Goal: Task Accomplishment & Management: Complete application form

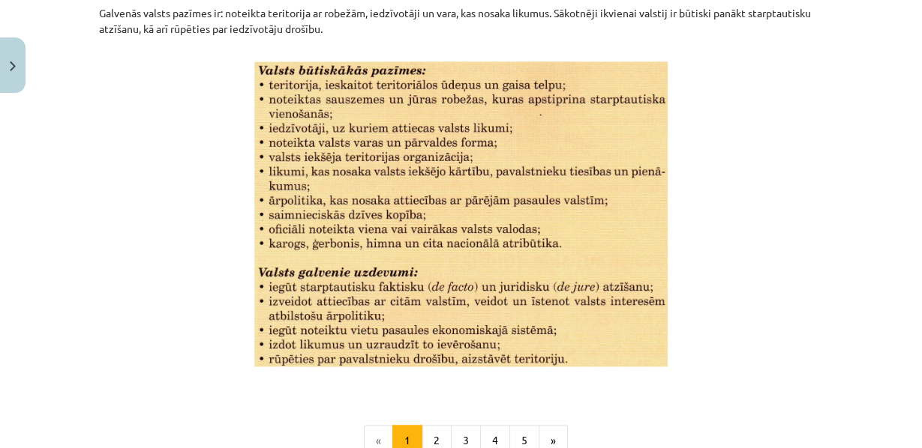
scroll to position [2118, 0]
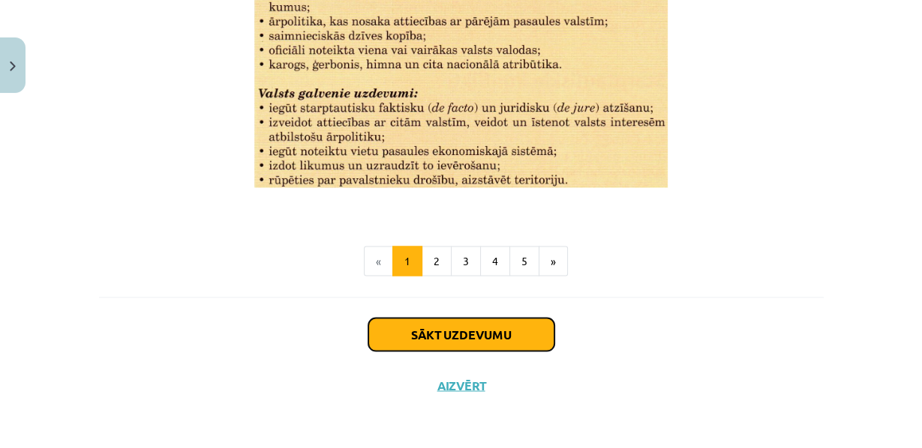
click at [454, 330] on button "Sākt uzdevumu" at bounding box center [461, 334] width 186 height 33
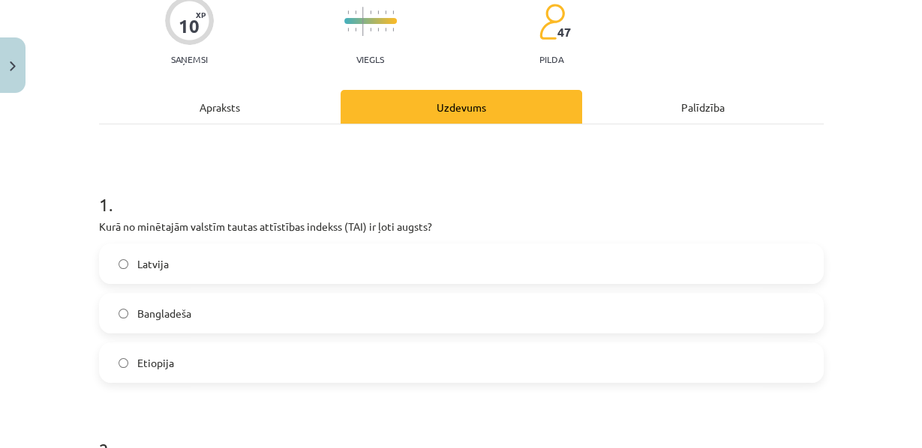
scroll to position [135, 0]
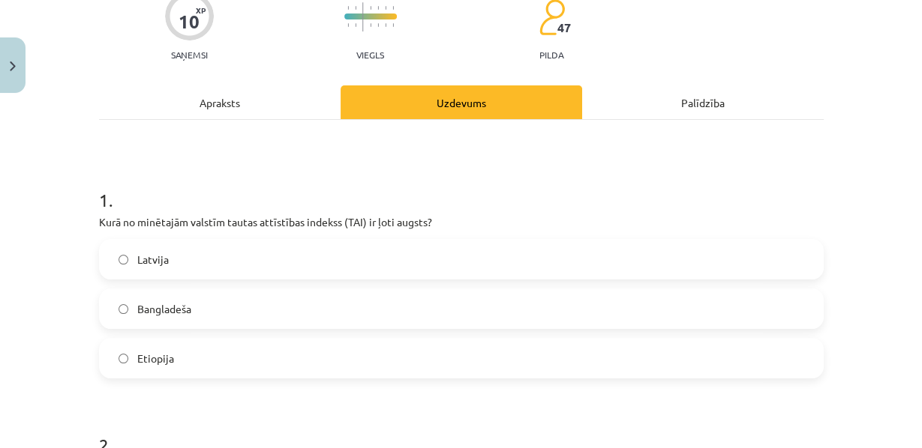
click at [132, 277] on label "Latvija" at bounding box center [460, 259] width 721 height 37
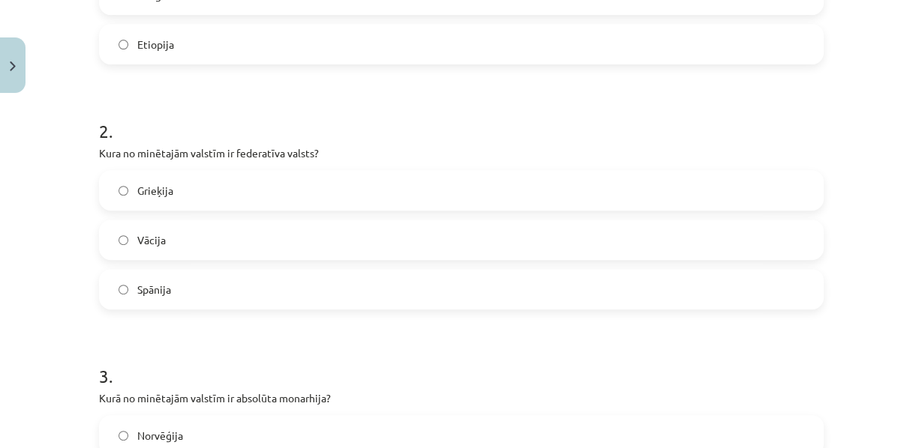
scroll to position [450, 0]
click at [132, 258] on label "Vācija" at bounding box center [460, 238] width 721 height 37
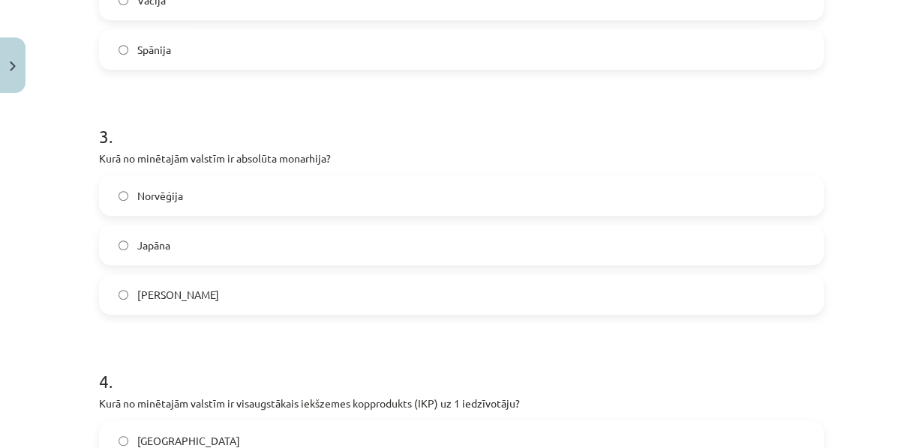
scroll to position [690, 0]
click at [139, 302] on span "Saūda Arābija" at bounding box center [178, 294] width 82 height 16
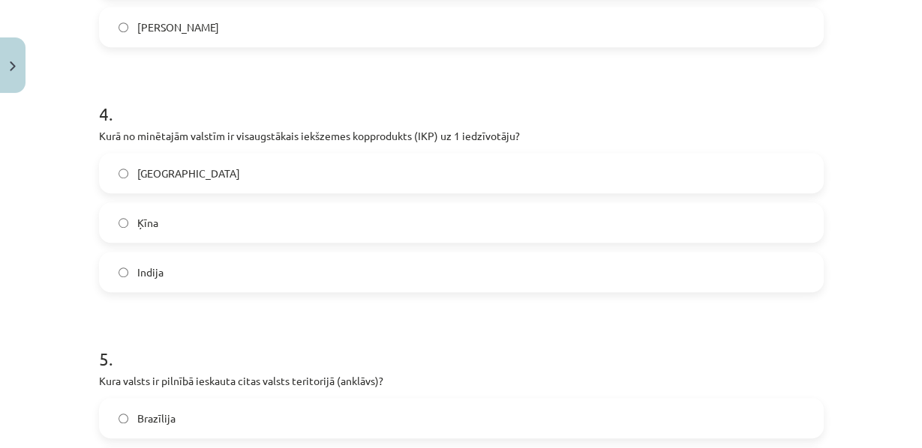
scroll to position [1026, 0]
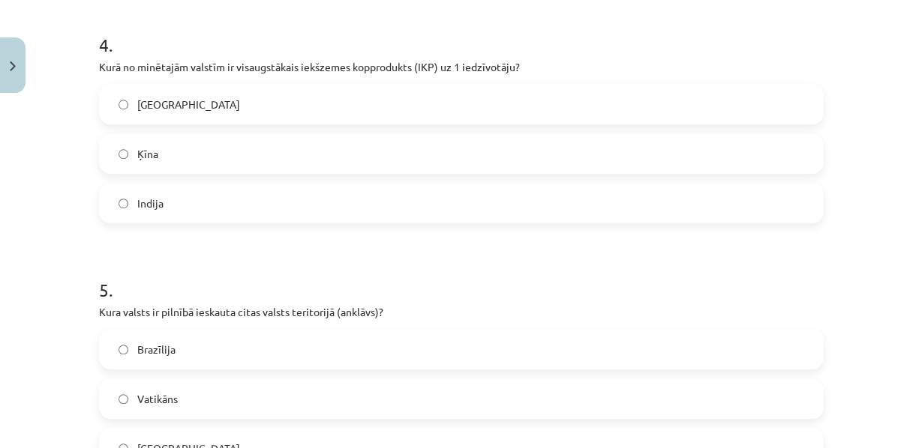
click at [148, 211] on span "Indija" at bounding box center [150, 204] width 26 height 16
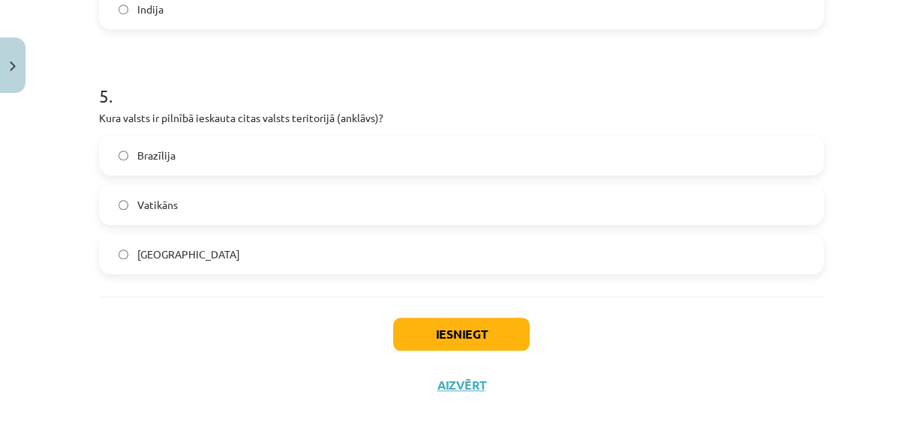
scroll to position [1246, 0]
click at [147, 213] on span "Vatikāns" at bounding box center [157, 205] width 40 height 16
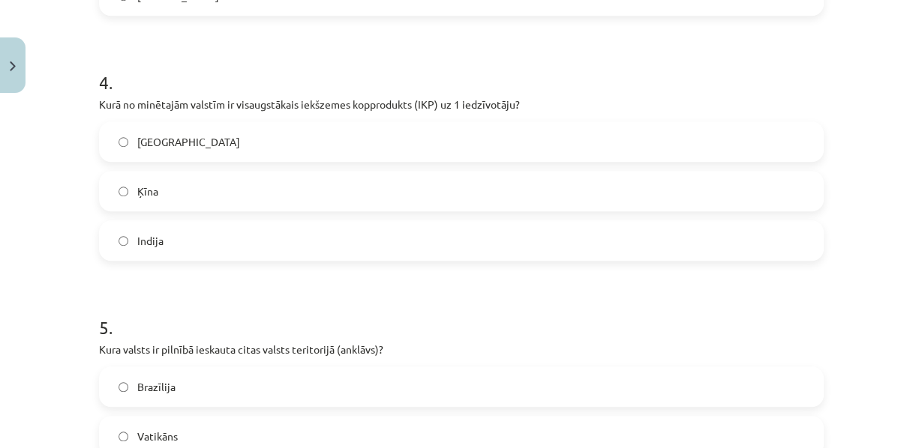
scroll to position [974, 0]
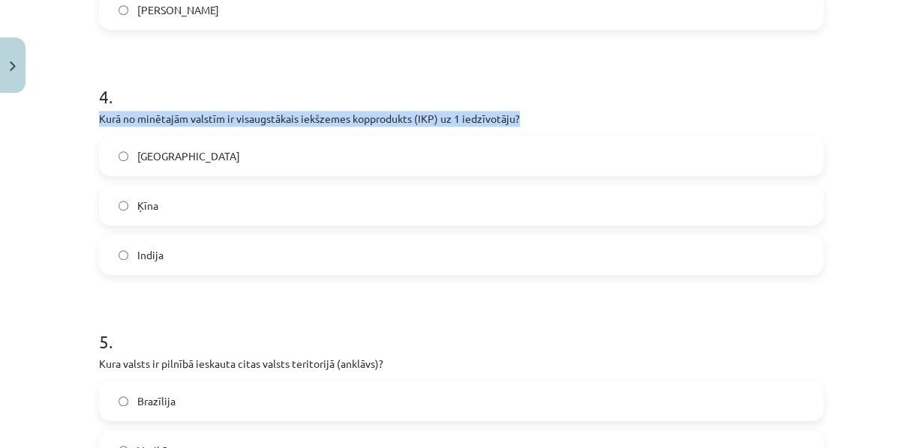
drag, startPoint x: 523, startPoint y: 160, endPoint x: 70, endPoint y: 165, distance: 452.2
click at [70, 165] on div "Mācību tēma: Ģeogrāfijas i - 10. klases 1.ieskaites mācību materiāls #5 3. tēma…" at bounding box center [461, 224] width 922 height 448
copy p "Kurā no minētajām valstīm ir visaugstākais iekšzemes kopprodukts (IKP) uz 1 ied…"
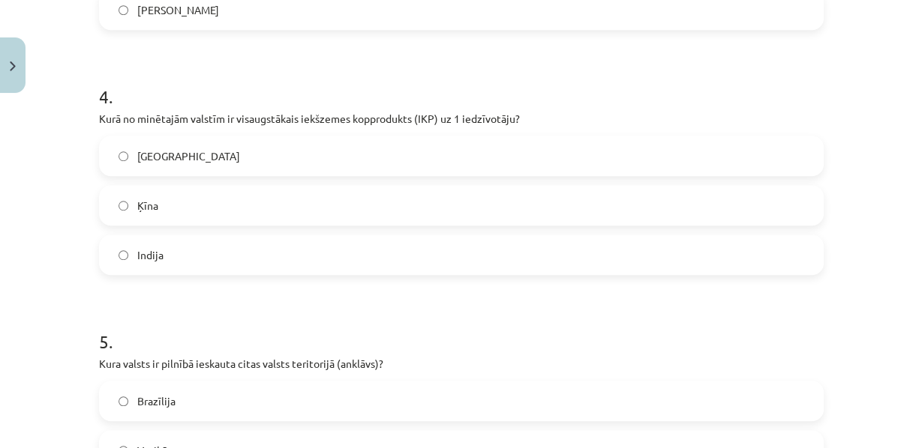
click at [46, 249] on div "Mācību tēma: Ģeogrāfijas i - 10. klases 1.ieskaites mācību materiāls #5 3. tēma…" at bounding box center [461, 224] width 922 height 448
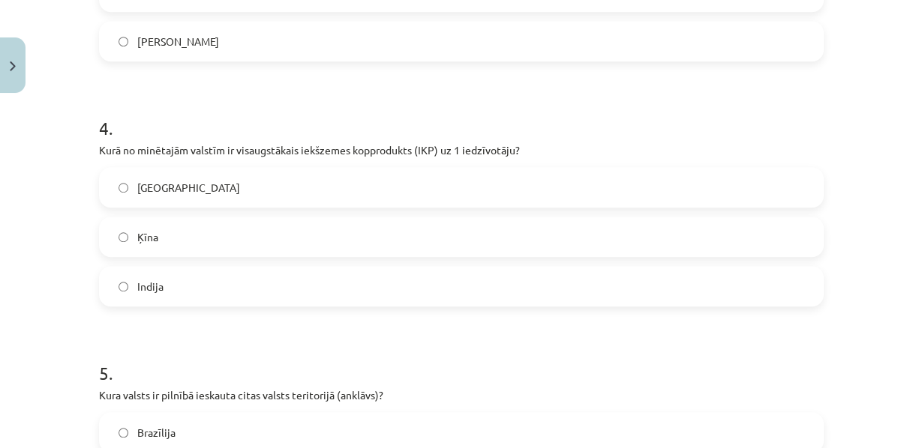
scroll to position [931, 0]
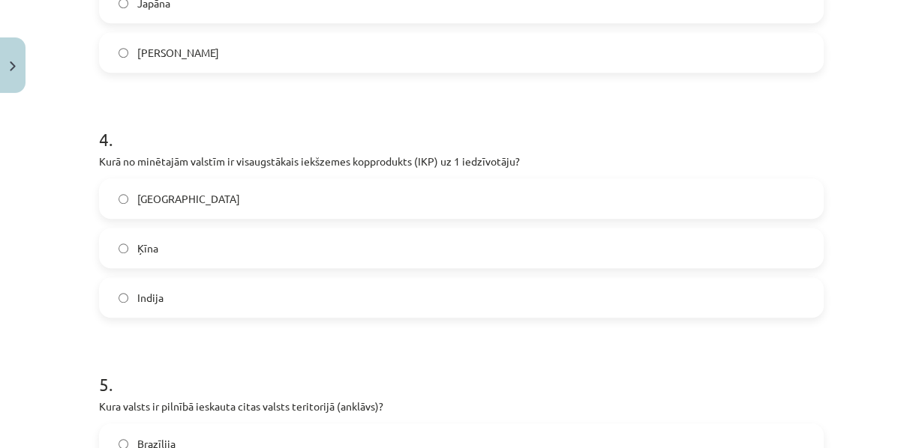
click at [229, 217] on label "ASV" at bounding box center [460, 198] width 721 height 37
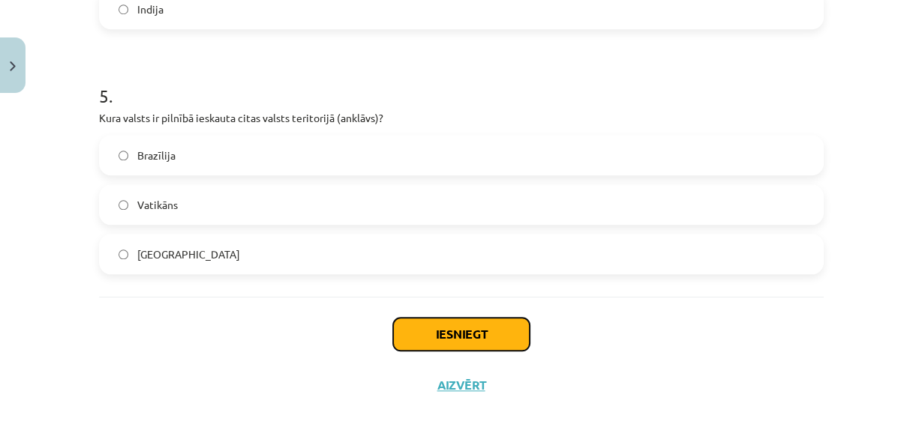
click at [442, 337] on button "Iesniegt" at bounding box center [461, 334] width 136 height 33
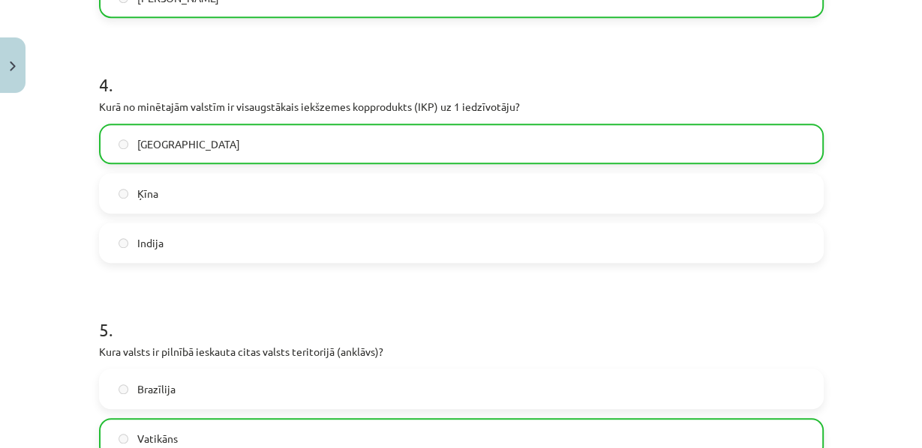
scroll to position [1335, 0]
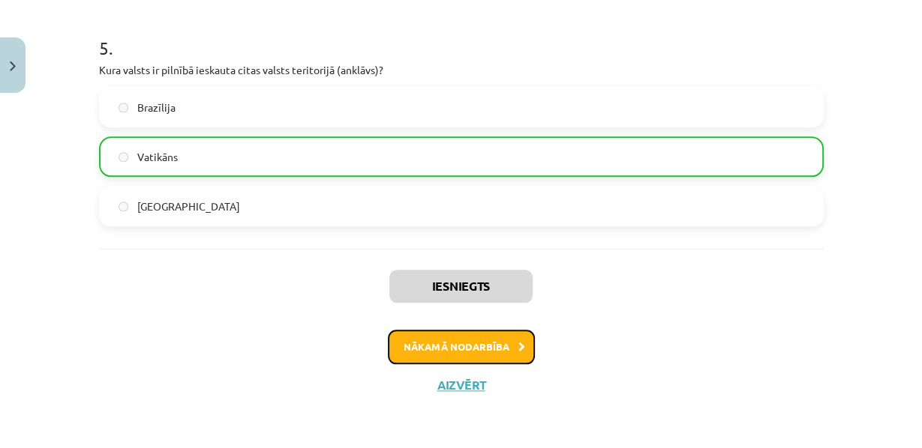
click at [459, 340] on button "Nākamā nodarbība" at bounding box center [461, 347] width 147 height 34
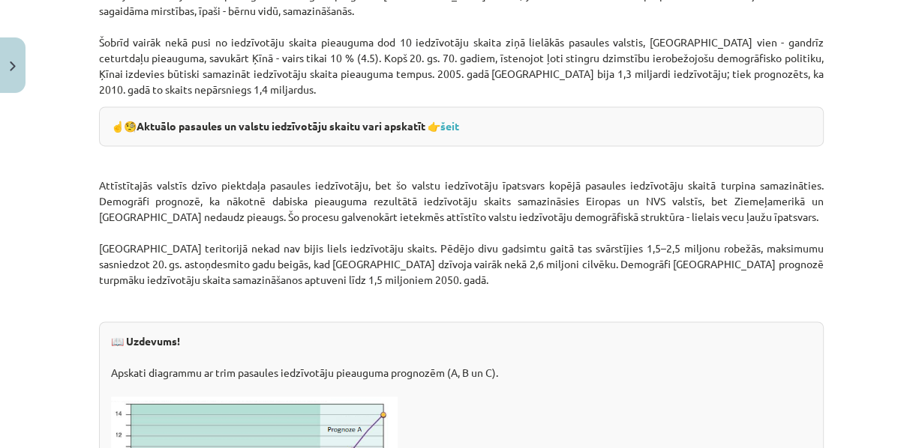
scroll to position [1908, 0]
click at [450, 133] on link "šeit" at bounding box center [449, 126] width 19 height 13
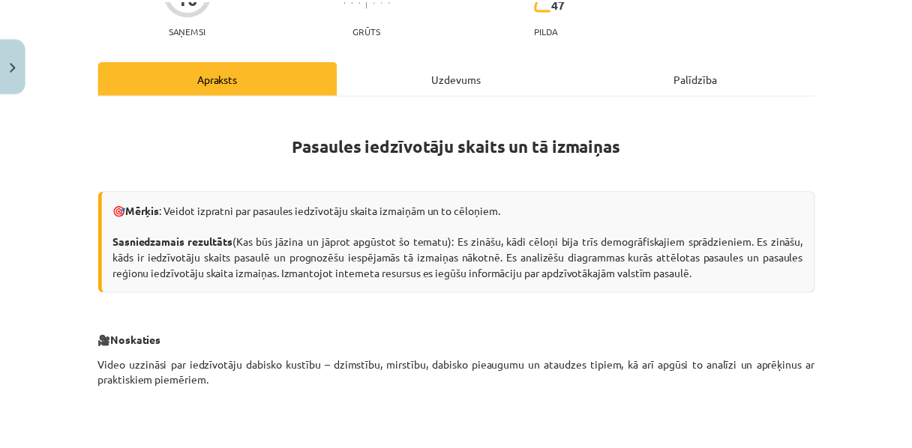
scroll to position [79, 0]
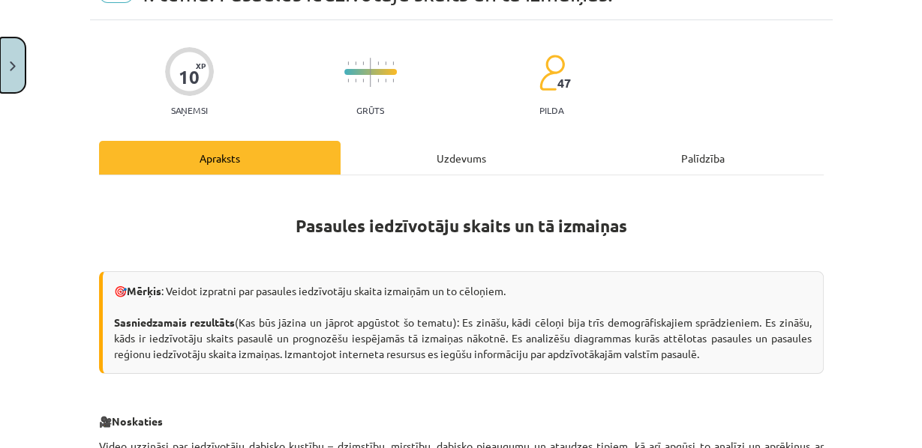
click at [22, 61] on button "Close" at bounding box center [12, 64] width 25 height 55
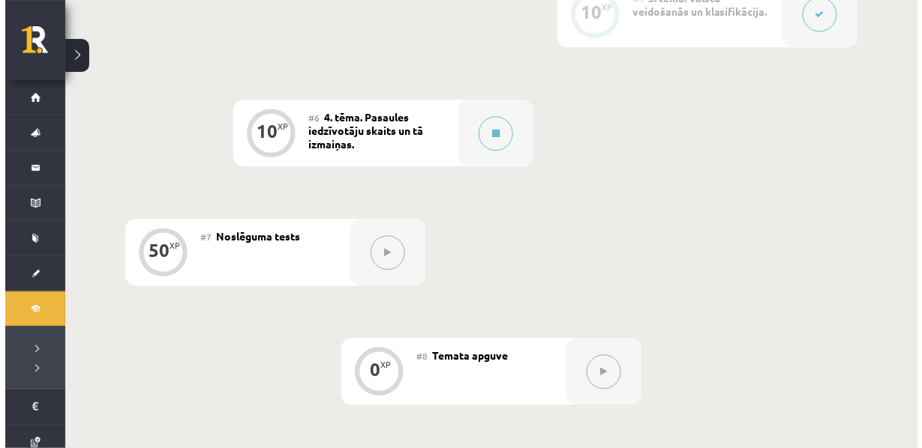
scroll to position [895, 0]
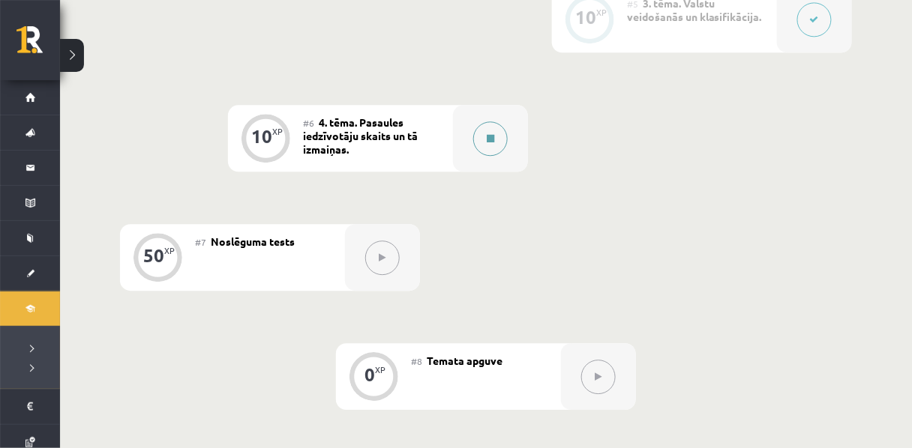
click at [492, 143] on icon at bounding box center [490, 138] width 7 height 9
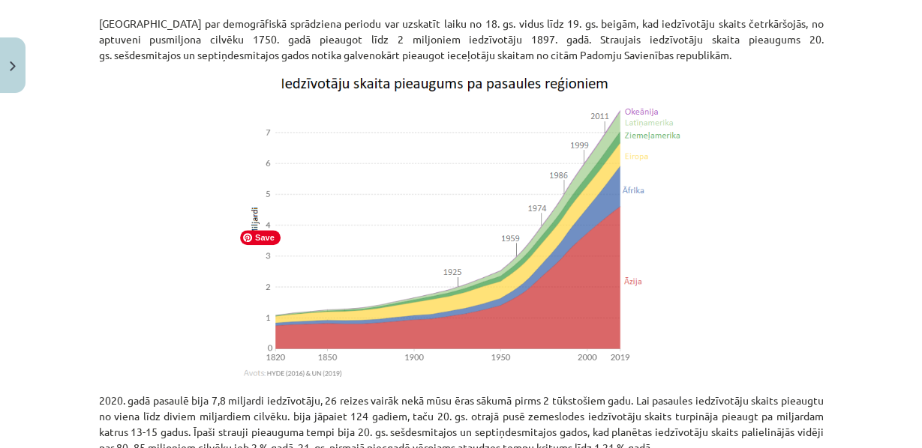
scroll to position [1315, 0]
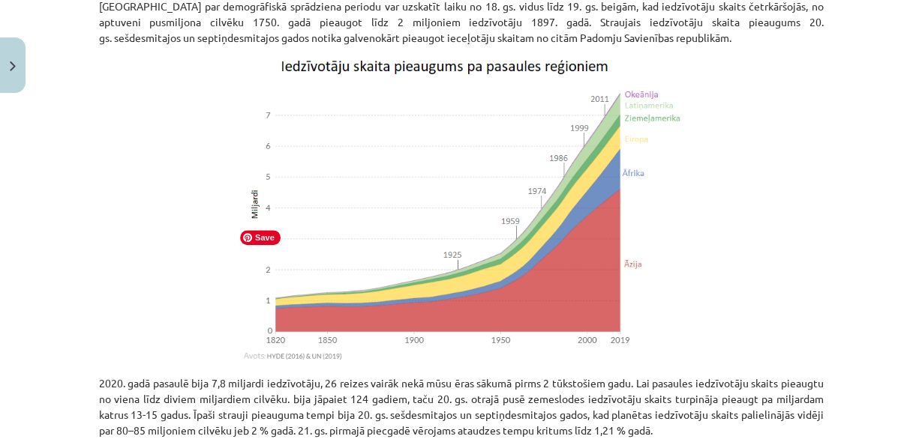
click at [380, 229] on img at bounding box center [461, 211] width 447 height 312
drag, startPoint x: 380, startPoint y: 229, endPoint x: 401, endPoint y: 242, distance: 24.6
click at [401, 242] on img at bounding box center [461, 211] width 447 height 312
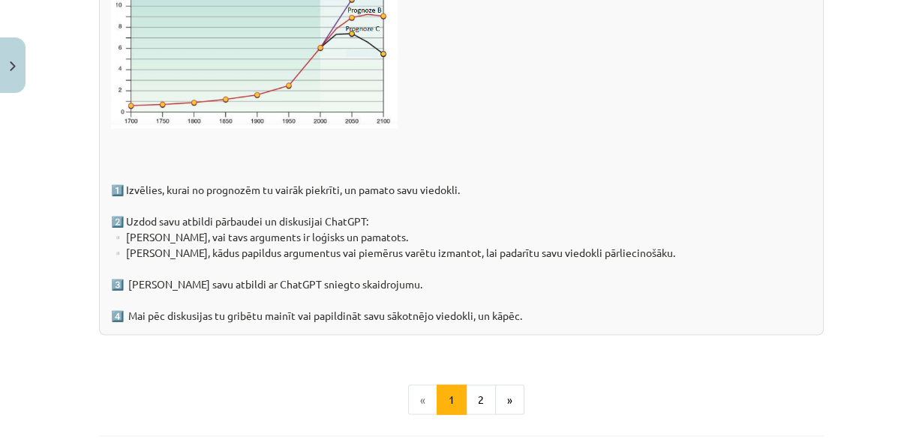
scroll to position [2548, 0]
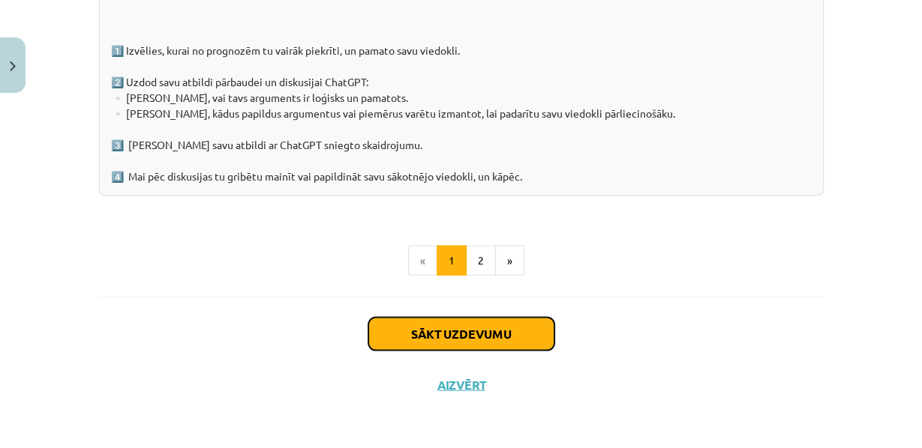
click at [446, 334] on button "Sākt uzdevumu" at bounding box center [461, 334] width 186 height 33
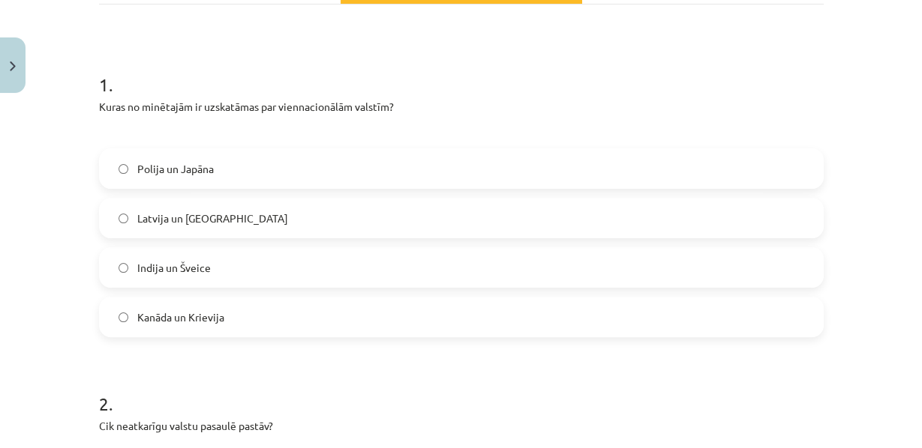
scroll to position [252, 0]
click at [177, 175] on span "Polija un Japāna" at bounding box center [175, 168] width 76 height 16
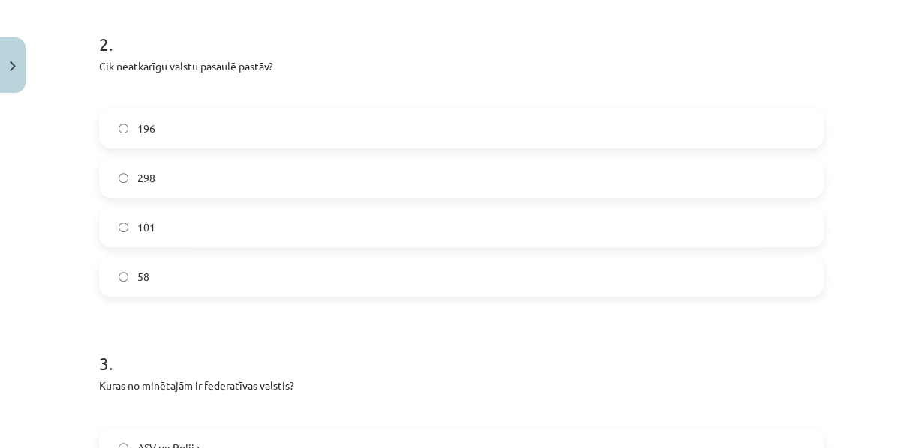
scroll to position [613, 0]
click at [129, 145] on label "196" at bounding box center [460, 125] width 721 height 37
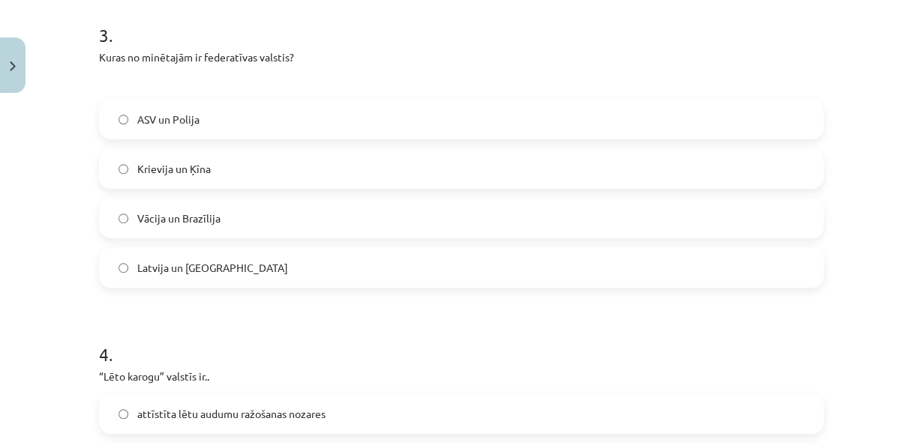
scroll to position [940, 0]
click at [149, 127] on span "ASV un Polija" at bounding box center [168, 119] width 62 height 16
click at [208, 226] on span "Vācija un Brazīlija" at bounding box center [178, 218] width 83 height 16
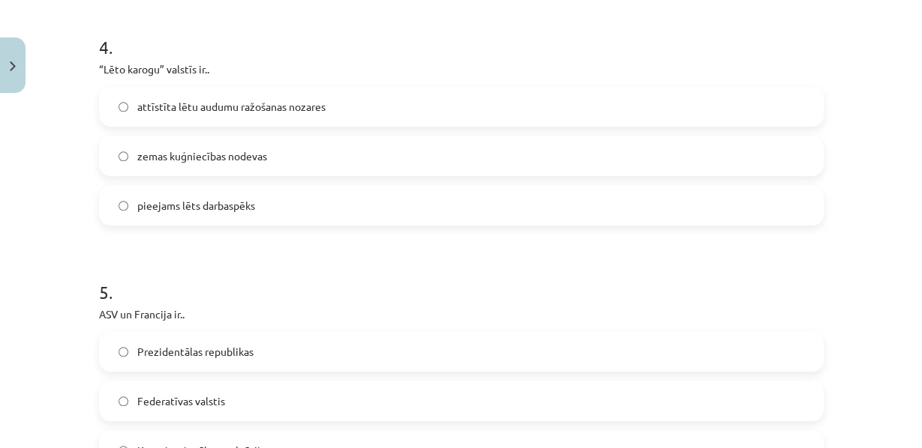
scroll to position [1249, 0]
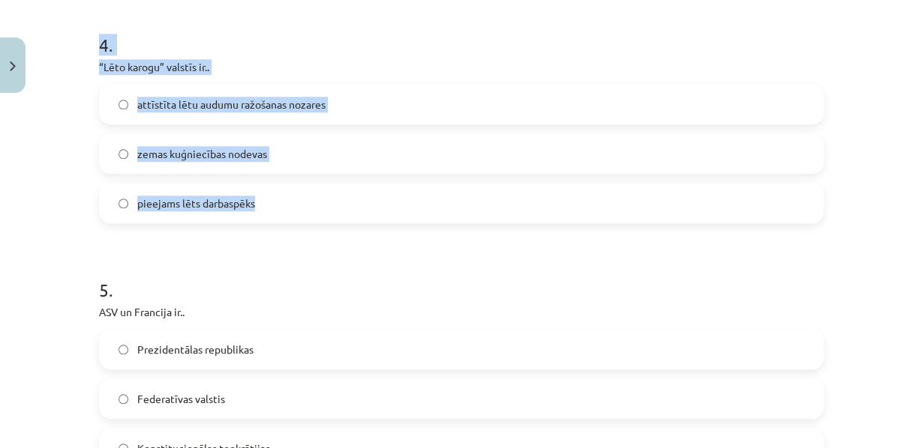
drag, startPoint x: 271, startPoint y: 262, endPoint x: 88, endPoint y: 97, distance: 246.4
drag, startPoint x: 90, startPoint y: 111, endPoint x: 271, endPoint y: 255, distance: 231.7
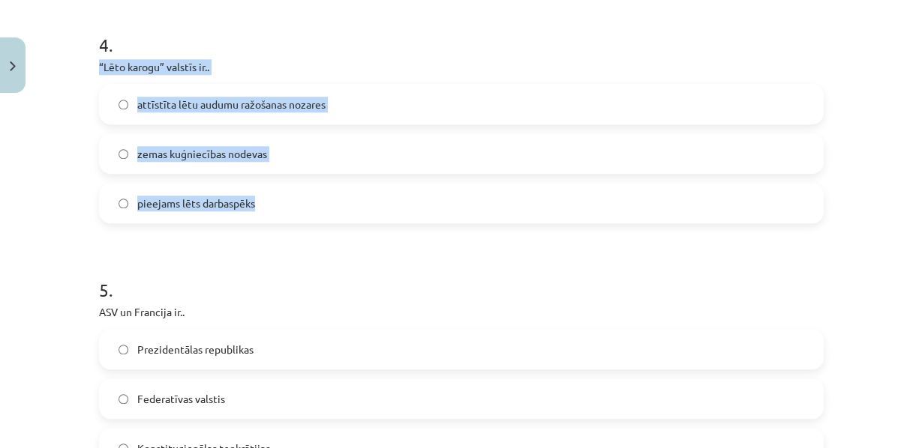
copy div "“Lēto karogu” valstīs ir.. attīstīta lētu audumu ražošanas nozares zemas kuģnie…"
click at [112, 172] on label "zemas kuģniecības nodevas" at bounding box center [460, 153] width 721 height 37
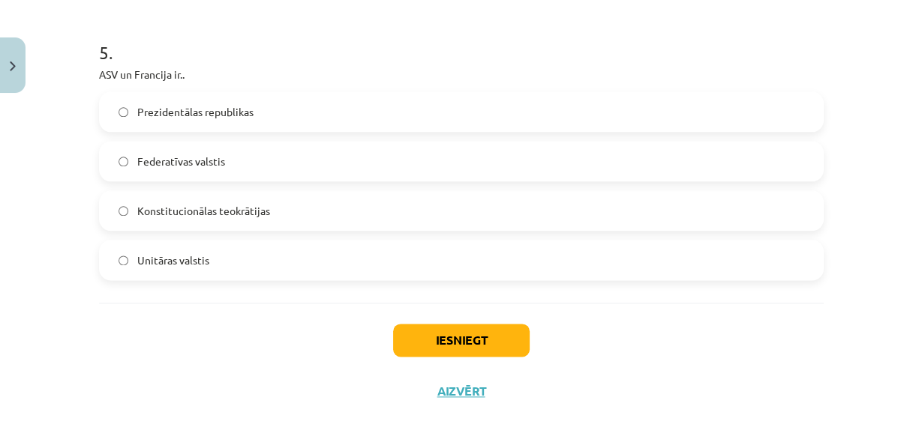
scroll to position [1492, 0]
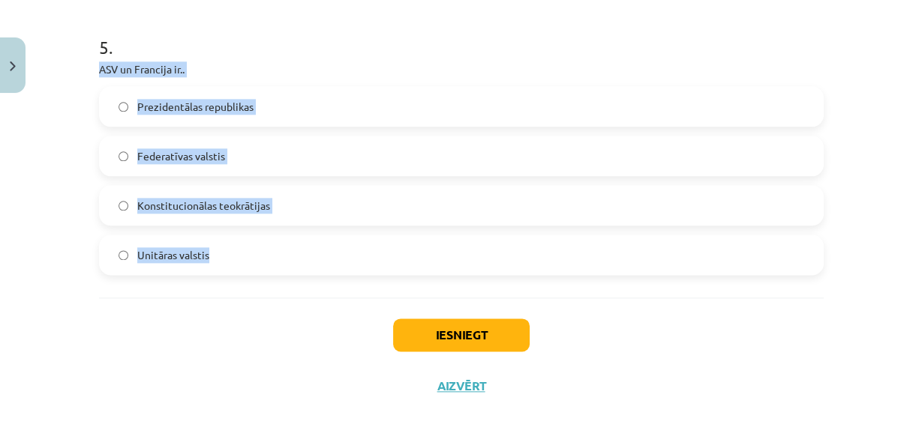
drag, startPoint x: 231, startPoint y: 317, endPoint x: 92, endPoint y: 118, distance: 242.4
copy div "ASV un Francija ir.. Prezidentālas republikas Federatīvas valstis Konstitucionā…"
click at [129, 125] on label "Prezidentālas republikas" at bounding box center [460, 106] width 721 height 37
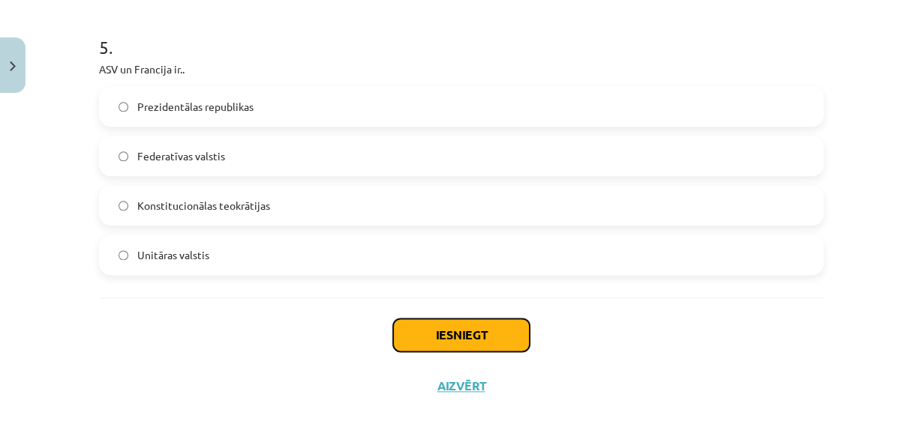
click at [448, 352] on button "Iesniegt" at bounding box center [461, 335] width 136 height 33
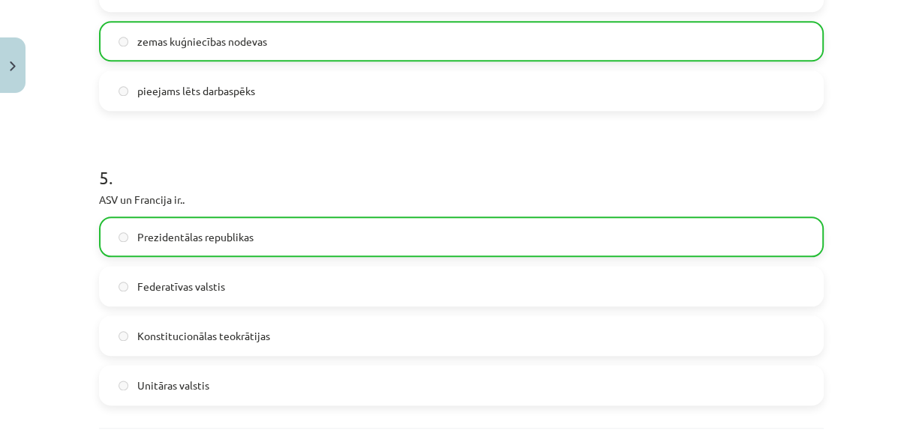
scroll to position [1614, 0]
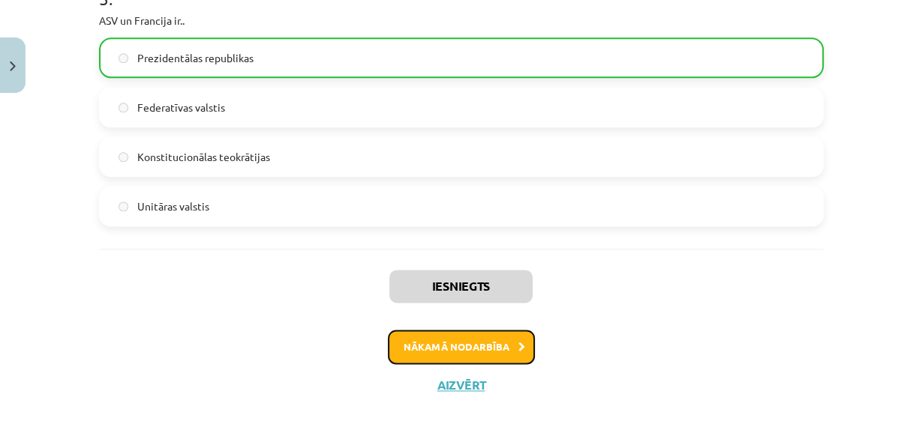
click at [437, 345] on button "Nākamā nodarbība" at bounding box center [461, 347] width 147 height 34
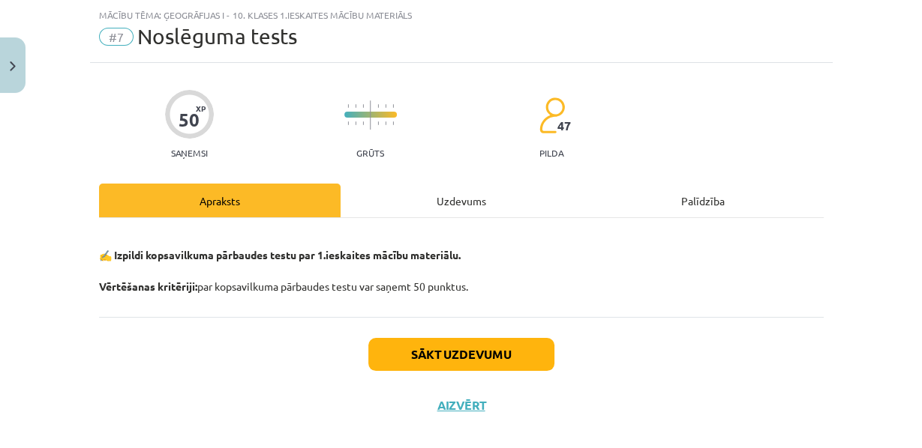
scroll to position [81, 0]
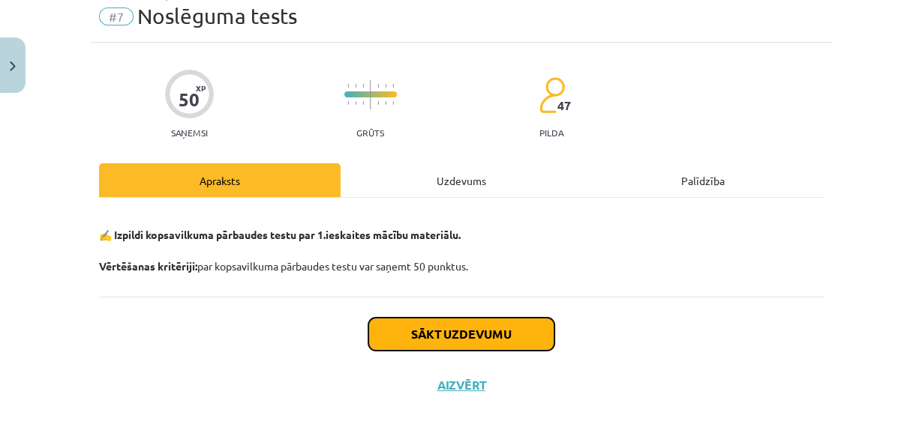
click at [470, 336] on button "Sākt uzdevumu" at bounding box center [461, 334] width 186 height 33
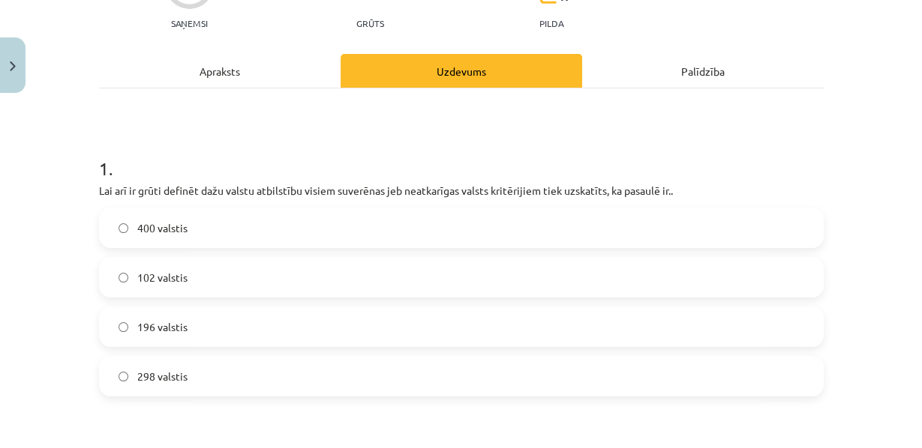
scroll to position [178, 0]
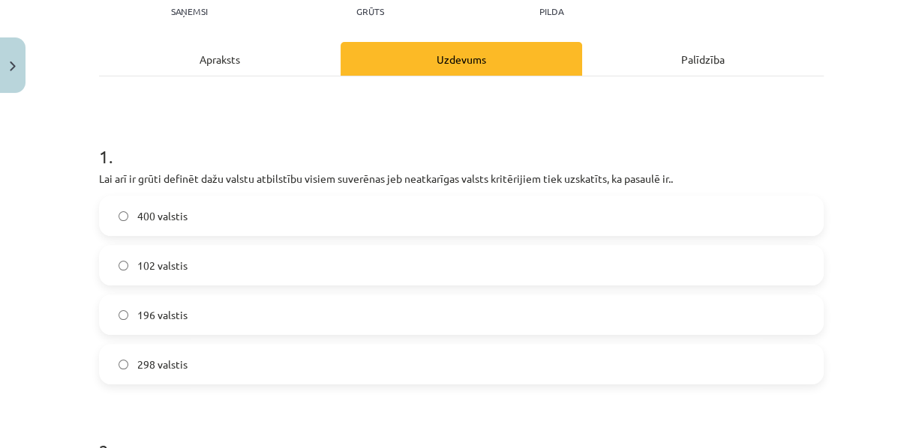
click at [160, 274] on span "102 valstis" at bounding box center [162, 266] width 50 height 16
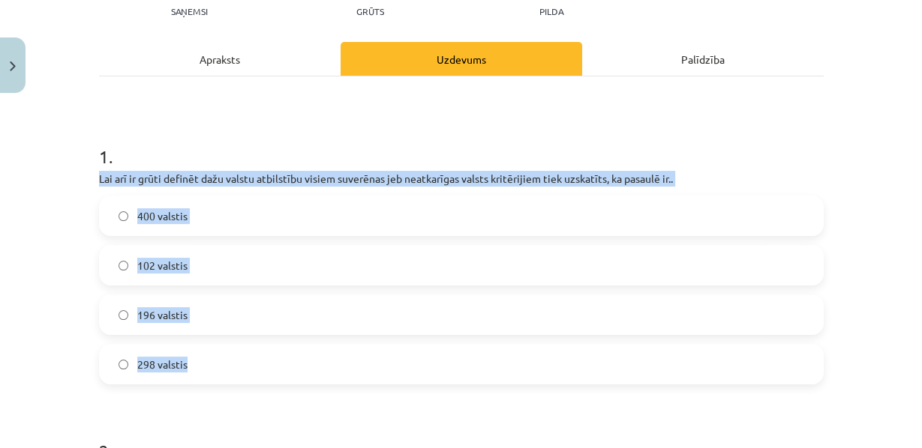
drag, startPoint x: 228, startPoint y: 392, endPoint x: 85, endPoint y: 193, distance: 245.1
copy div "Lai arī ir grūti definēt dažu valstu atbilstību visiem suverēnas jeb neatkarīga…"
click at [122, 334] on label "196 valstis" at bounding box center [460, 314] width 721 height 37
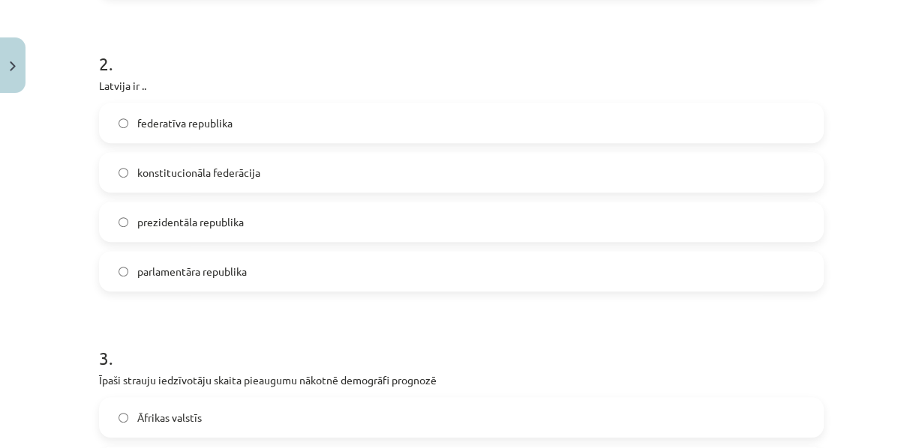
scroll to position [570, 0]
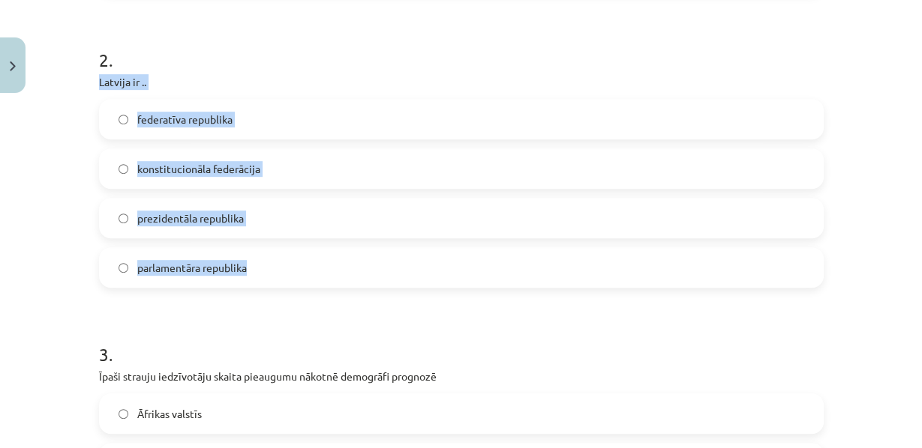
drag, startPoint x: 298, startPoint y: 306, endPoint x: 80, endPoint y: 99, distance: 300.2
click at [80, 99] on div "Mācību tēma: Ģeogrāfijas i - 10. klases 1.ieskaites mācību materiāls #7 Noslēgu…" at bounding box center [461, 224] width 922 height 448
copy div "Latvija ir .. federatīva republika konstitucionāla federācija prezidentāla repu…"
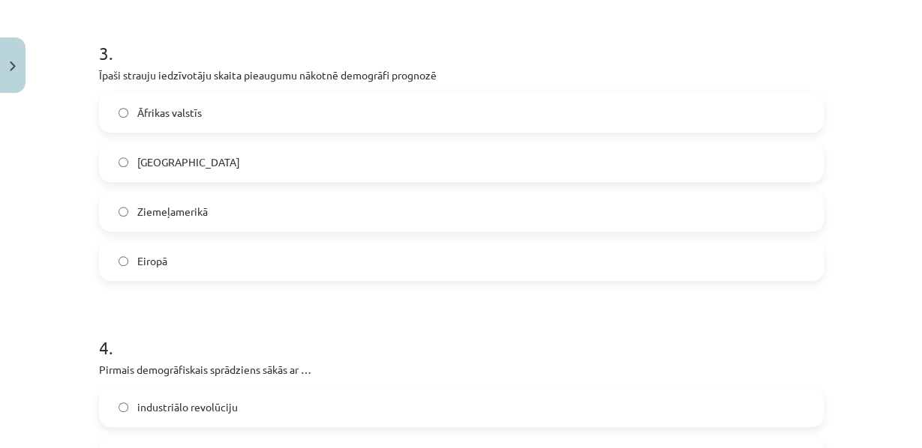
scroll to position [883, 0]
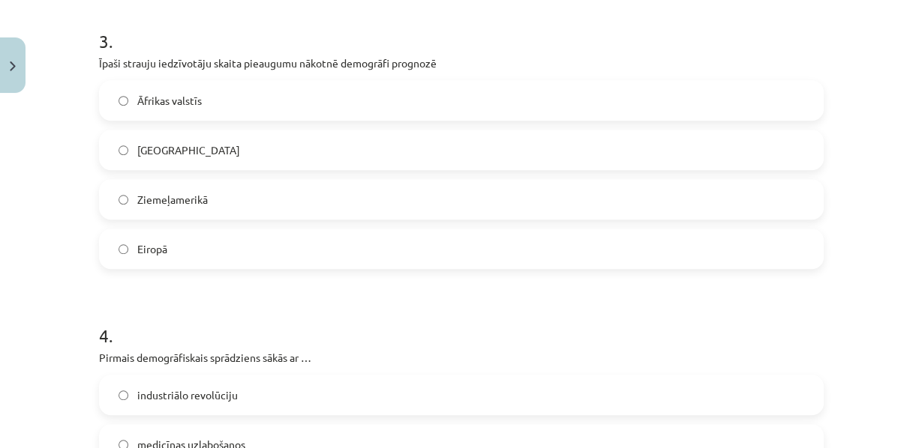
click at [245, 119] on label "Āfrikas valstīs" at bounding box center [460, 100] width 721 height 37
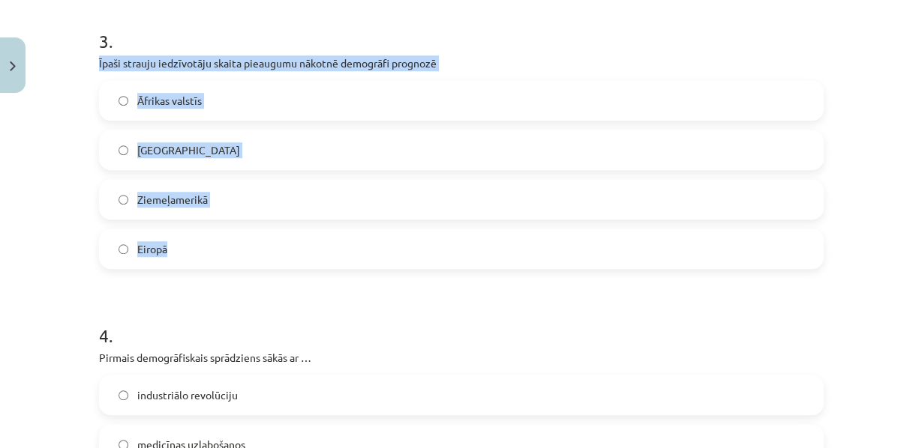
drag, startPoint x: 218, startPoint y: 285, endPoint x: 86, endPoint y: 93, distance: 233.0
copy div "Īpaši strauju iedzīvotāju skaita pieaugumu nākotnē demogrāfi prognozē Āfrikas v…"
click at [14, 256] on div "Mācību tēma: Ģeogrāfijas i - 10. klases 1.ieskaites mācību materiāls #7 Noslēgu…" at bounding box center [461, 224] width 922 height 448
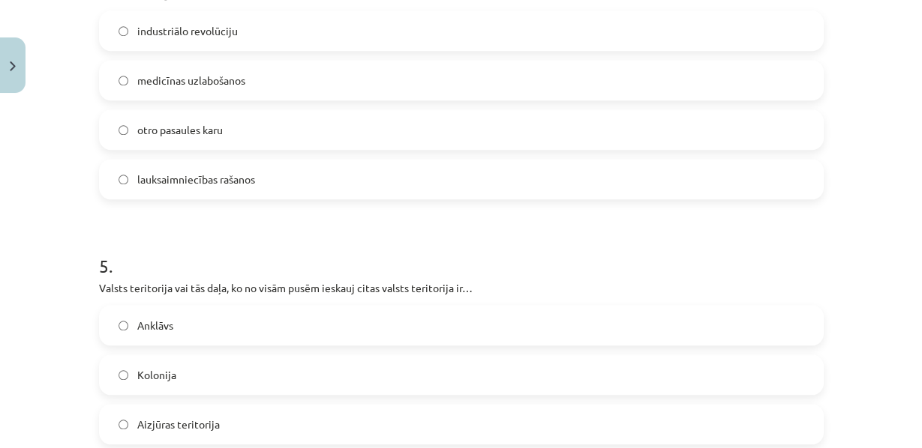
scroll to position [1249, 0]
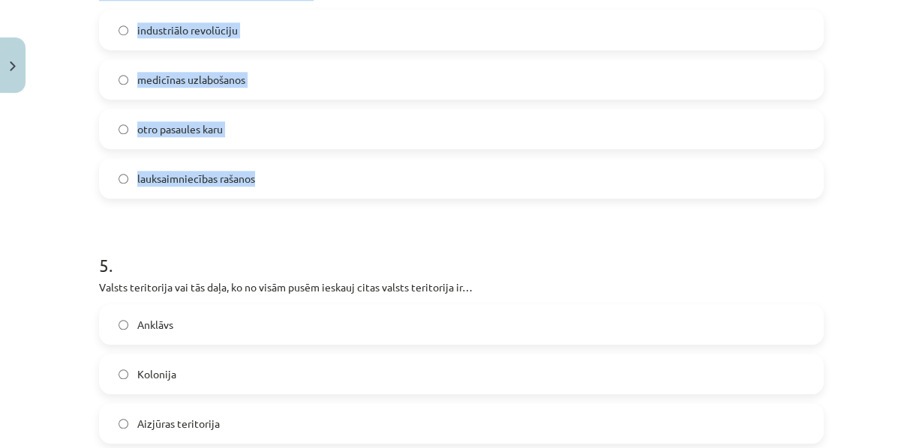
drag, startPoint x: 303, startPoint y: 232, endPoint x: 89, endPoint y: 31, distance: 293.4
copy div "Pirmais demogrāfiskais sprādziens sākās ar … industriālo revolūciju medicīnas u…"
click at [130, 49] on label "industriālo revolūciju" at bounding box center [460, 29] width 721 height 37
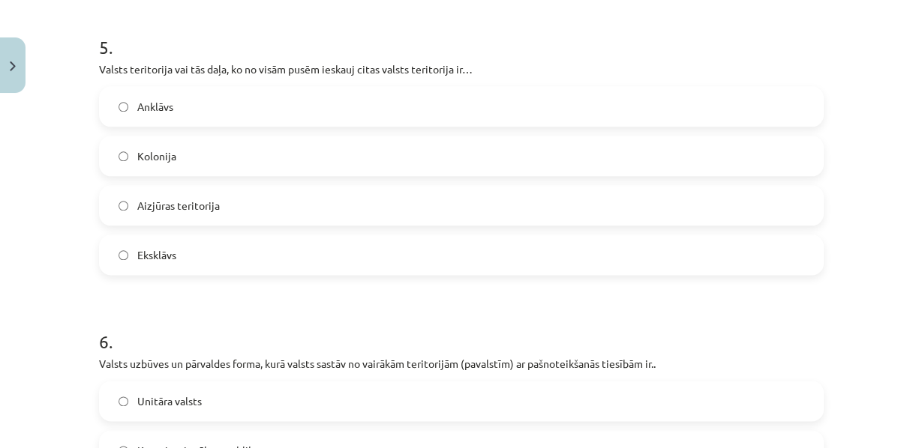
scroll to position [1466, 0]
click at [178, 126] on label "Anklāvs" at bounding box center [460, 106] width 721 height 37
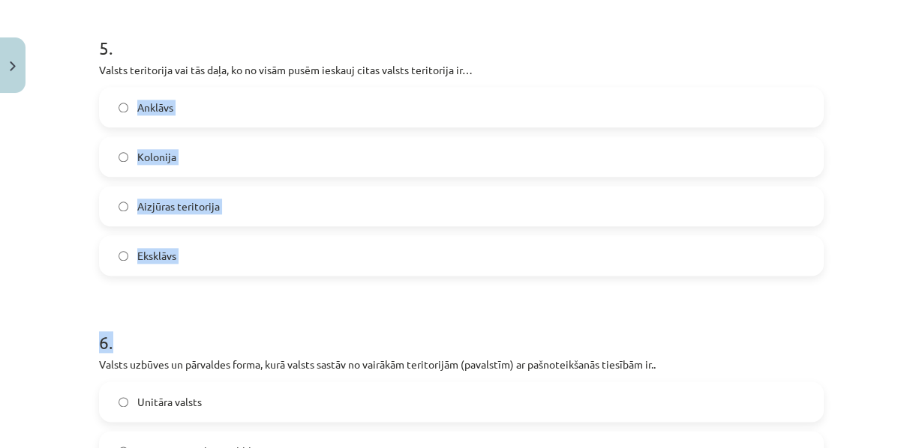
drag, startPoint x: 262, startPoint y: 343, endPoint x: 125, endPoint y: 135, distance: 249.6
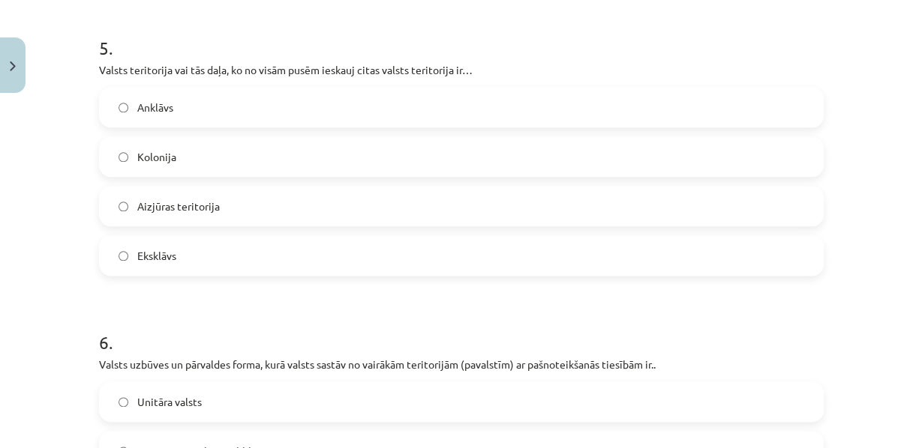
drag, startPoint x: 195, startPoint y: 337, endPoint x: 167, endPoint y: 368, distance: 41.4
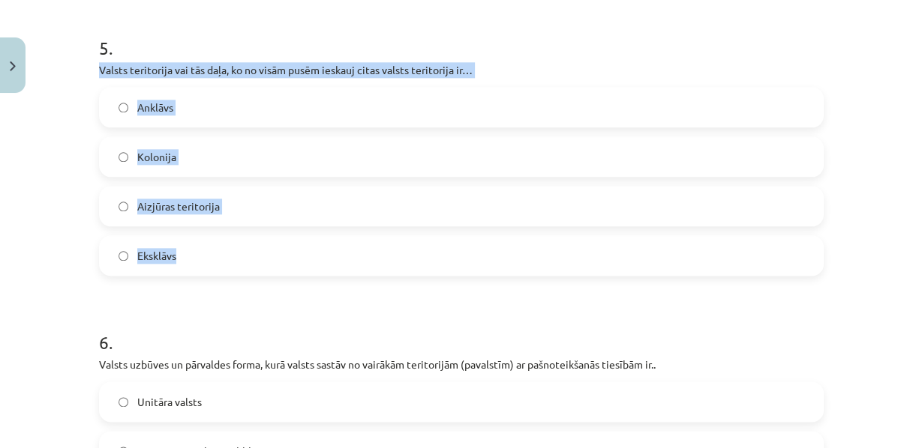
drag, startPoint x: 183, startPoint y: 317, endPoint x: 88, endPoint y: 123, distance: 216.0
click at [90, 123] on div "50 XP Saņemsi Grūts 47 pilda Apraksts Uzdevums Palīdzība 1 . Lai arī ir grūti d…" at bounding box center [461, 431] width 742 height 3595
copy div "Valsts teritorija vai tās daļa, ko no visām pusēm ieskauj citas valsts teritori…"
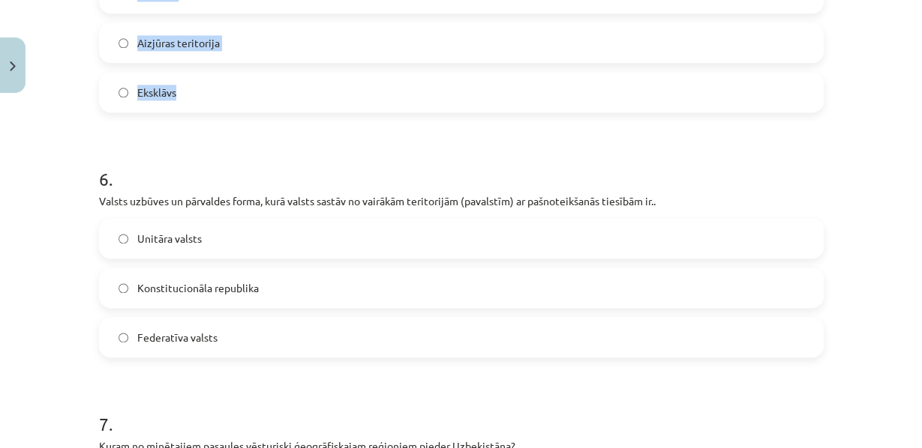
scroll to position [1777, 0]
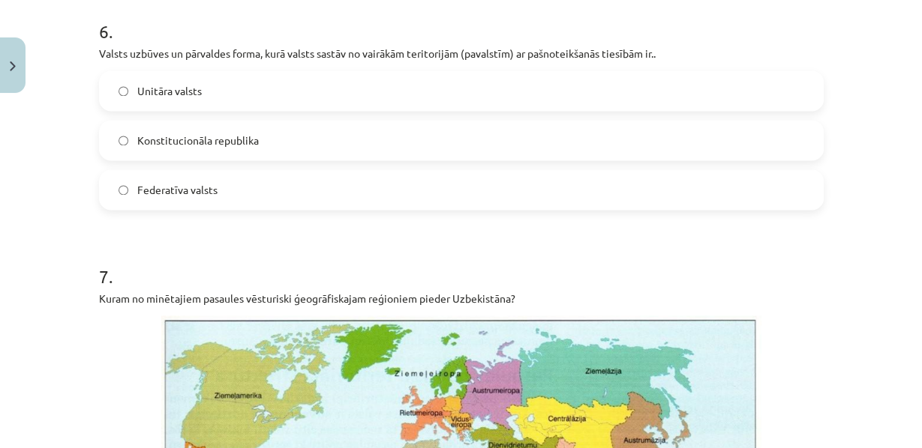
click at [350, 61] on p "Valsts uzbūves un pārvaldes forma, kurā valsts sastāv no vairākām teritorijām (…" at bounding box center [461, 54] width 724 height 16
click at [247, 208] on label "Federatīva valsts" at bounding box center [460, 189] width 721 height 37
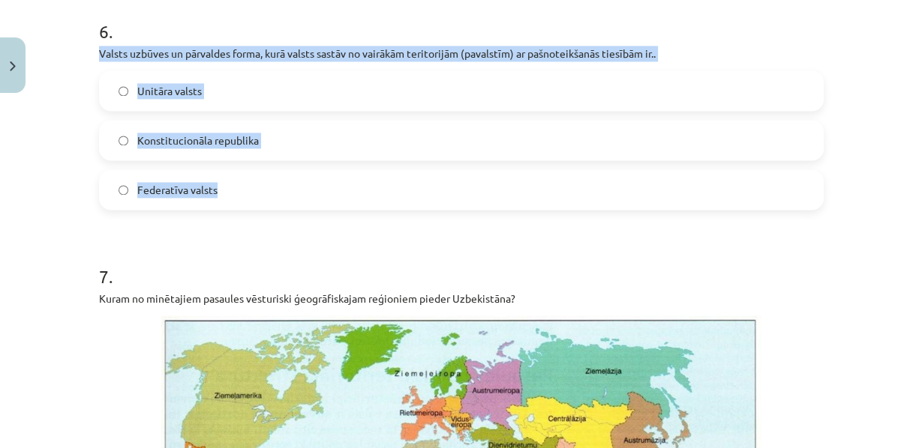
drag, startPoint x: 252, startPoint y: 262, endPoint x: 91, endPoint y: 101, distance: 227.5
click at [91, 101] on div "50 XP Saņemsi Grūts 47 pilda Apraksts Uzdevums Palīdzība 1 . Lai arī ir grūti d…" at bounding box center [461, 119] width 742 height 3595
copy div "Valsts uzbūves un pārvaldes forma, kurā valsts sastāv no vairākām teritorijām (…"
click at [25, 233] on div "Mācību tēma: Ģeogrāfijas i - 10. klases 1.ieskaites mācību materiāls #7 Noslēgu…" at bounding box center [461, 224] width 922 height 448
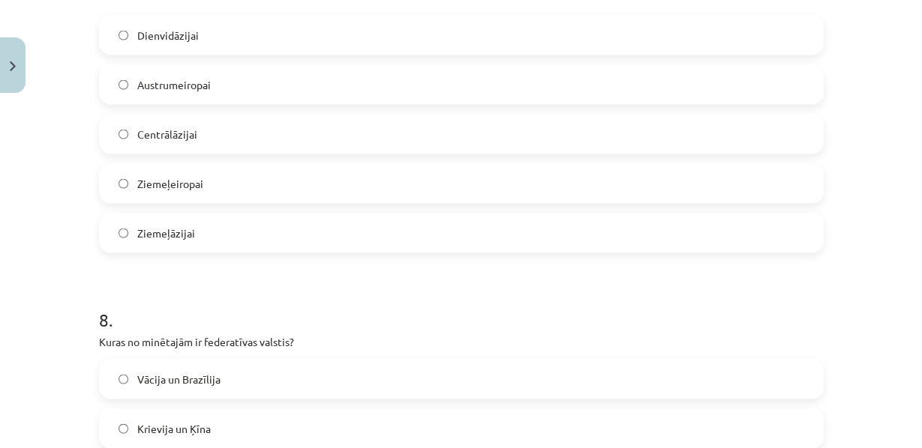
scroll to position [2469, 0]
click at [127, 55] on label "Dienvidāzijai" at bounding box center [460, 35] width 721 height 37
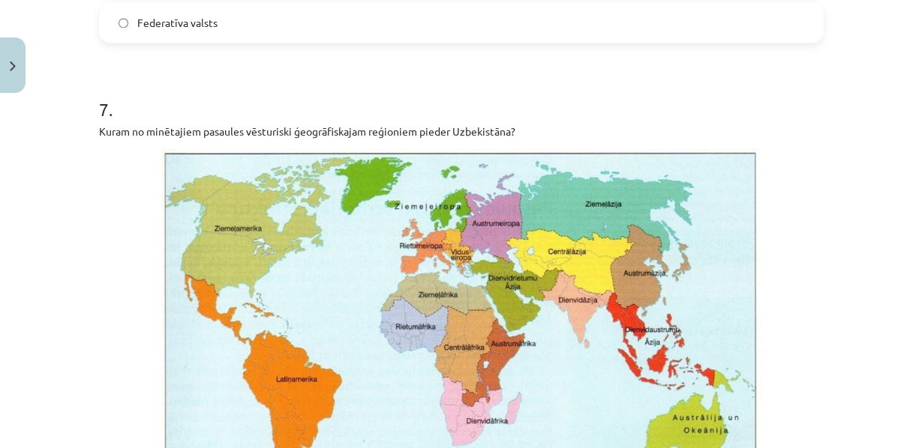
scroll to position [1938, 0]
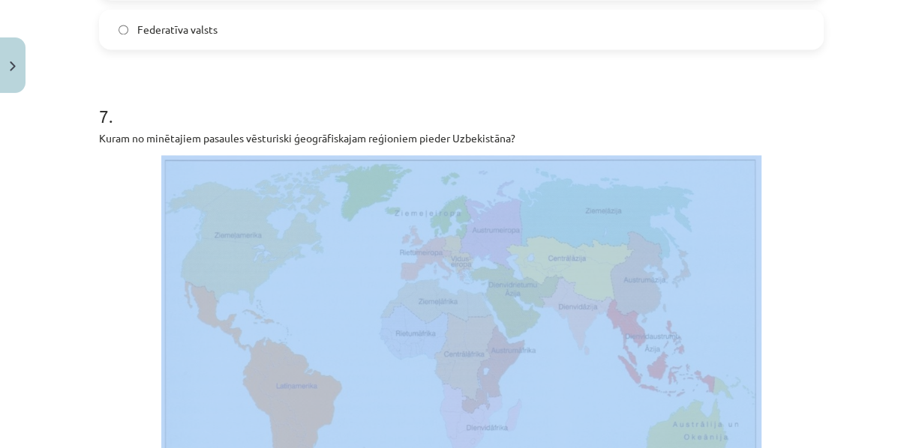
drag, startPoint x: 518, startPoint y: 194, endPoint x: 64, endPoint y: 213, distance: 454.8
click at [64, 213] on div "Mācību tēma: Ģeogrāfijas i - 10. klases 1.ieskaites mācību materiāls #7 Noslēgu…" at bounding box center [461, 224] width 922 height 448
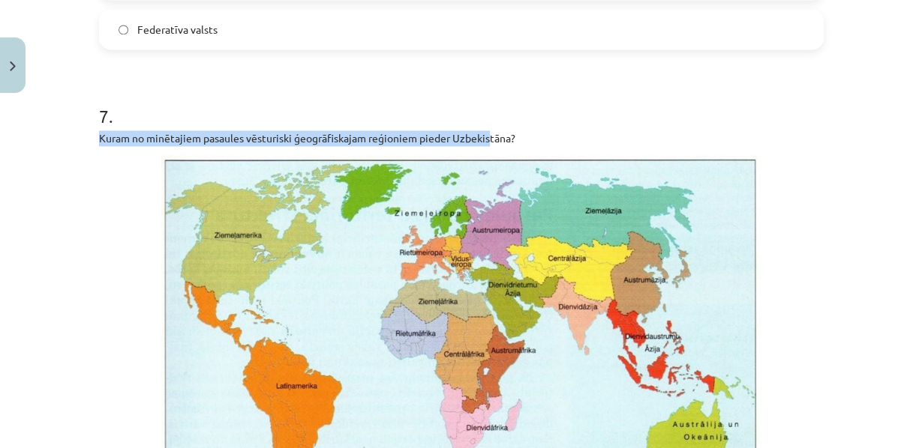
drag, startPoint x: 99, startPoint y: 197, endPoint x: 490, endPoint y: 199, distance: 390.7
click at [490, 146] on p "Kuram no minētajiem pasaules vēsturiski ģeogrāfiskajam reģioniem pieder Uzbekis…" at bounding box center [461, 138] width 724 height 16
drag, startPoint x: 533, startPoint y: 207, endPoint x: 88, endPoint y: 204, distance: 445.5
copy p "Kuram no minētajiem pasaules vēsturiski ģeogrāfiskajam reģioniem pieder Uzbekis…"
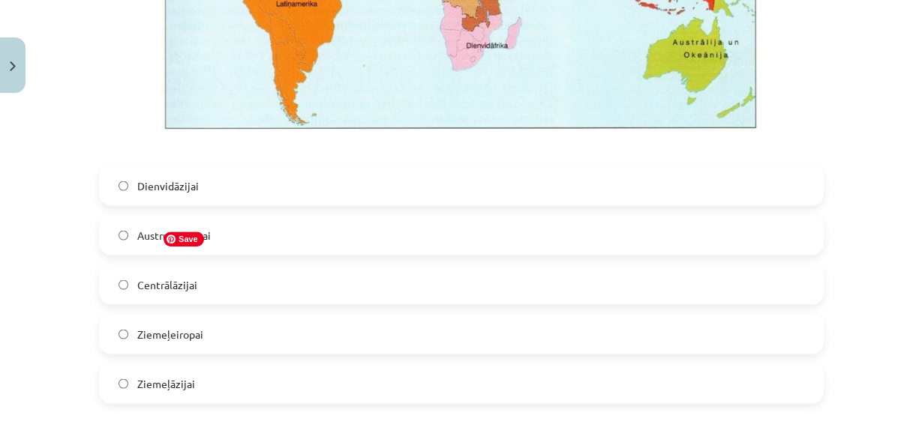
scroll to position [2323, 0]
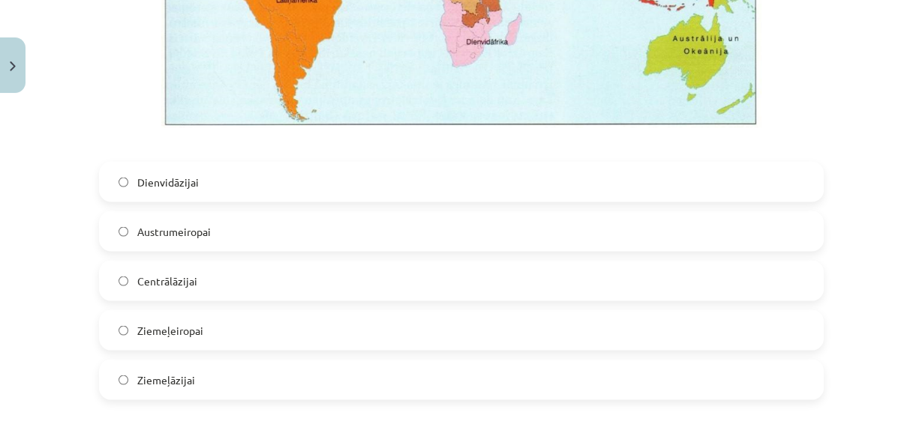
click at [162, 289] on span "Centrālāzijai" at bounding box center [167, 282] width 60 height 16
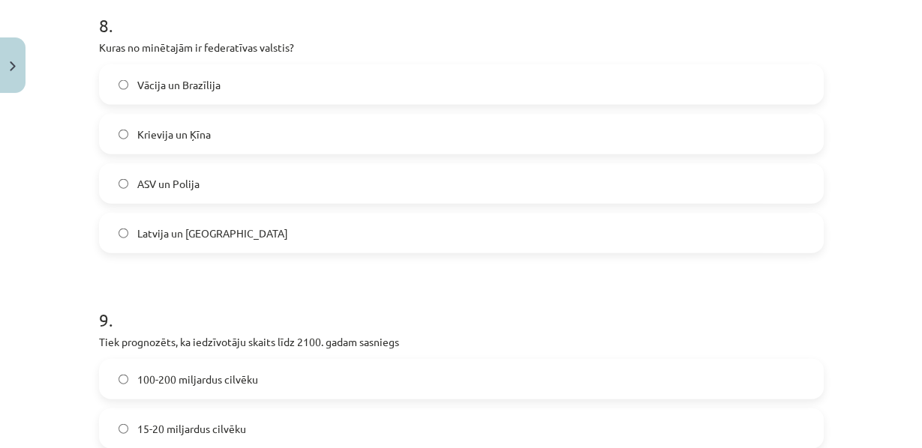
scroll to position [2767, 0]
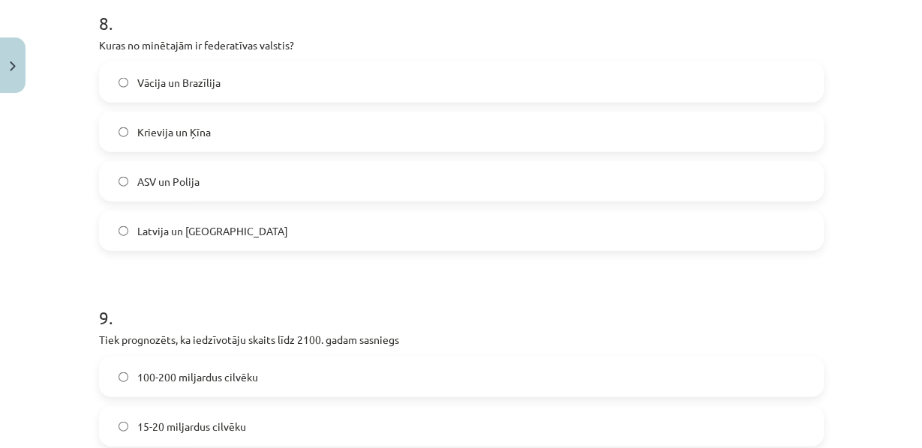
click at [160, 91] on span "Vācija un Brazīlija" at bounding box center [178, 83] width 83 height 16
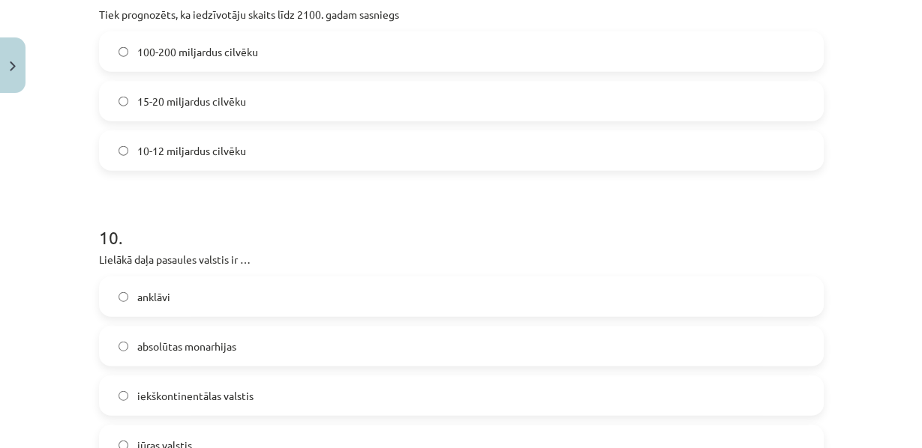
scroll to position [3096, 0]
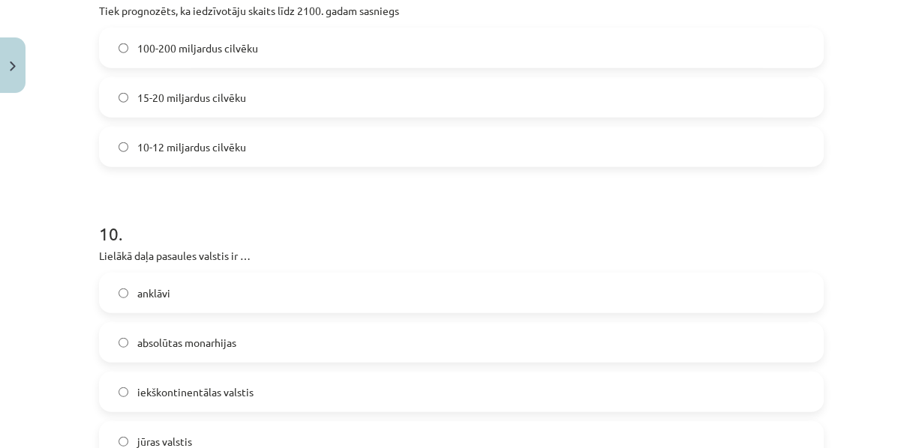
click at [257, 166] on label "10-12 miljardus cilvēku" at bounding box center [460, 146] width 721 height 37
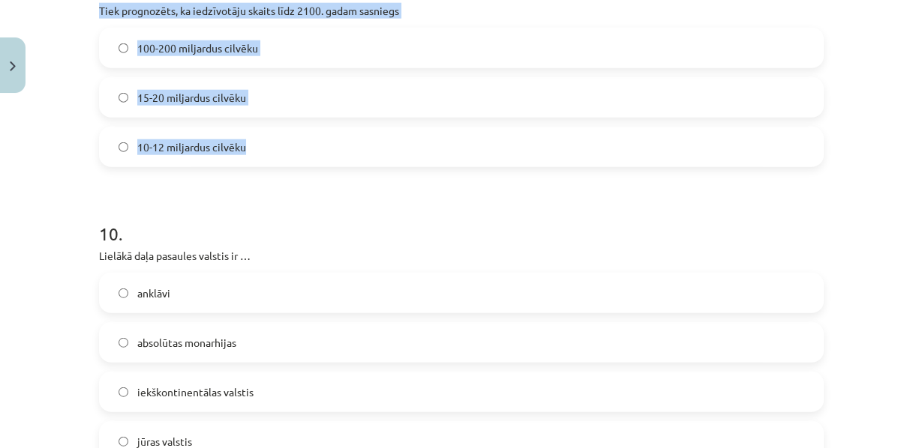
drag, startPoint x: 290, startPoint y: 248, endPoint x: 82, endPoint y: 101, distance: 254.5
click at [82, 101] on div "Mācību tēma: Ģeogrāfijas i - 10. klases 1.ieskaites mācību materiāls #7 Noslēgu…" at bounding box center [461, 224] width 922 height 448
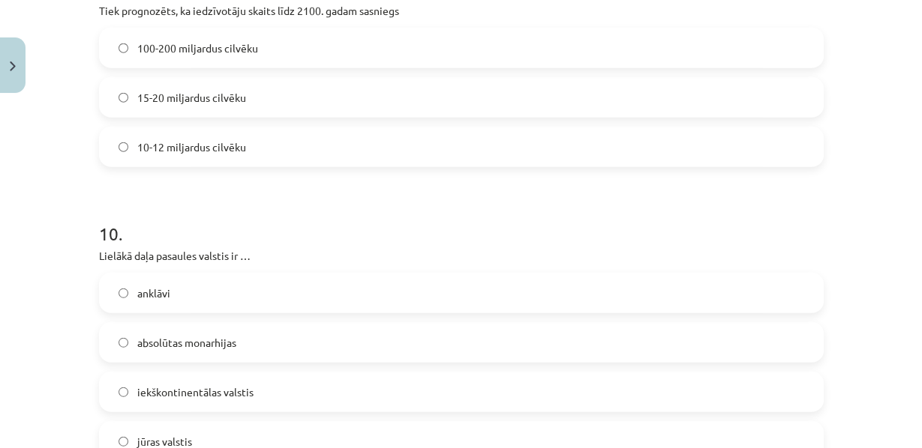
click at [38, 272] on div "Mācību tēma: Ģeogrāfijas i - 10. klases 1.ieskaites mācību materiāls #7 Noslēgu…" at bounding box center [461, 224] width 922 height 448
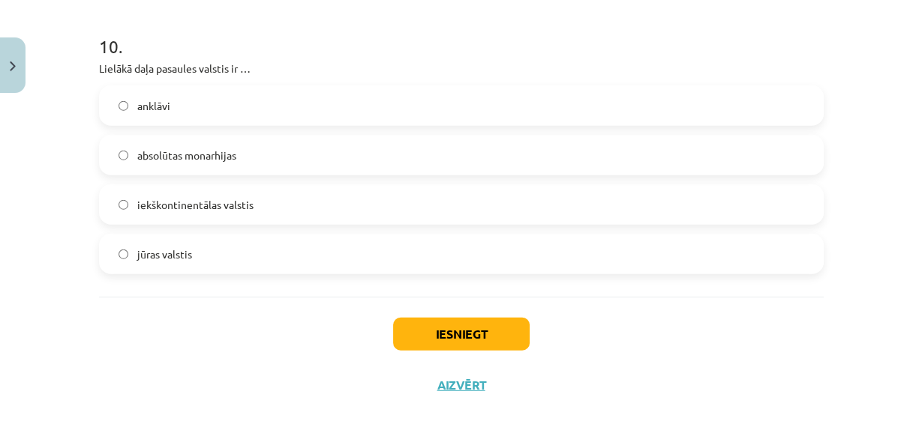
scroll to position [3321, 0]
click at [174, 262] on span "jūras valstis" at bounding box center [164, 255] width 55 height 16
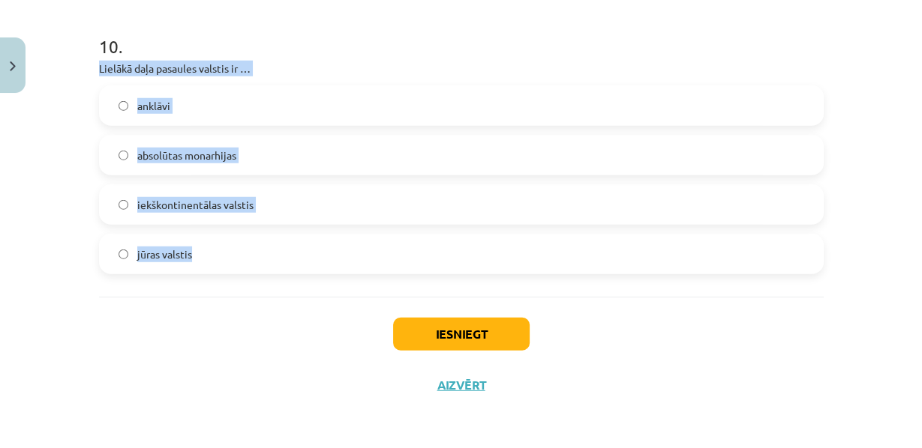
drag, startPoint x: 213, startPoint y: 320, endPoint x: 91, endPoint y: 131, distance: 224.7
click at [126, 223] on label "iekškontinentālas valstis" at bounding box center [460, 204] width 721 height 37
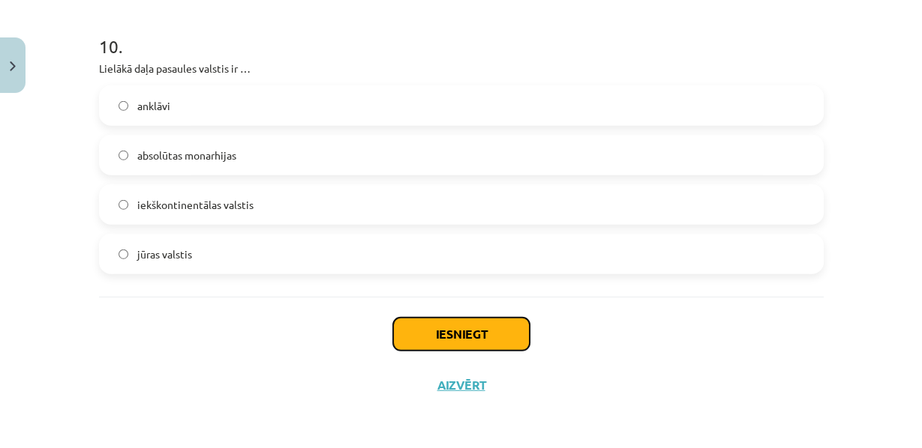
click at [439, 351] on button "Iesniegt" at bounding box center [461, 334] width 136 height 33
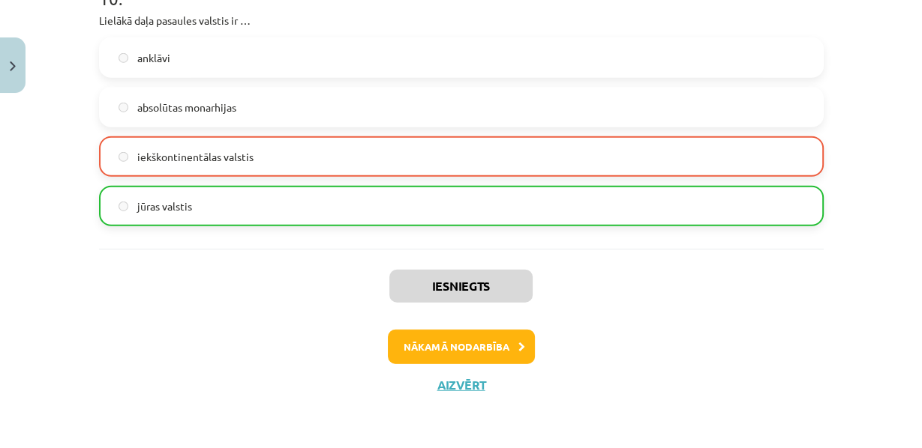
scroll to position [3445, 0]
click at [469, 347] on button "Nākamā nodarbība" at bounding box center [461, 347] width 147 height 34
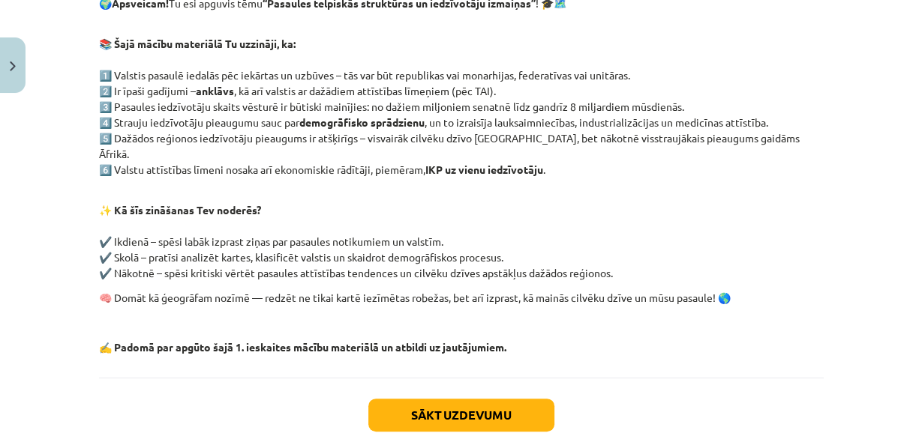
scroll to position [389, 0]
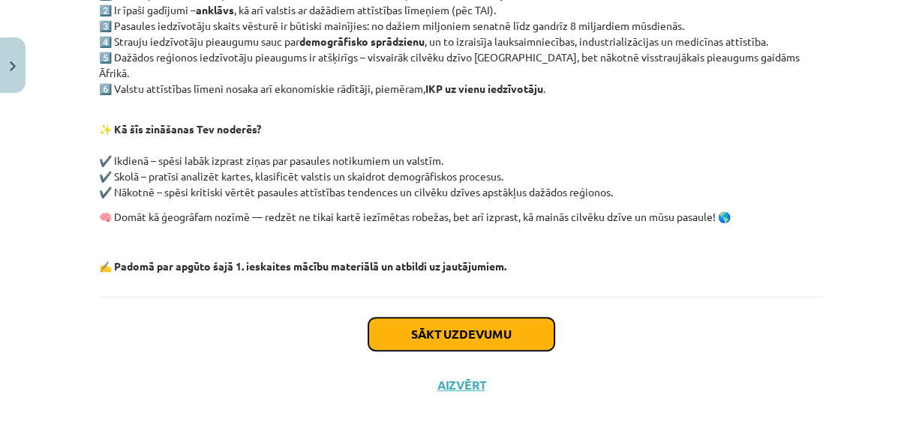
click at [427, 340] on button "Sākt uzdevumu" at bounding box center [461, 334] width 186 height 33
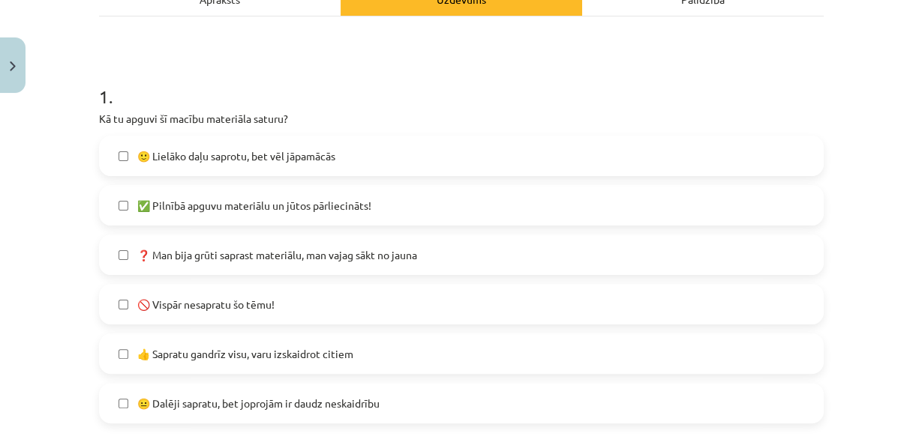
scroll to position [238, 0]
click at [281, 164] on span "🙂 Lielāko daļu saprotu, bet vēl jāpamācās" at bounding box center [236, 156] width 198 height 16
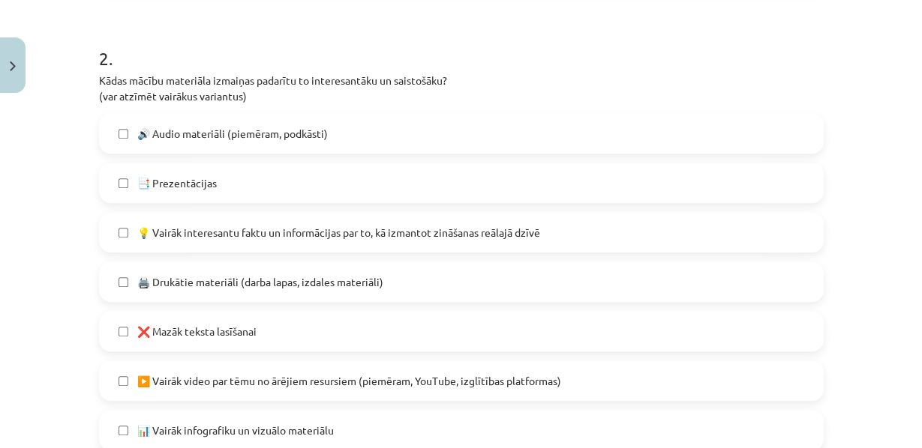
scroll to position [671, 0]
click at [256, 151] on label "🔊 Audio materiāli (piemēram, podkāsti)" at bounding box center [460, 132] width 721 height 37
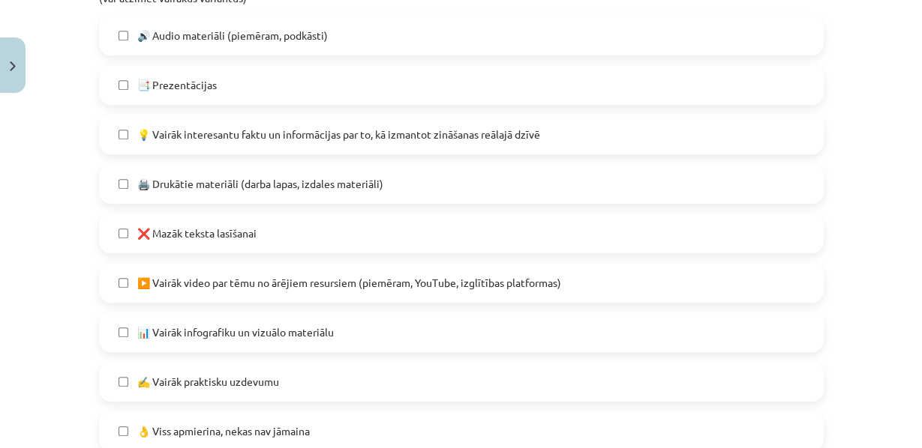
scroll to position [773, 0]
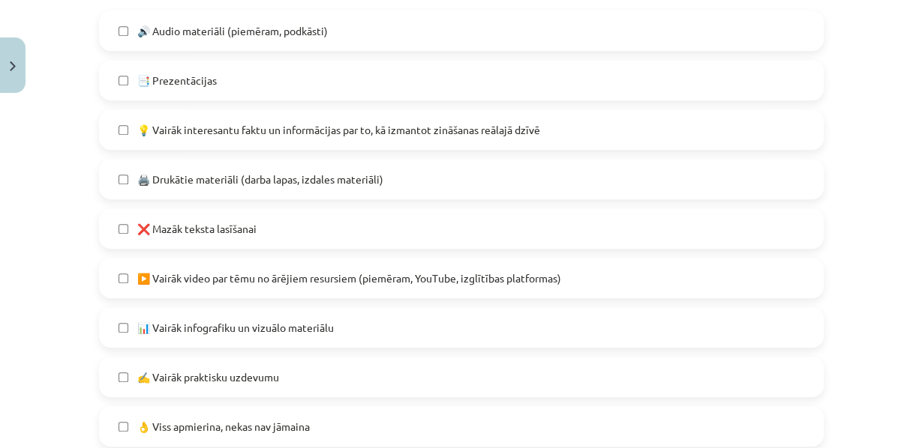
click at [232, 148] on label "💡 Vairāk interesantu faktu un informācijas par to, kā izmantot zināšanas reālaj…" at bounding box center [460, 129] width 721 height 37
click at [181, 237] on span "❌ Mazāk teksta lasīšanai" at bounding box center [196, 229] width 119 height 16
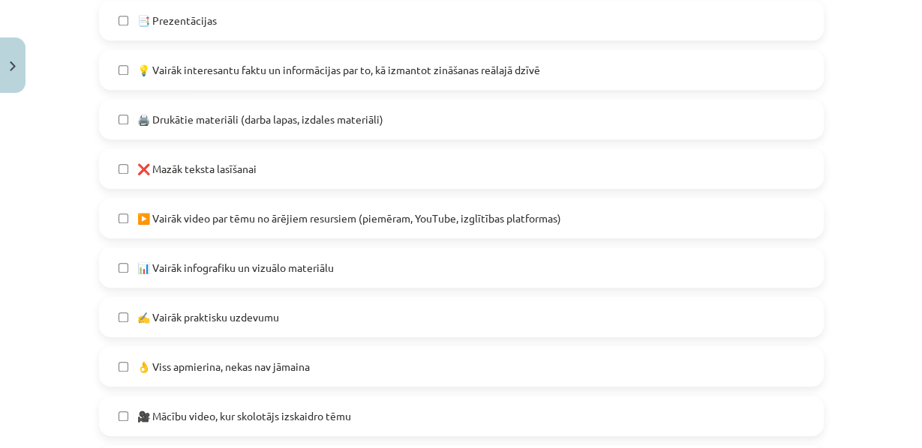
scroll to position [833, 0]
click at [175, 237] on label "▶️ Vairāk video par tēmu no ārējiem resursiem (piemēram, YouTube, izglītības pl…" at bounding box center [460, 217] width 721 height 37
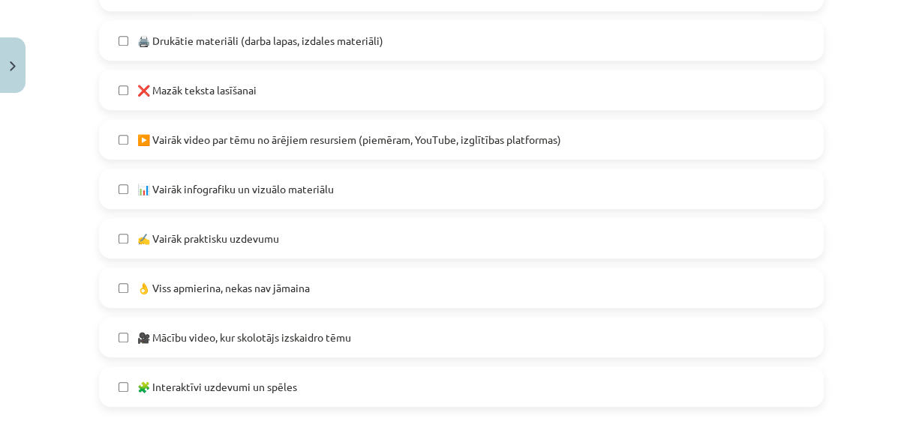
scroll to position [913, 0]
click at [122, 207] on label "📊 Vairāk infografiku un vizuālo materiālu" at bounding box center [460, 187] width 721 height 37
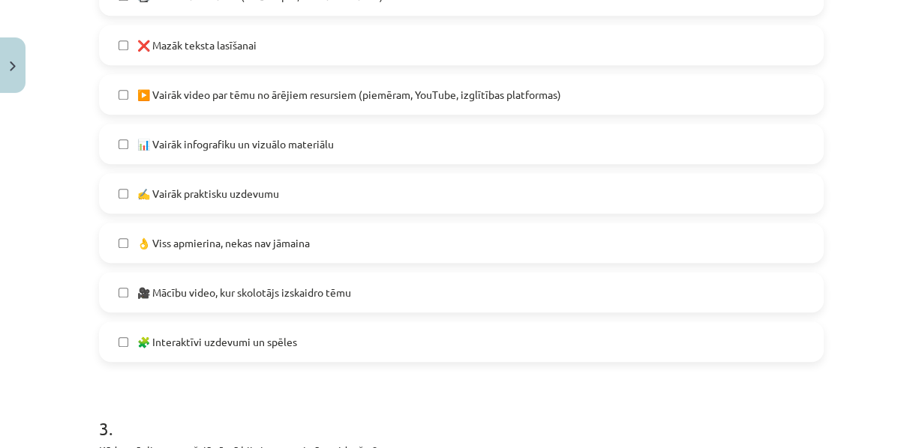
scroll to position [961, 0]
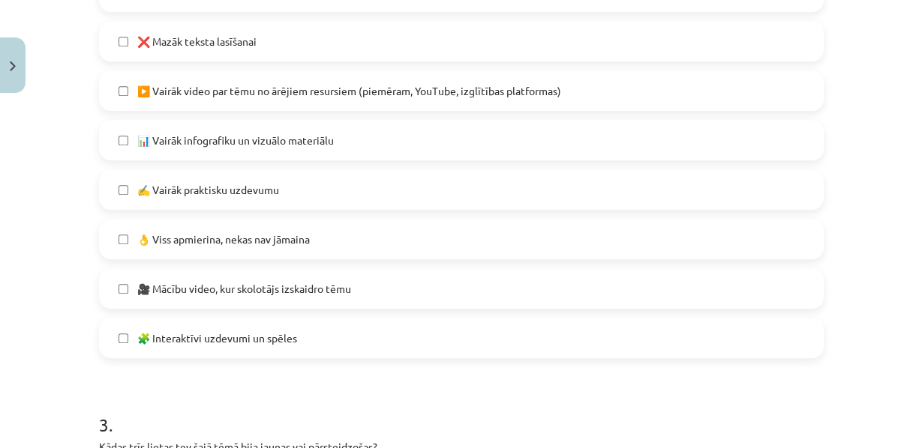
click at [139, 307] on label "🎥 Mācību video, kur skolotājs izskaidro tēmu" at bounding box center [460, 288] width 721 height 37
click at [178, 357] on label "🧩 Interaktīvi uzdevumi un spēles" at bounding box center [460, 337] width 721 height 37
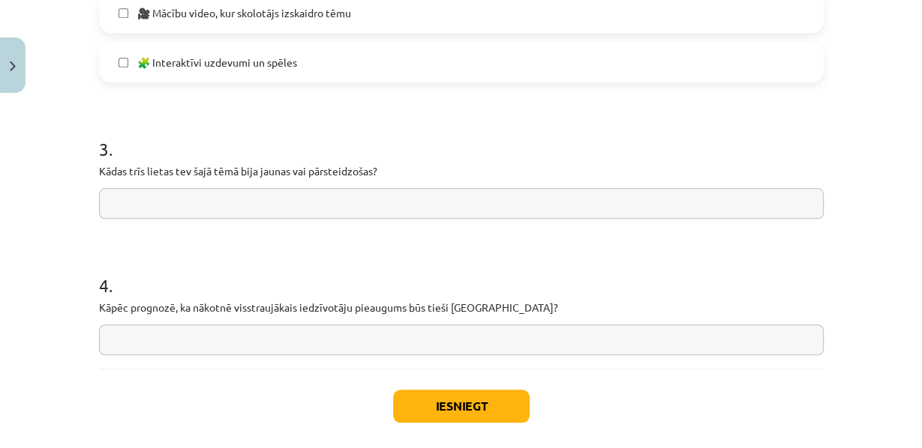
scroll to position [1303, 0]
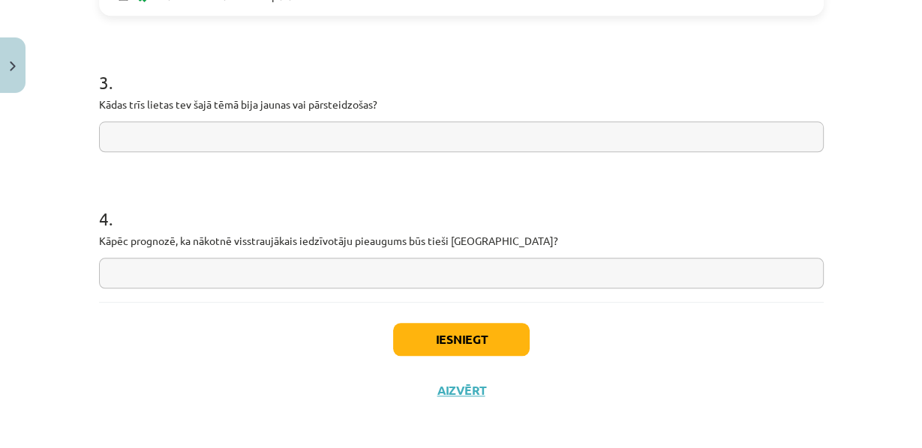
click at [186, 152] on input "text" at bounding box center [461, 136] width 724 height 31
type input "*"
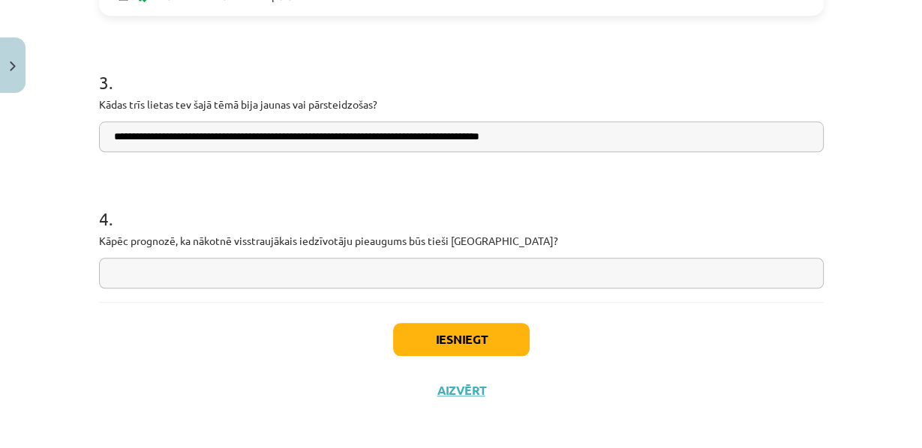
type input "**********"
click at [391, 289] on input "text" at bounding box center [461, 273] width 724 height 31
type input "*"
type input "**********"
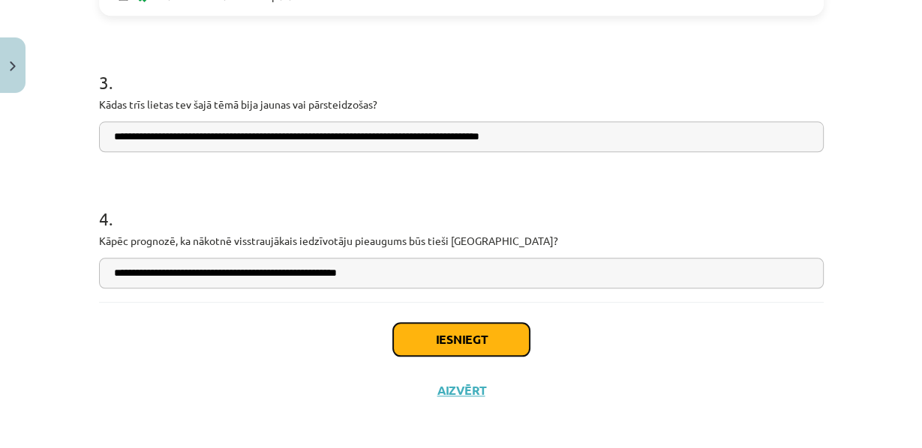
click at [438, 356] on button "Iesniegt" at bounding box center [461, 339] width 136 height 33
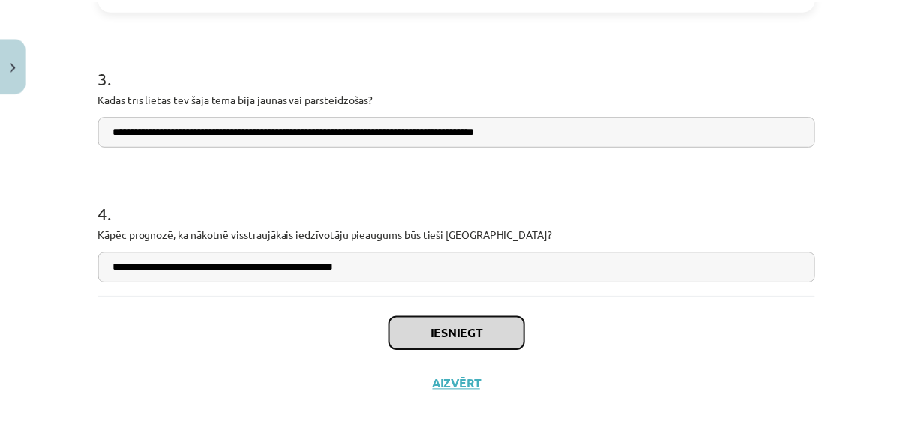
scroll to position [1330, 0]
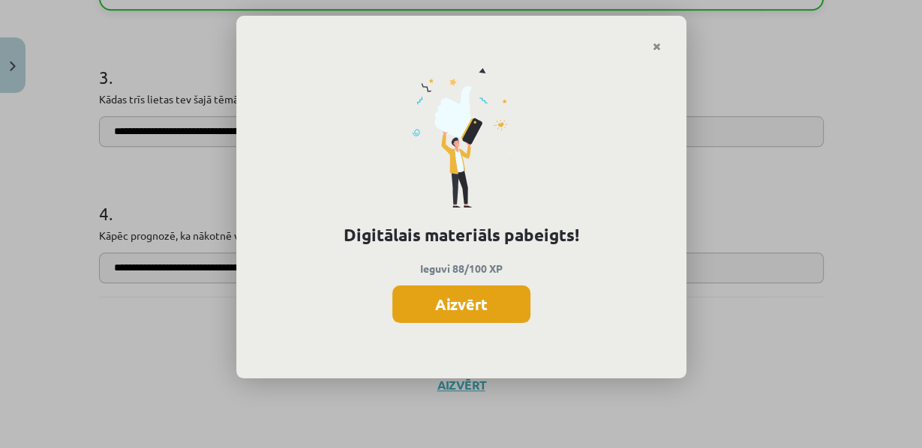
click at [445, 317] on button "Aizvērt" at bounding box center [461, 304] width 138 height 37
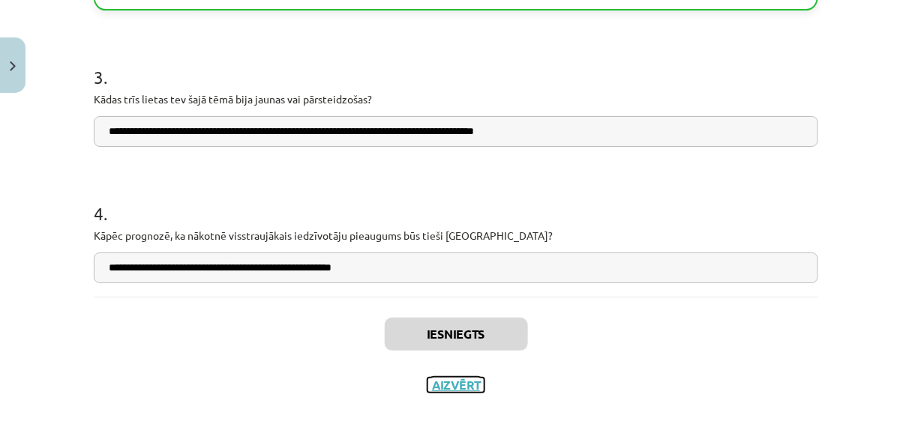
click at [456, 393] on button "Aizvērt" at bounding box center [455, 385] width 57 height 15
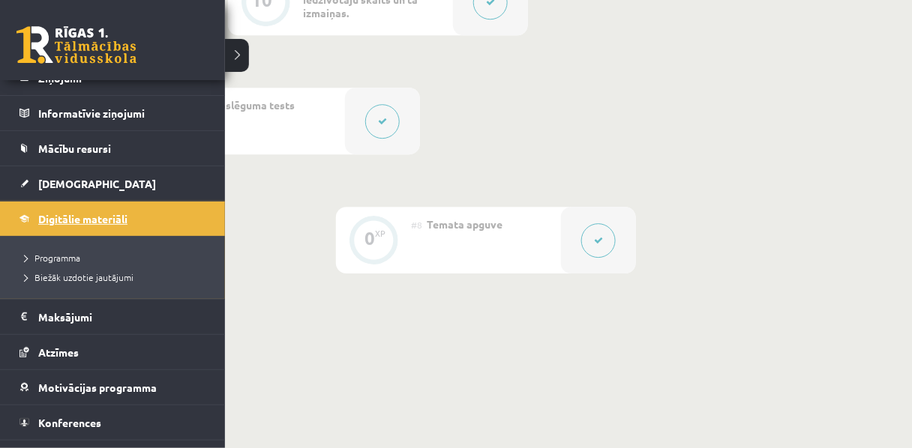
scroll to position [114, 0]
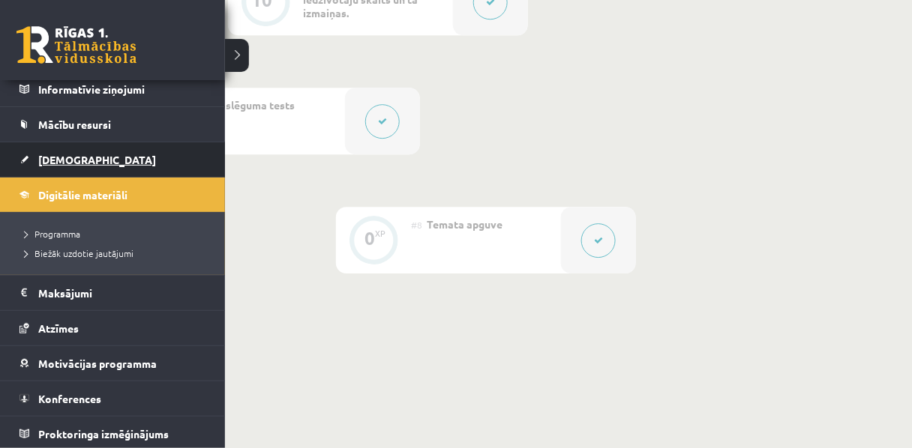
click at [55, 153] on span "[DEMOGRAPHIC_DATA]" at bounding box center [97, 159] width 118 height 13
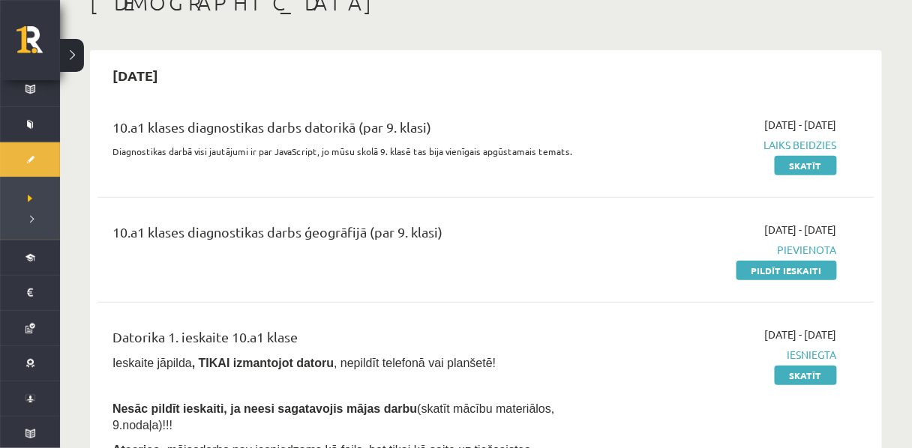
scroll to position [92, 0]
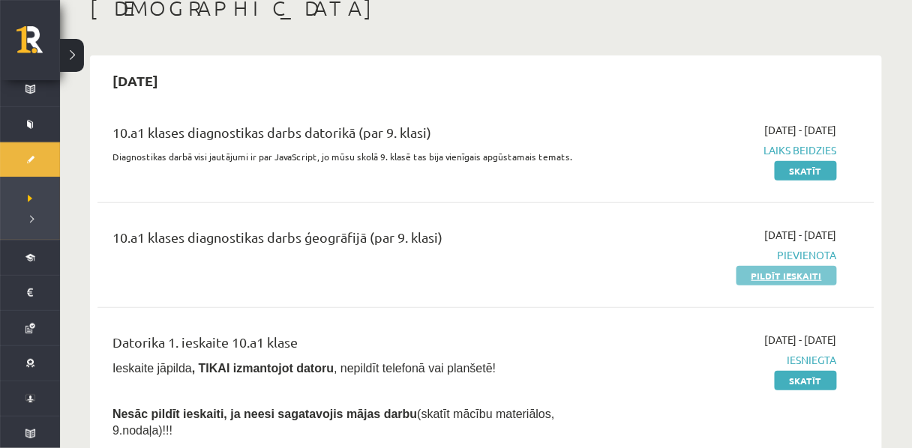
click at [796, 286] on link "Pildīt ieskaiti" at bounding box center [786, 275] width 100 height 19
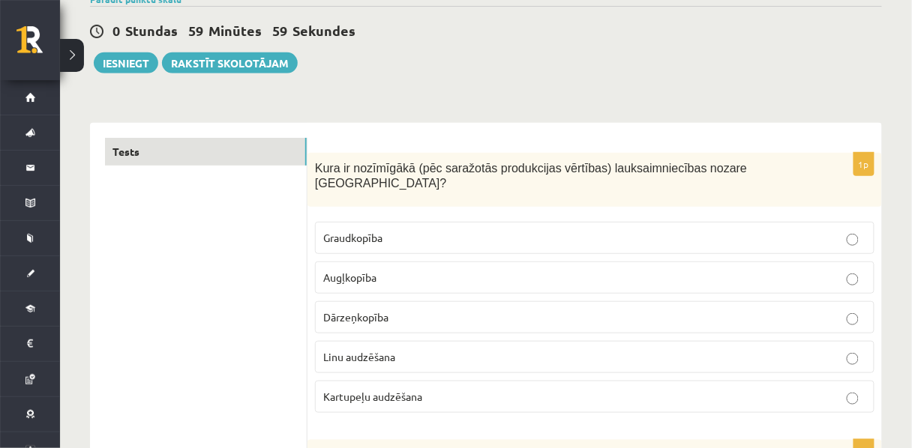
scroll to position [132, 0]
click at [377, 230] on span "Graudkopība" at bounding box center [352, 236] width 59 height 13
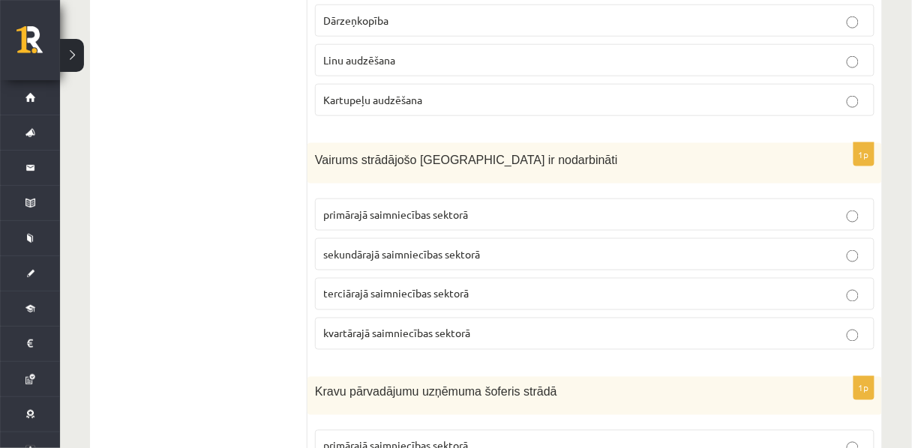
scroll to position [517, 0]
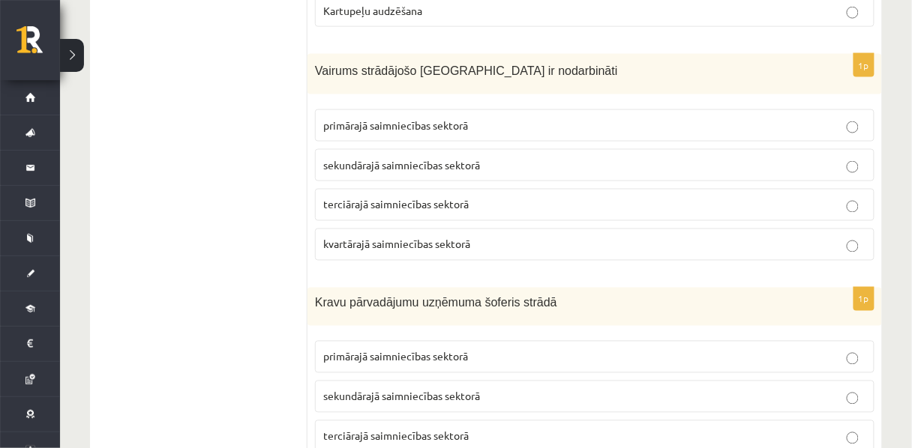
click at [355, 158] on span "sekundārajā saimniecības sektorā" at bounding box center [401, 164] width 157 height 13
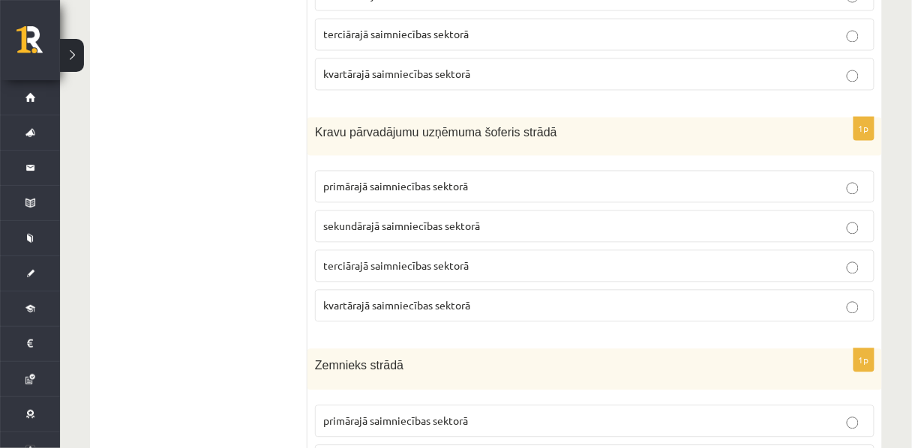
scroll to position [696, 0]
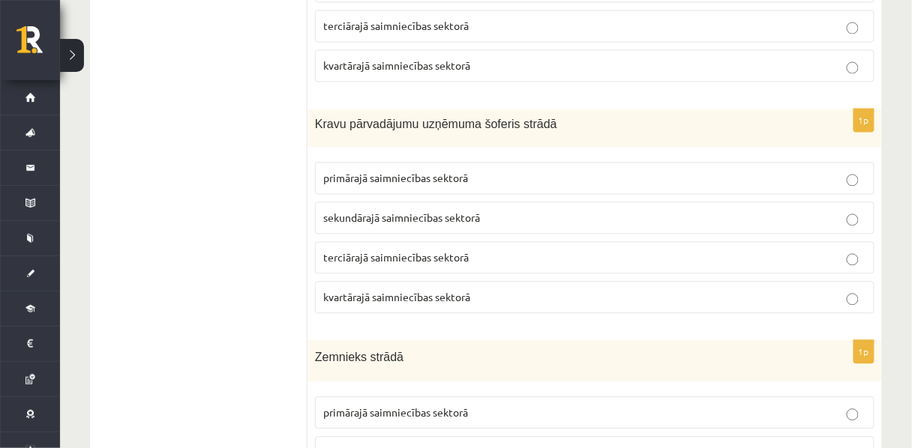
click at [352, 251] on p "terciārajā saimniecības sektorā" at bounding box center [594, 258] width 543 height 16
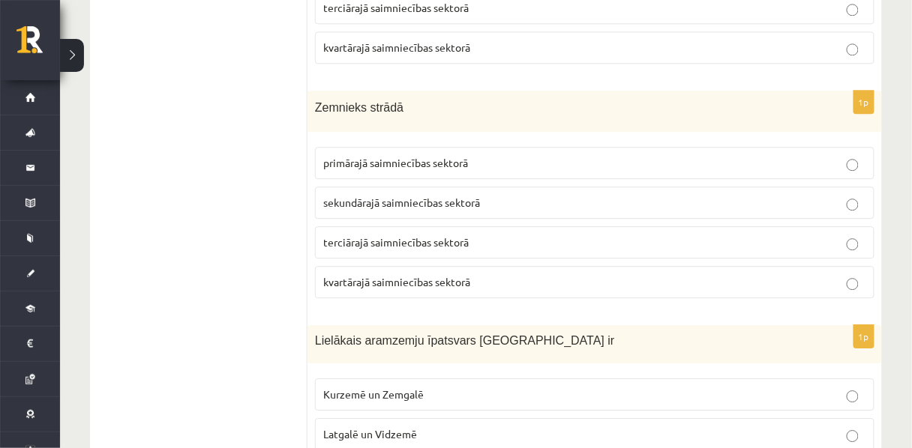
scroll to position [948, 0]
click at [358, 155] on p "primārajā saimniecības sektorā" at bounding box center [594, 162] width 543 height 16
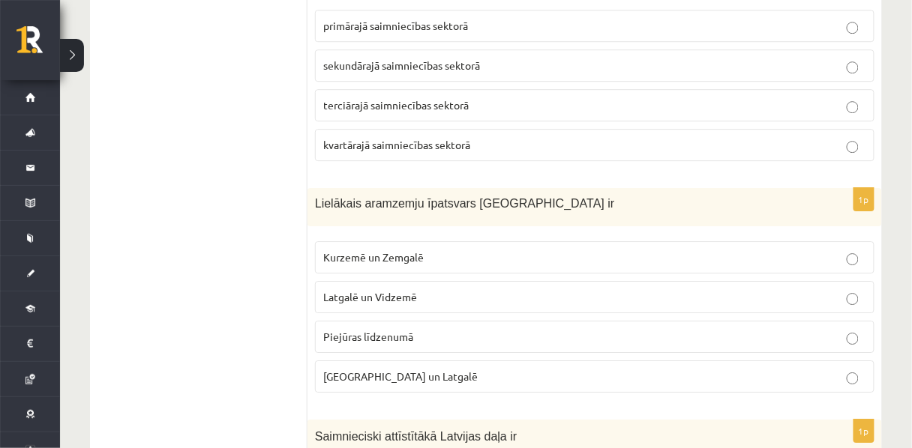
scroll to position [1117, 0]
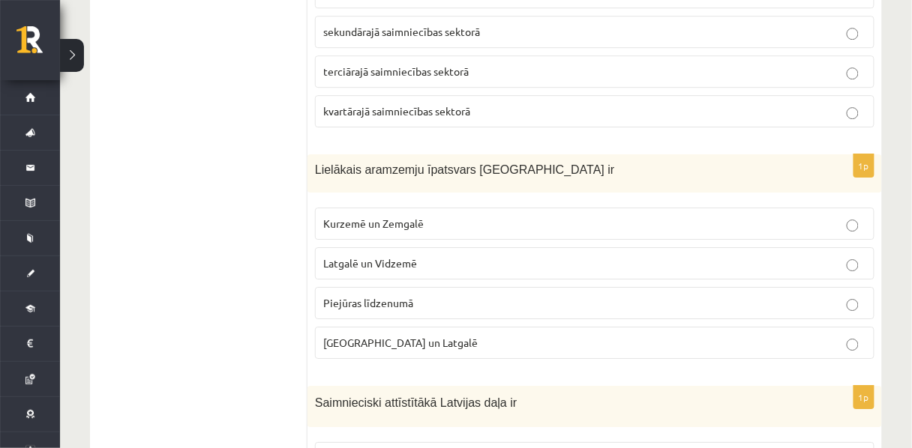
click at [337, 256] on span "Latgalē un Vidzemē" at bounding box center [370, 262] width 94 height 13
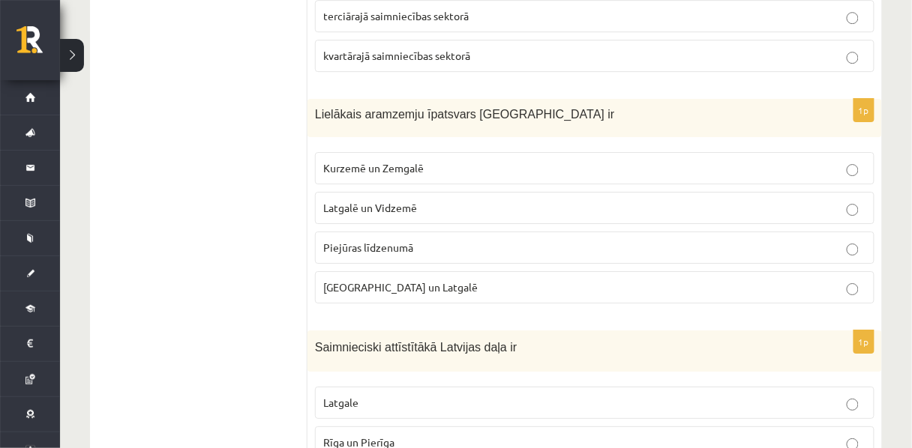
scroll to position [1173, 0]
click at [357, 161] on span "Kurzemē un Zemgalē" at bounding box center [373, 167] width 100 height 13
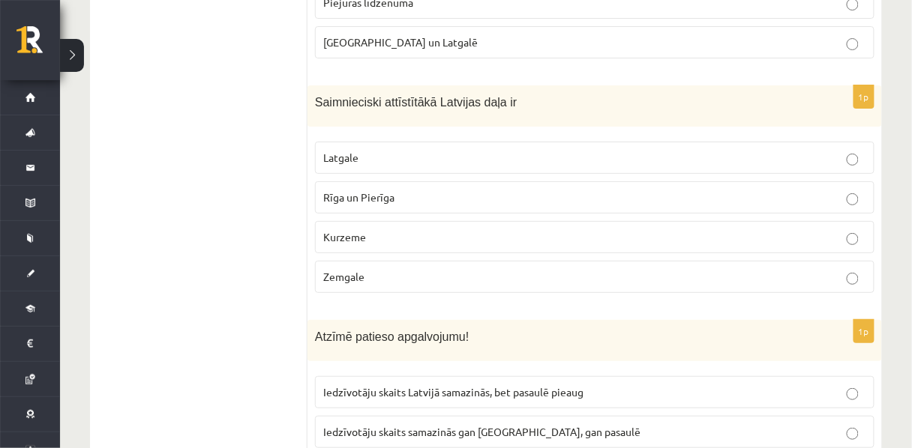
scroll to position [1448, 0]
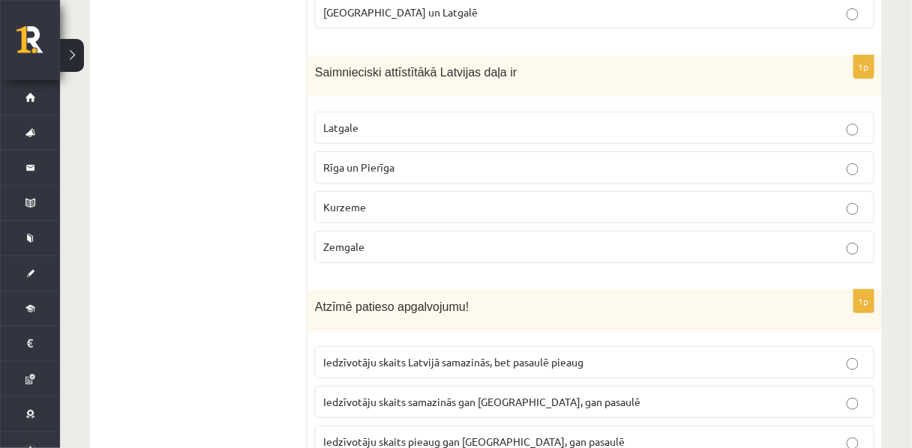
click at [331, 201] on p "Kurzeme" at bounding box center [594, 207] width 543 height 16
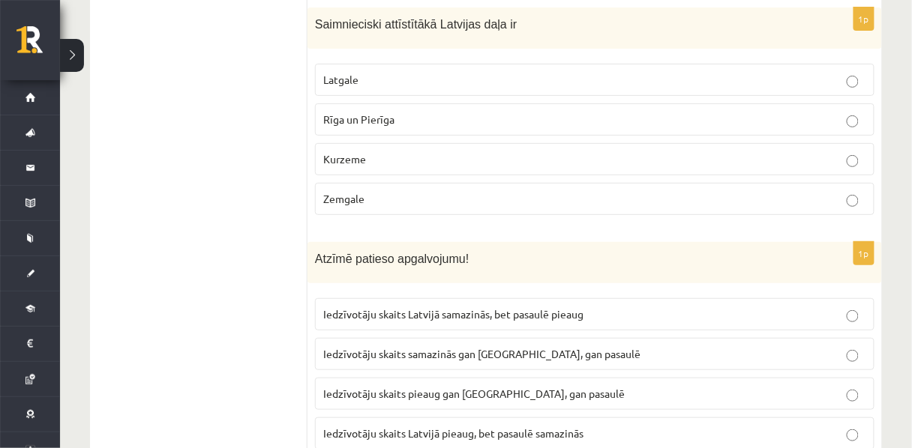
scroll to position [1618, 0]
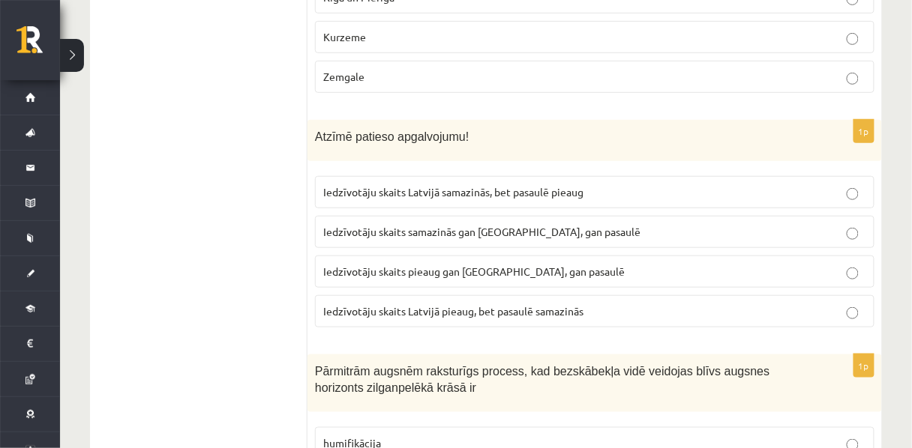
click at [336, 185] on span "Iedzīvotāju skaits Latvijā samazinās, bet pasaulē pieaug" at bounding box center [453, 191] width 260 height 13
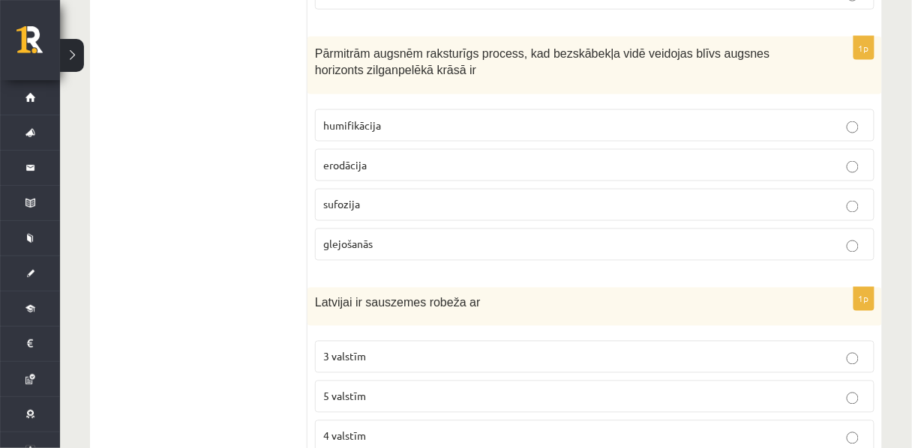
scroll to position [1936, 0]
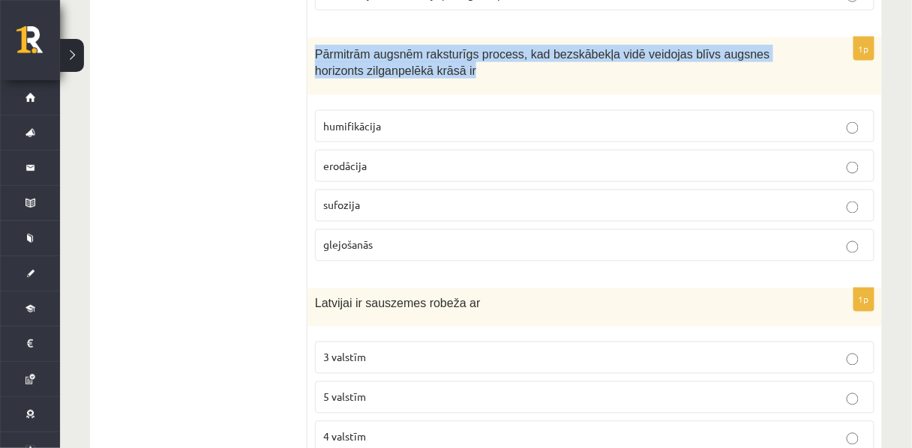
drag, startPoint x: 417, startPoint y: 55, endPoint x: 307, endPoint y: 21, distance: 114.8
copy span "Pārmitrām augsnēm raksturīgs process, kad bezskābekļa vidē veidojas blīvs augsn…"
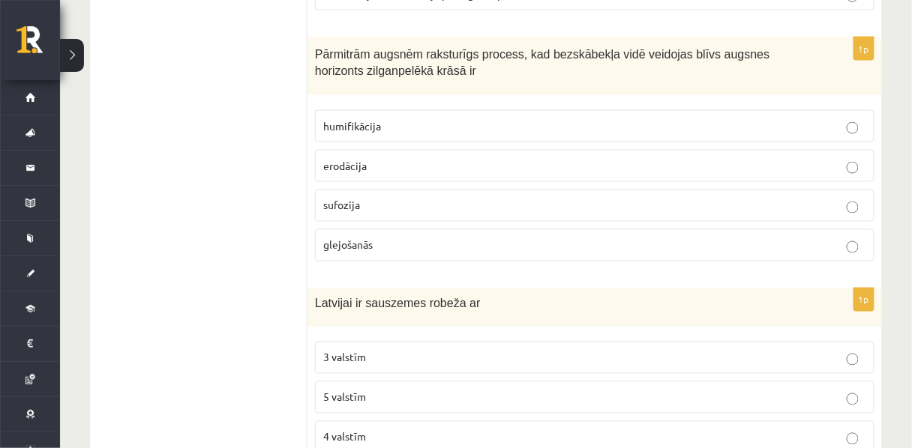
click at [660, 229] on label "glejošanās" at bounding box center [594, 245] width 559 height 32
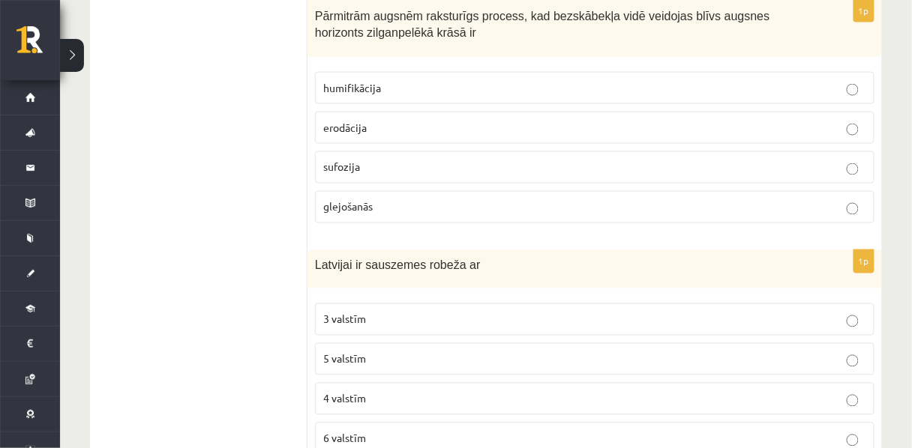
scroll to position [1975, 0]
click at [582, 397] on label "4 valstīm" at bounding box center [594, 398] width 559 height 32
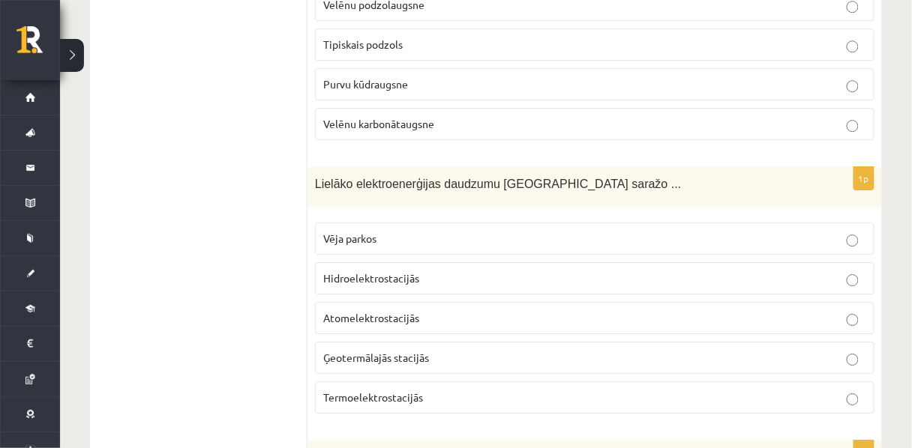
scroll to position [2523, 0]
click at [341, 274] on span "Hidroelektrostacijās" at bounding box center [371, 277] width 96 height 13
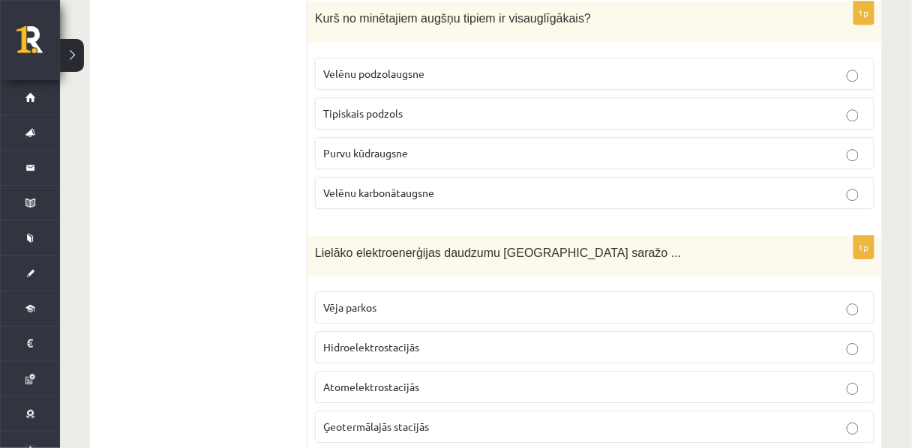
scroll to position [2424, 0]
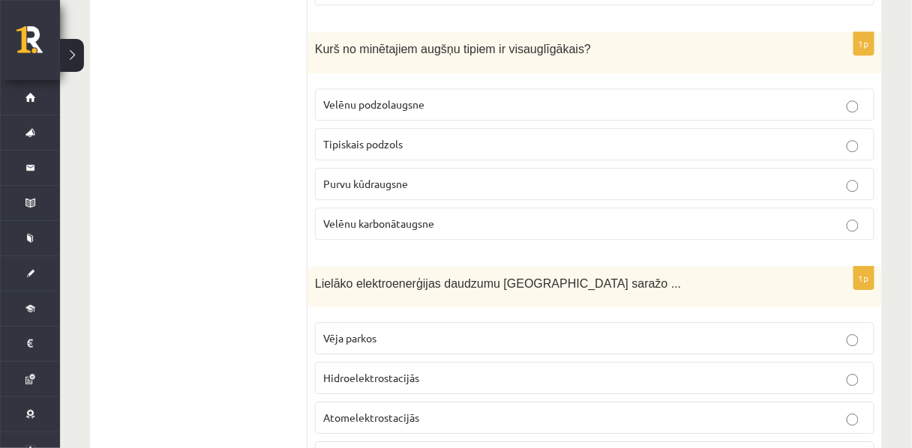
click at [340, 137] on span "Tipiskais podzols" at bounding box center [362, 143] width 79 height 13
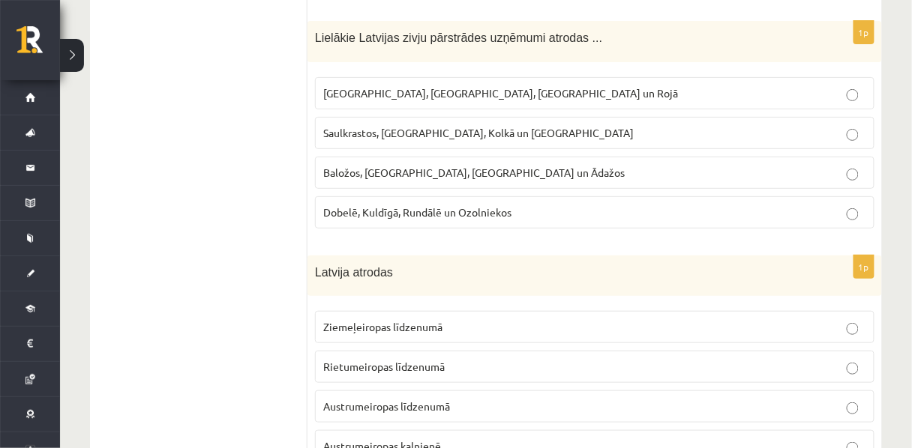
scroll to position [2943, 0]
click at [342, 135] on label "Saulkrastos, [GEOGRAPHIC_DATA], Kolkā un [GEOGRAPHIC_DATA]" at bounding box center [594, 133] width 559 height 32
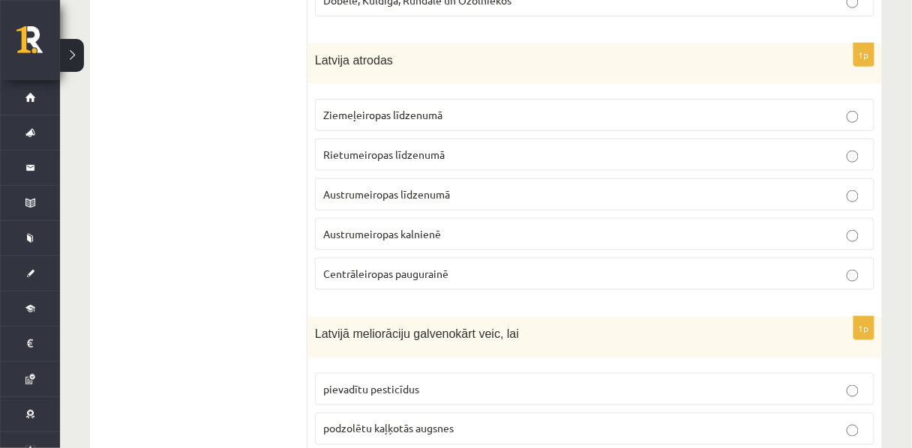
scroll to position [3157, 0]
click at [367, 112] on p "Ziemeļeiropas līdzenumā" at bounding box center [594, 114] width 543 height 16
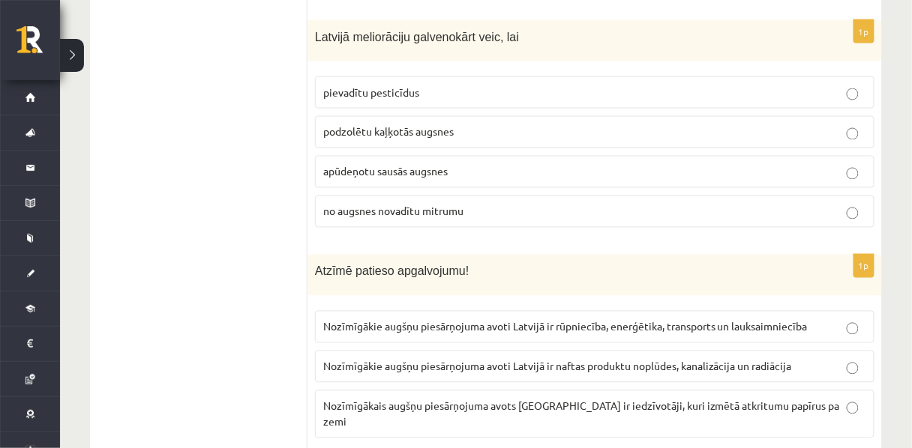
scroll to position [3446, 0]
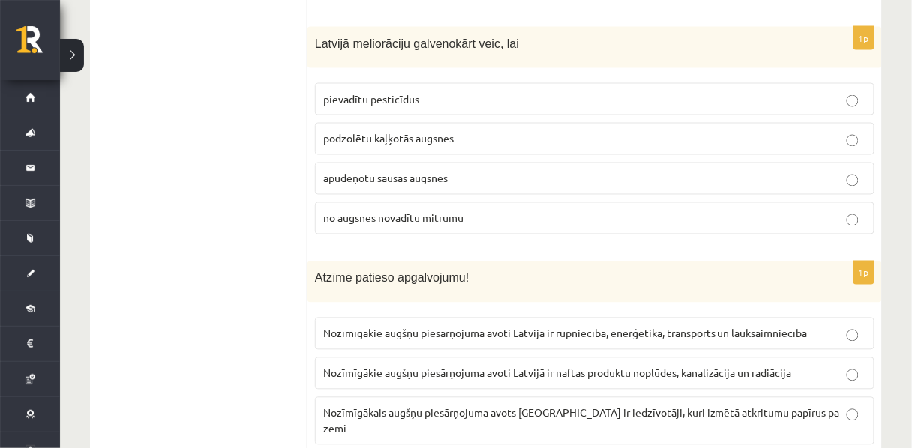
click at [393, 178] on label "apūdeņotu sausās augsnes" at bounding box center [594, 179] width 559 height 32
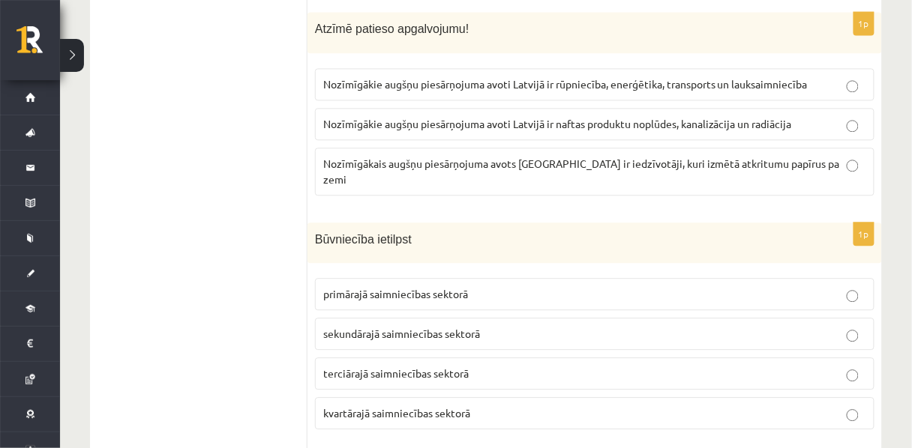
scroll to position [3696, 0]
click at [401, 80] on span "Nozīmīgākie augšņu piesārņojuma avoti Latvijā ir rūpniecība, enerģētika, transp…" at bounding box center [565, 82] width 484 height 13
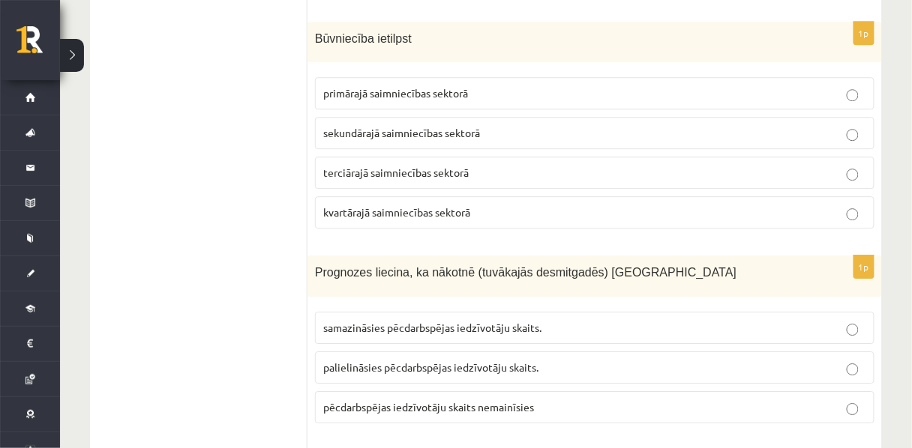
scroll to position [3894, 0]
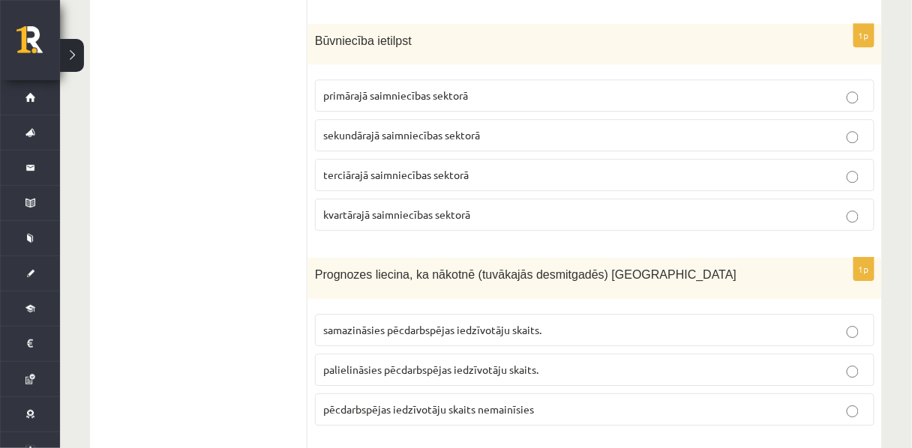
click at [385, 128] on span "sekundārajā saimniecības sektorā" at bounding box center [401, 134] width 157 height 13
click at [382, 207] on p "kvartārajā saimniecības sektorā" at bounding box center [594, 215] width 543 height 16
click at [351, 168] on span "terciārajā saimniecības sektorā" at bounding box center [395, 174] width 145 height 13
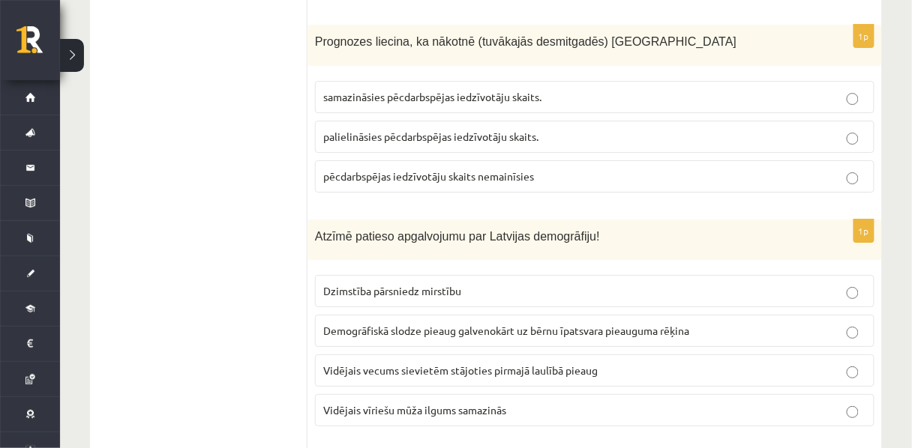
scroll to position [4134, 0]
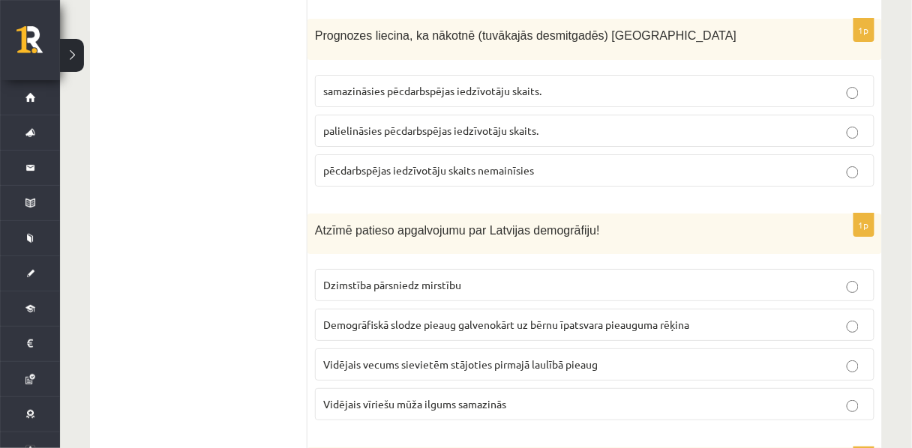
click at [361, 83] on p "samazināsies pēcdarbspējas iedzīvotāju skaits." at bounding box center [594, 91] width 543 height 16
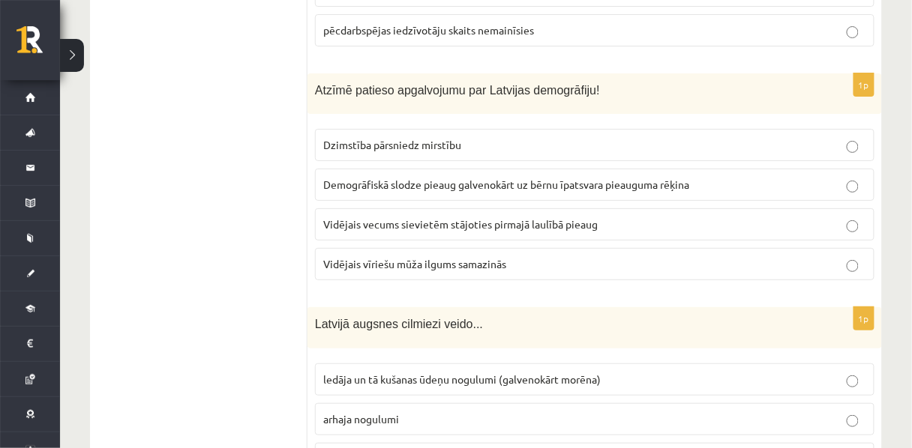
scroll to position [4275, 0]
click at [367, 256] on label "Vidējais vīriešu mūža ilgums samazinās" at bounding box center [594, 263] width 559 height 32
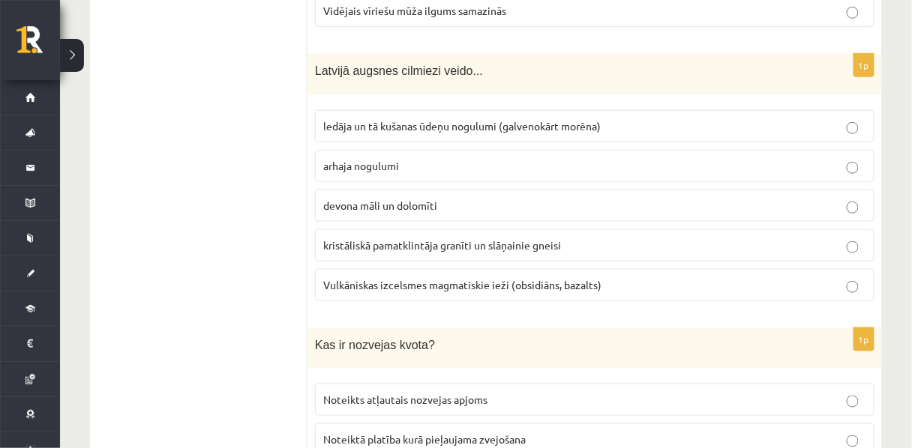
scroll to position [4541, 0]
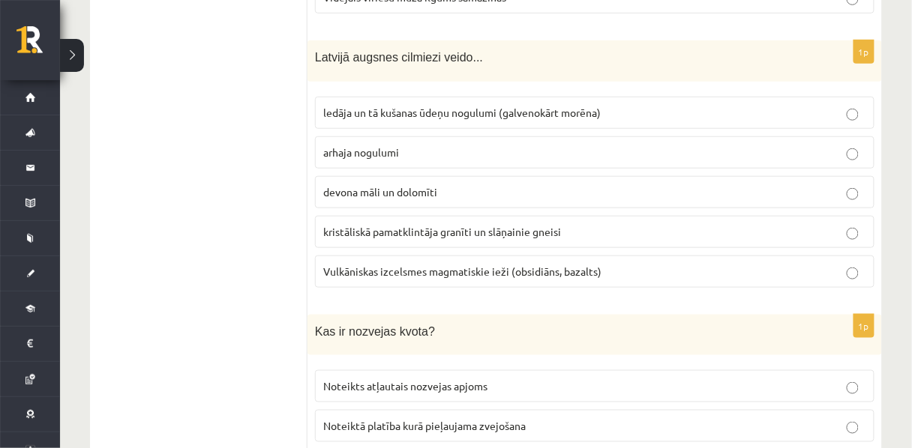
click at [469, 184] on p "devona māli un dolomīti" at bounding box center [594, 192] width 543 height 16
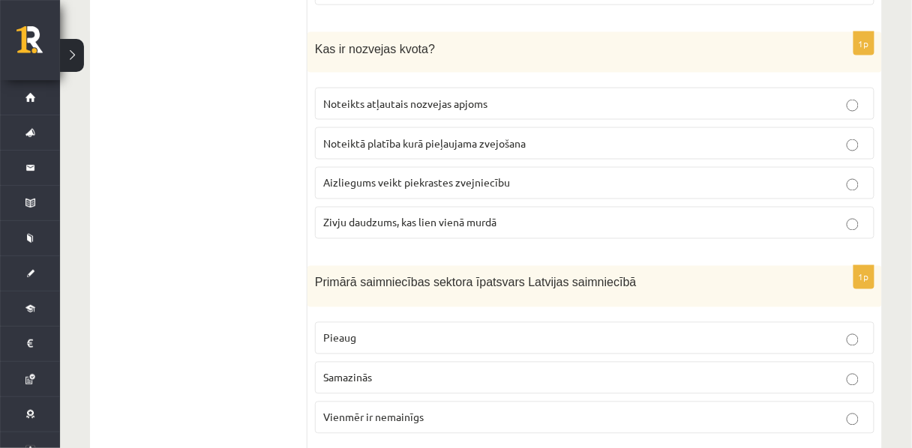
scroll to position [4827, 0]
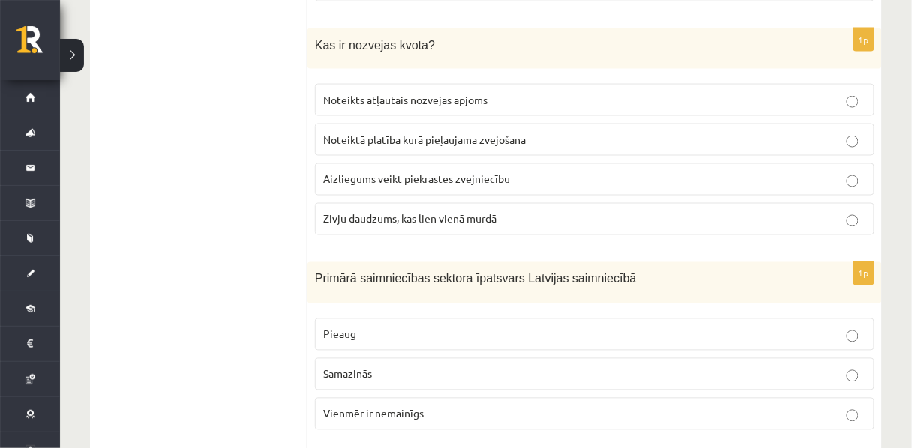
drag, startPoint x: 441, startPoint y: 91, endPoint x: 362, endPoint y: 91, distance: 78.7
click at [362, 92] on p "Noteikts atļautais nozvejas apjoms" at bounding box center [594, 100] width 543 height 16
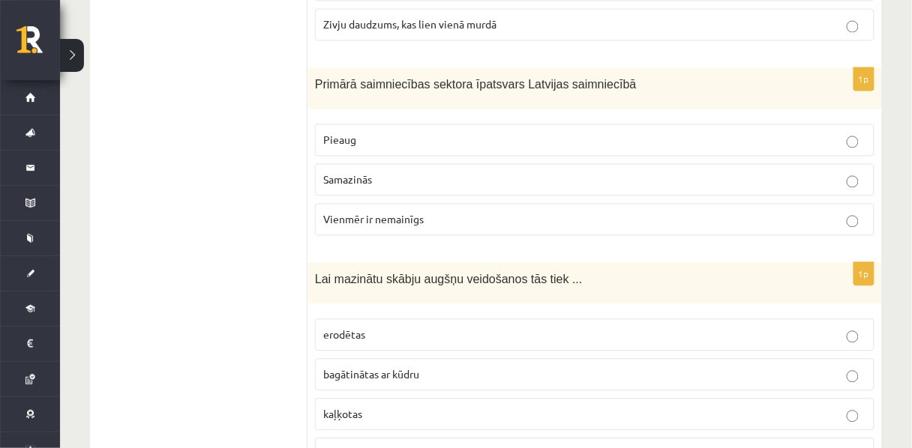
scroll to position [5026, 0]
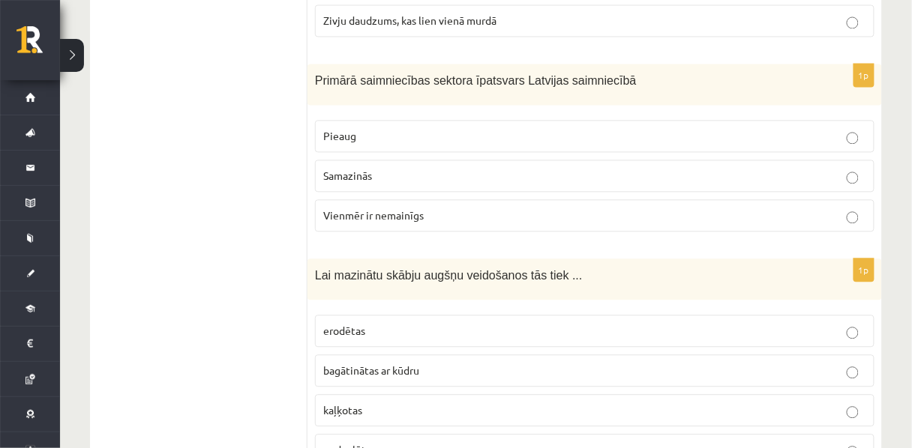
click at [346, 169] on span "Samazinās" at bounding box center [347, 175] width 49 height 13
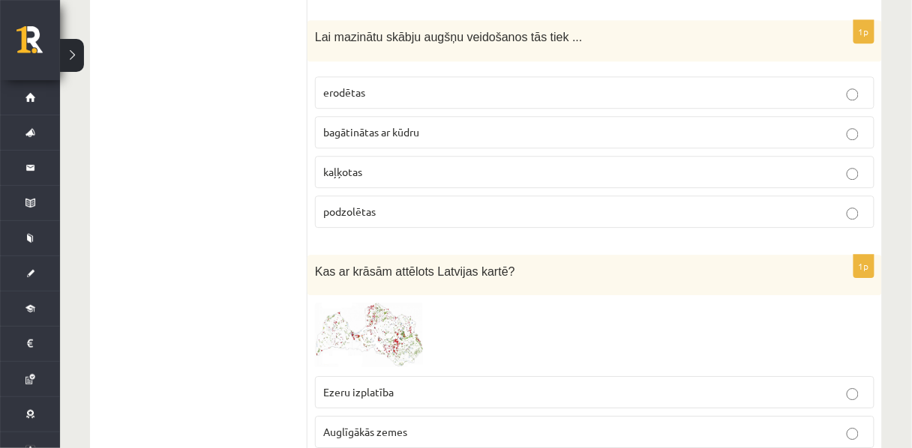
scroll to position [5270, 0]
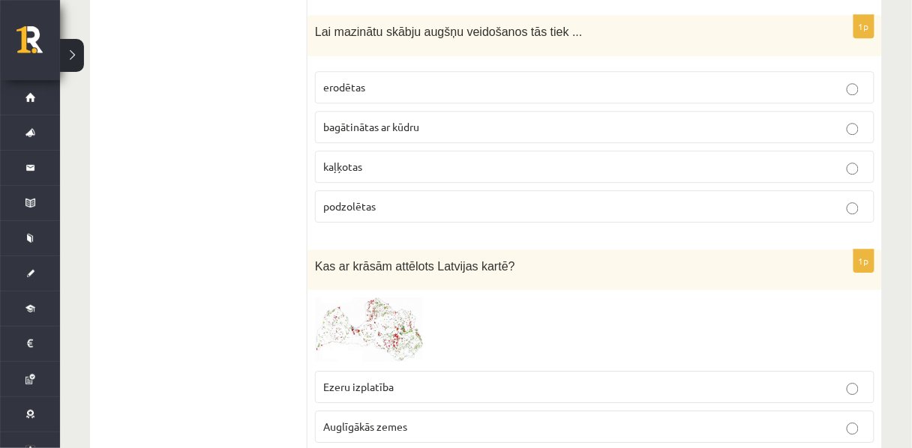
click at [384, 199] on p "podzolētas" at bounding box center [594, 207] width 543 height 16
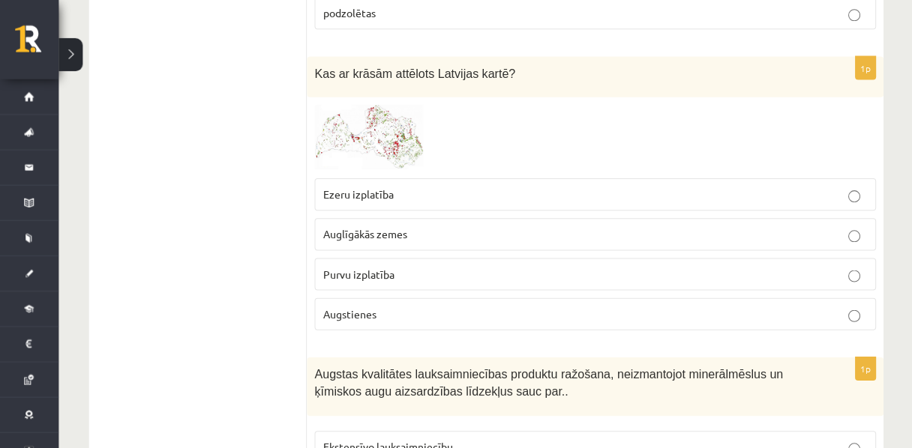
scroll to position [5462, 0]
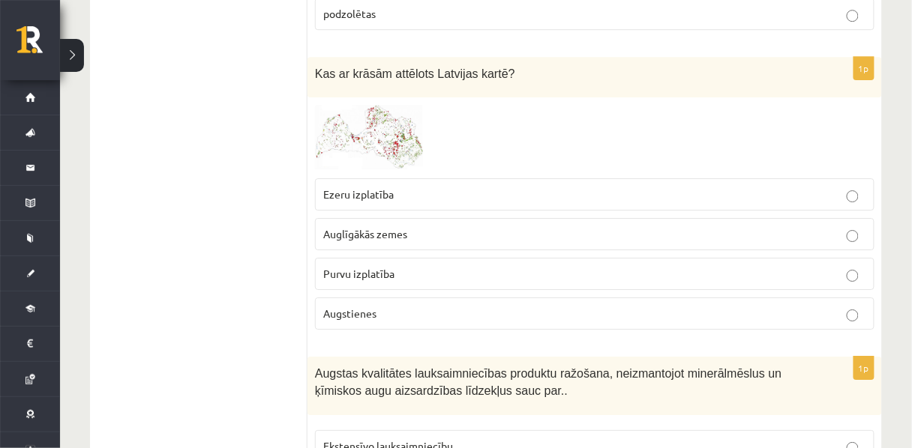
click at [350, 187] on span "Ezeru izplatība" at bounding box center [358, 193] width 70 height 13
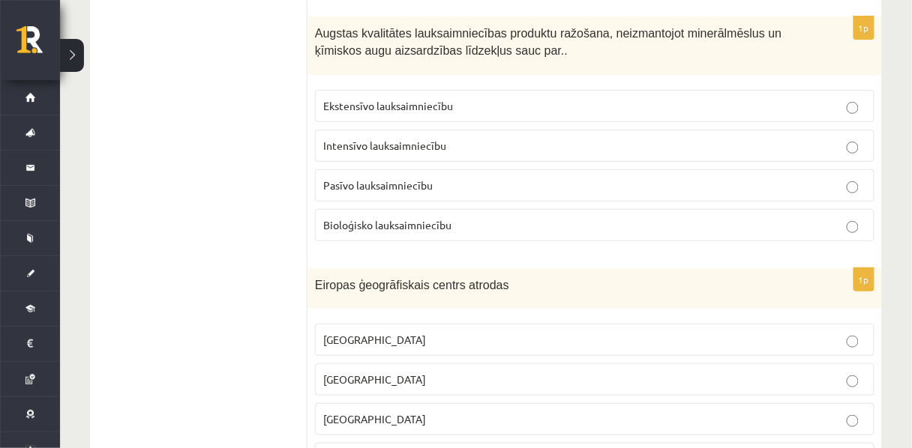
scroll to position [5803, 0]
click at [382, 219] on p "Bioloģisko lauksaimniecību" at bounding box center [594, 225] width 543 height 16
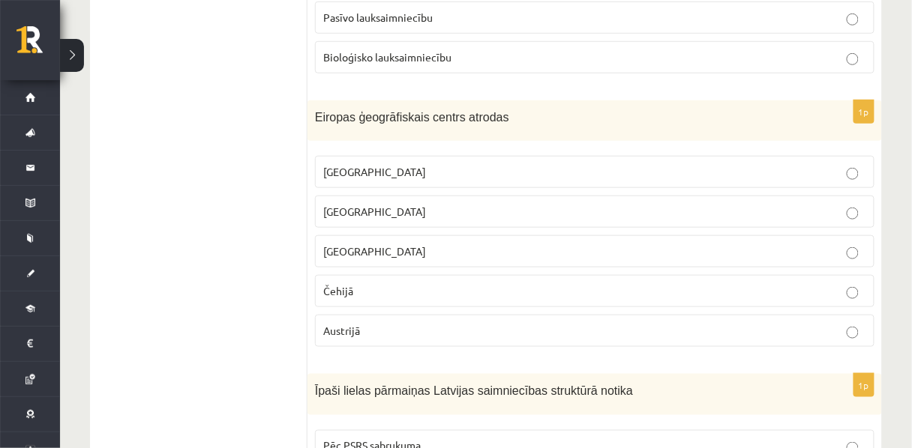
scroll to position [5978, 0]
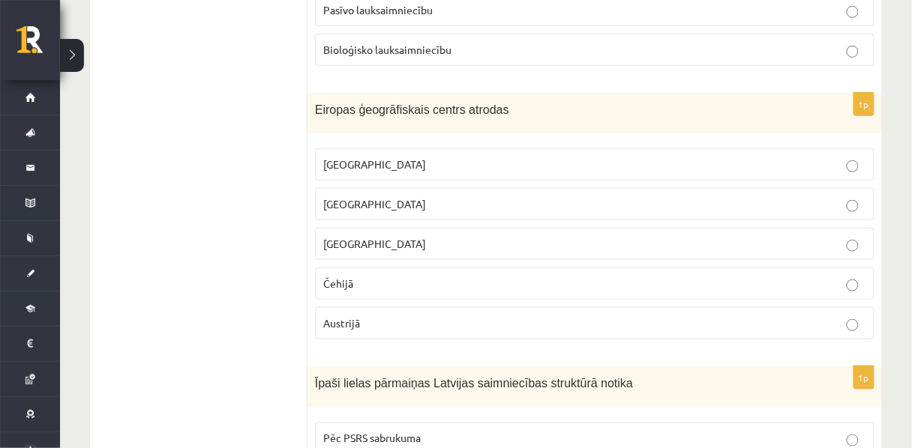
click at [329, 197] on span "[GEOGRAPHIC_DATA]" at bounding box center [374, 203] width 103 height 13
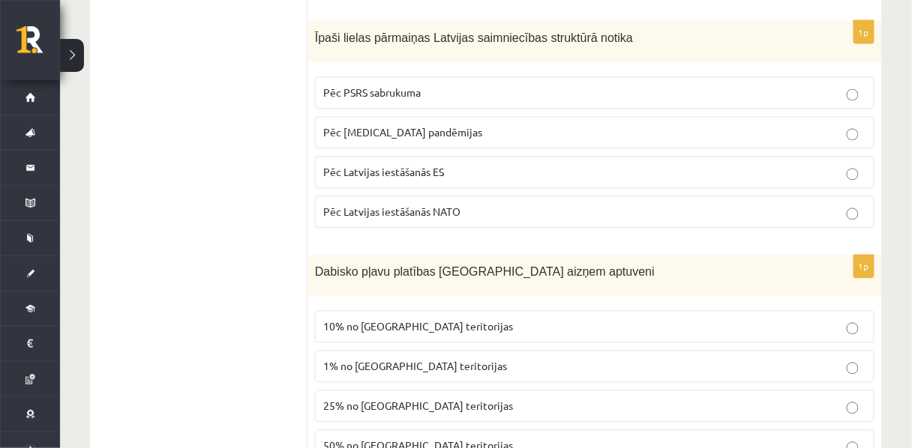
scroll to position [6331, 0]
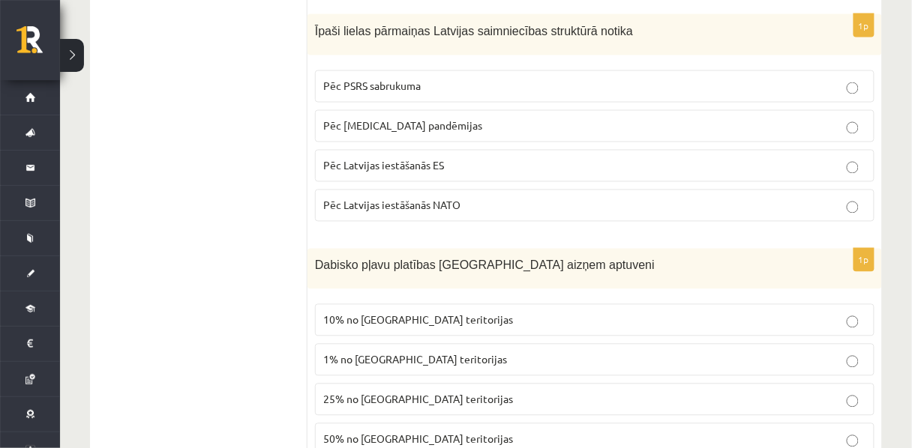
click at [363, 79] on span "Pēc PSRS sabrukuma" at bounding box center [371, 85] width 97 height 13
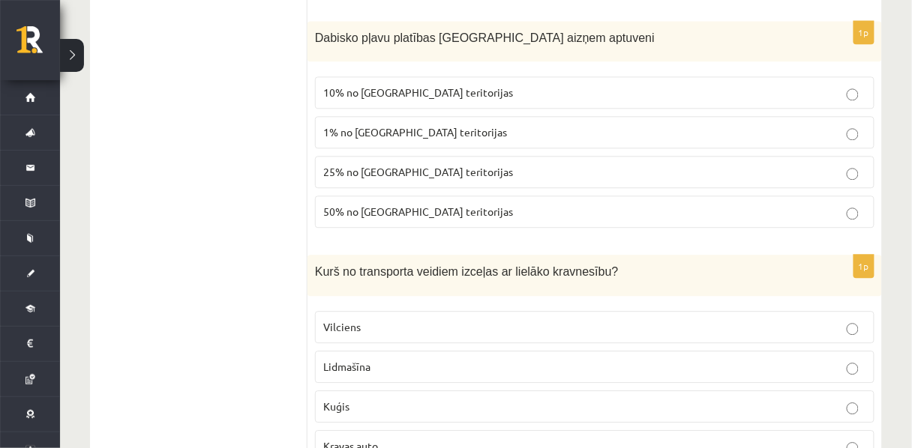
scroll to position [6559, 0]
click at [349, 88] on span "10% no [GEOGRAPHIC_DATA] teritorijas" at bounding box center [418, 91] width 190 height 13
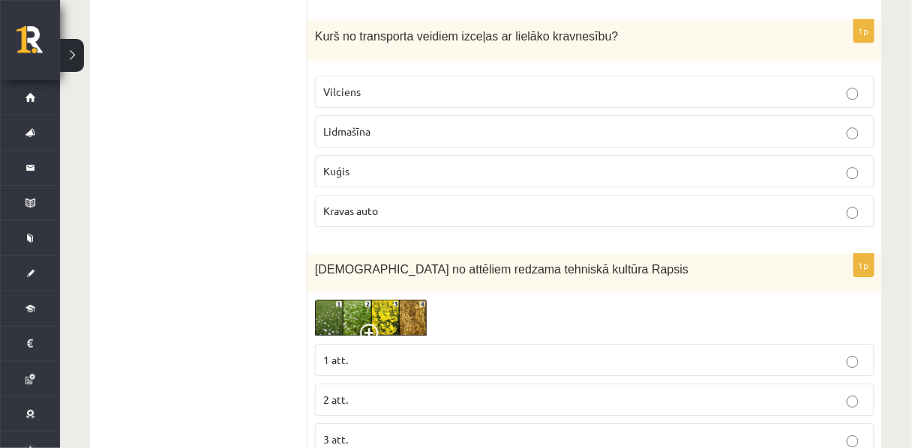
scroll to position [6802, 0]
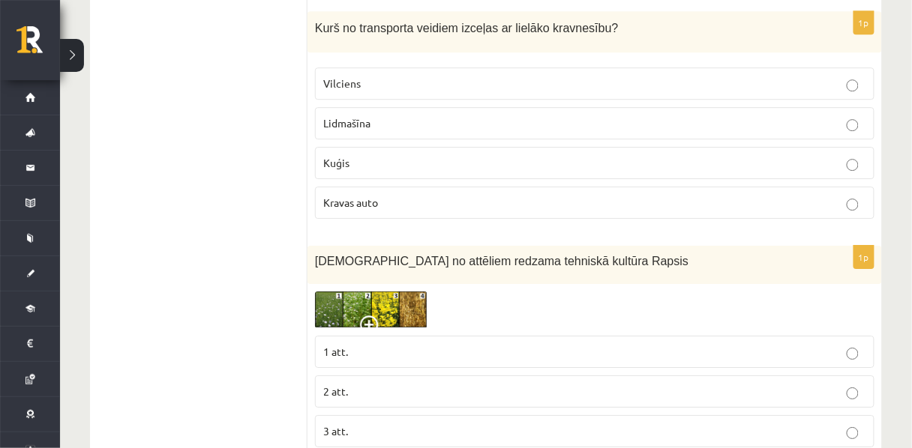
click at [331, 156] on span "Kuģis" at bounding box center [336, 162] width 26 height 13
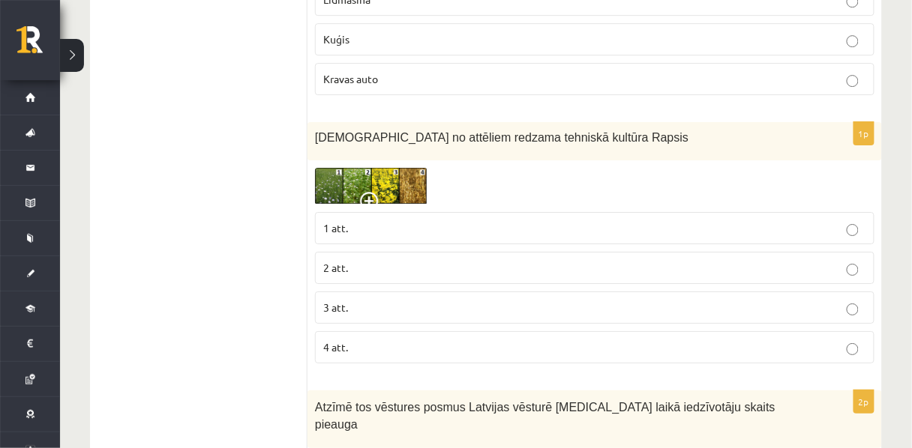
scroll to position [6988, 0]
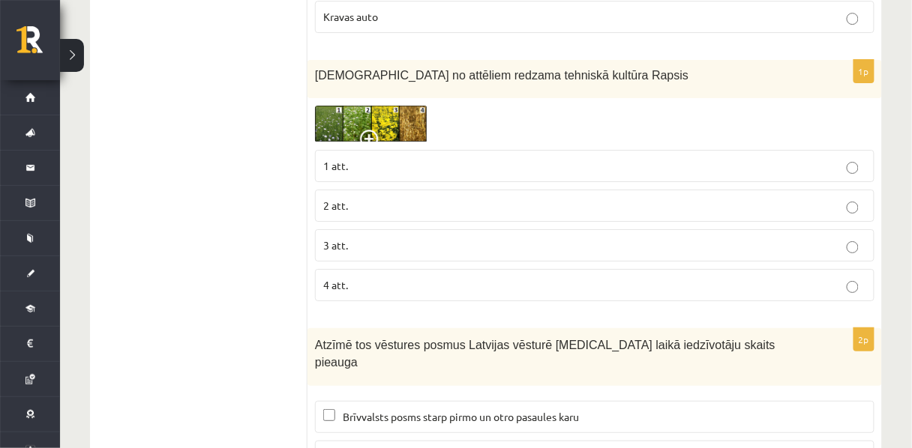
click at [352, 121] on img at bounding box center [371, 124] width 112 height 37
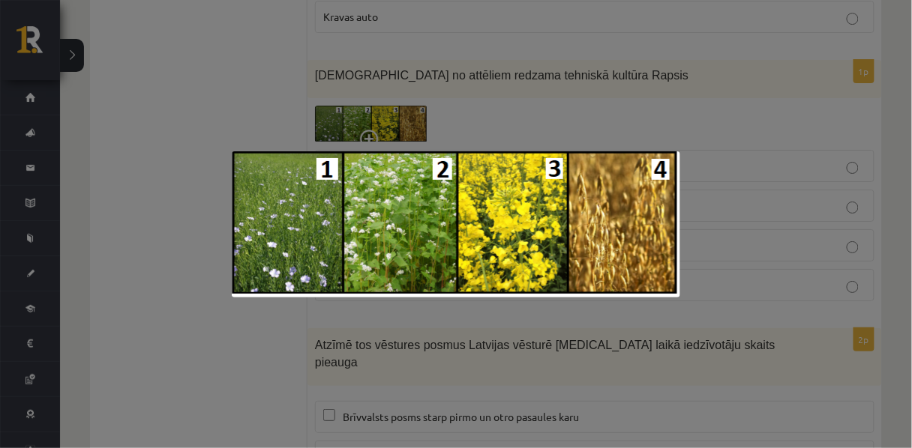
click at [612, 105] on div at bounding box center [456, 224] width 912 height 448
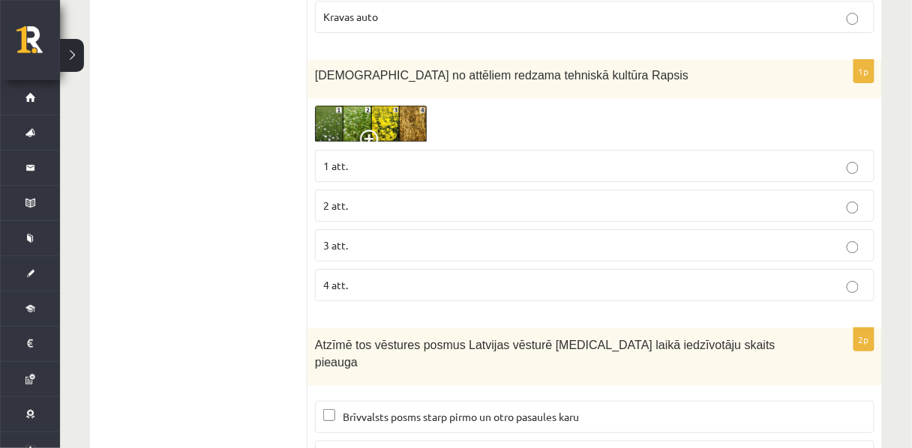
click at [407, 238] on p "3 att." at bounding box center [594, 246] width 543 height 16
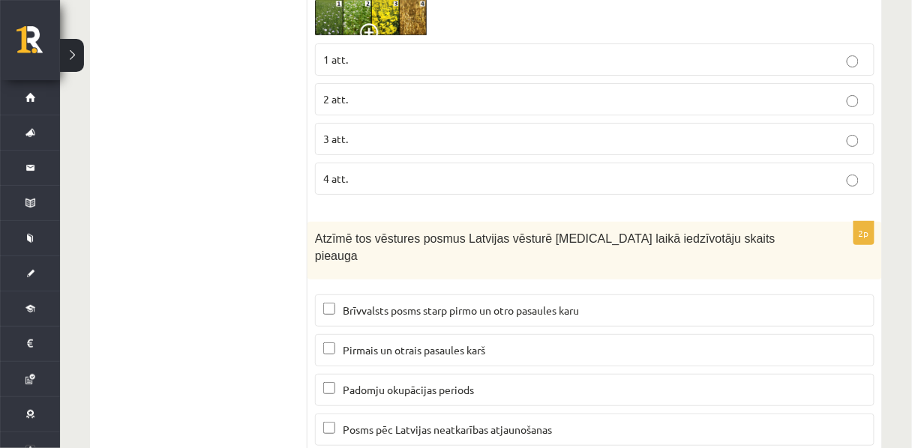
scroll to position [7126, 0]
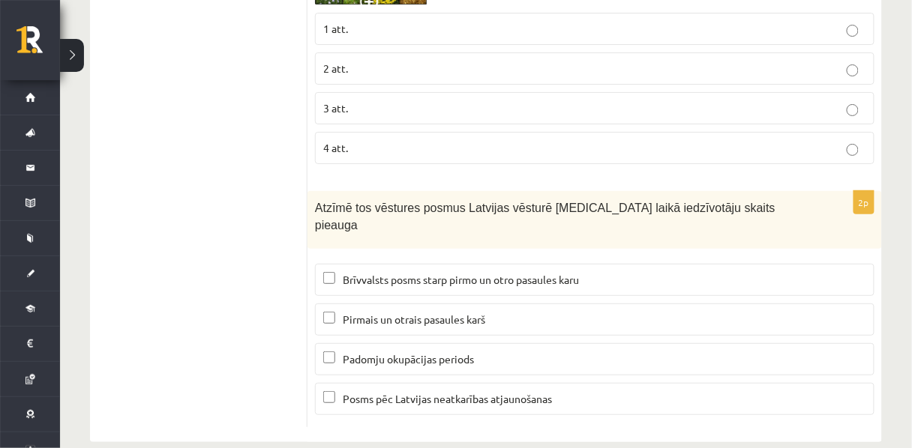
click at [396, 392] on span "Posms pēc Latvijas neatkarības atjaunošanas" at bounding box center [447, 398] width 209 height 13
click at [440, 352] on p "Padomju okupācijas periods" at bounding box center [594, 360] width 543 height 16
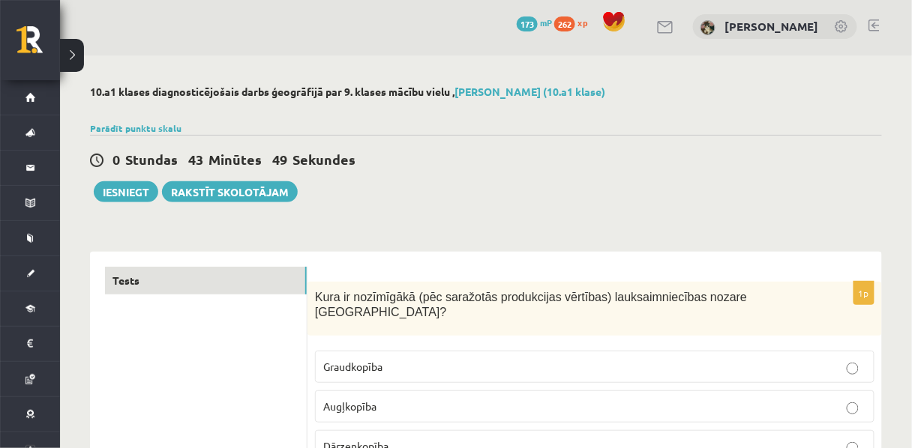
scroll to position [0, 0]
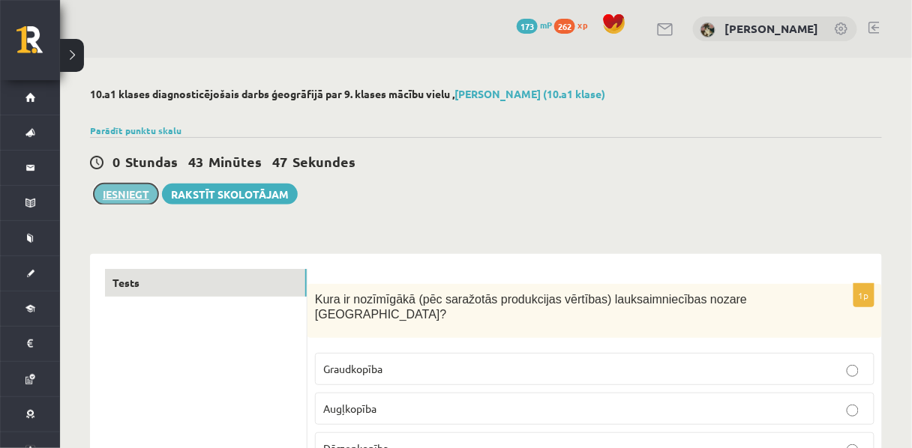
click at [136, 197] on button "Iesniegt" at bounding box center [126, 194] width 64 height 21
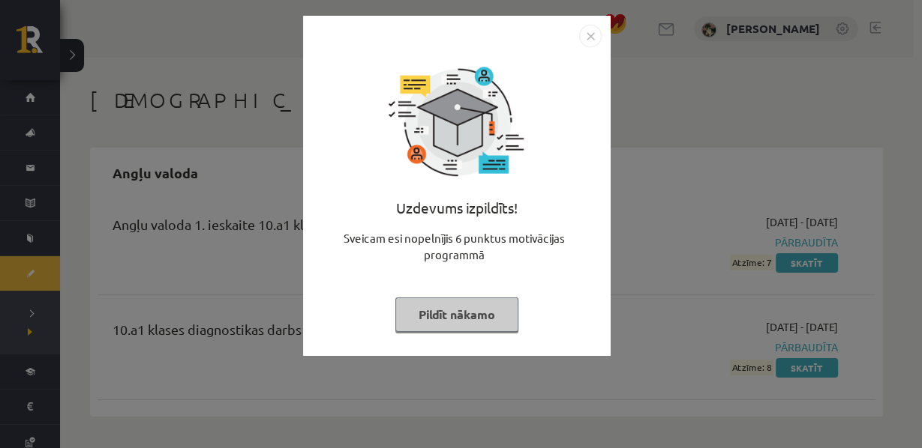
click at [450, 331] on button "Pildīt nākamo" at bounding box center [456, 315] width 123 height 34
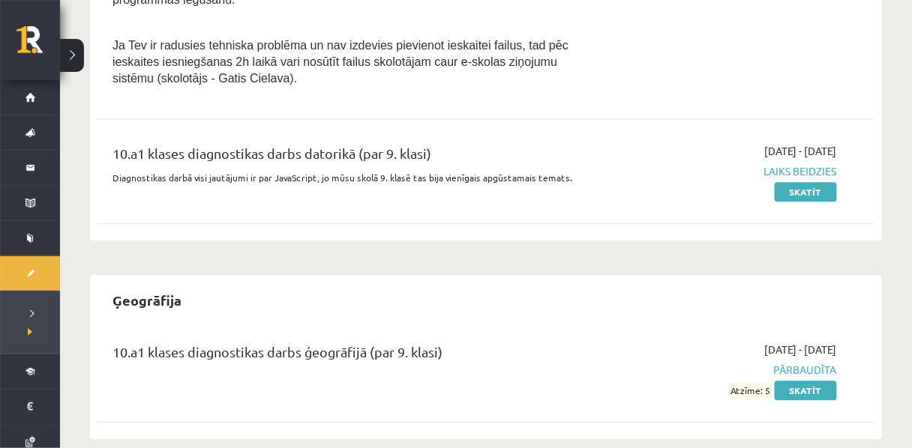
scroll to position [799, 0]
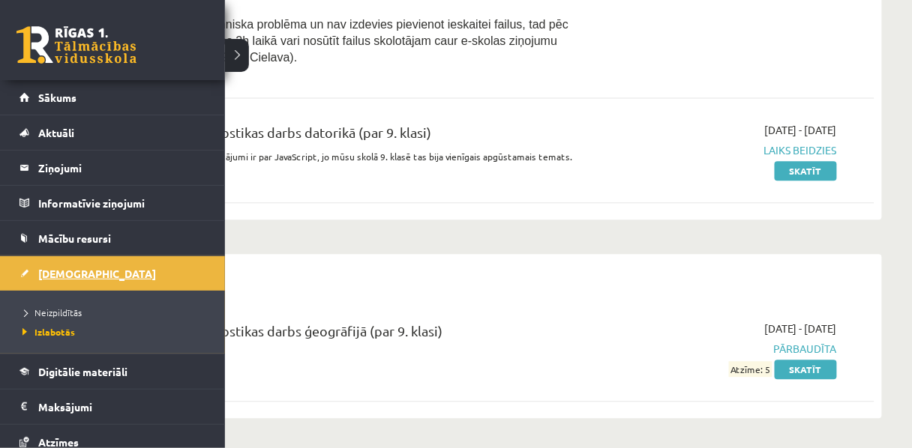
click at [58, 276] on span "[DEMOGRAPHIC_DATA]" at bounding box center [97, 273] width 118 height 13
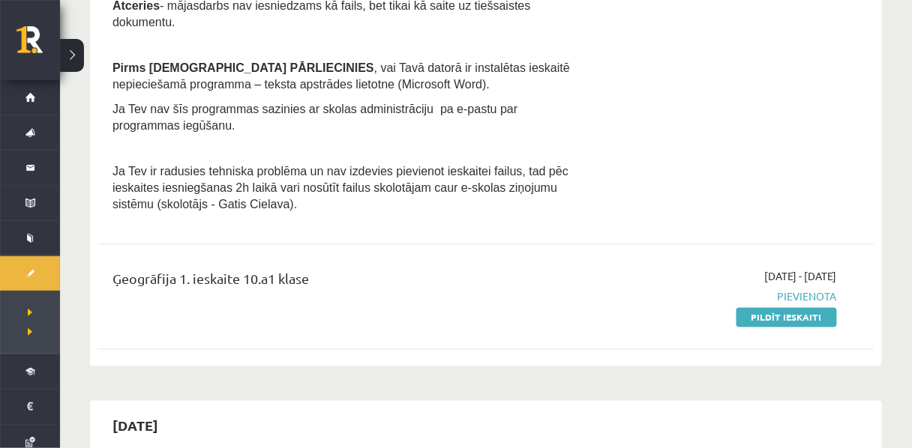
scroll to position [438, 0]
click at [793, 314] on link "Pildīt ieskaiti" at bounding box center [786, 316] width 100 height 19
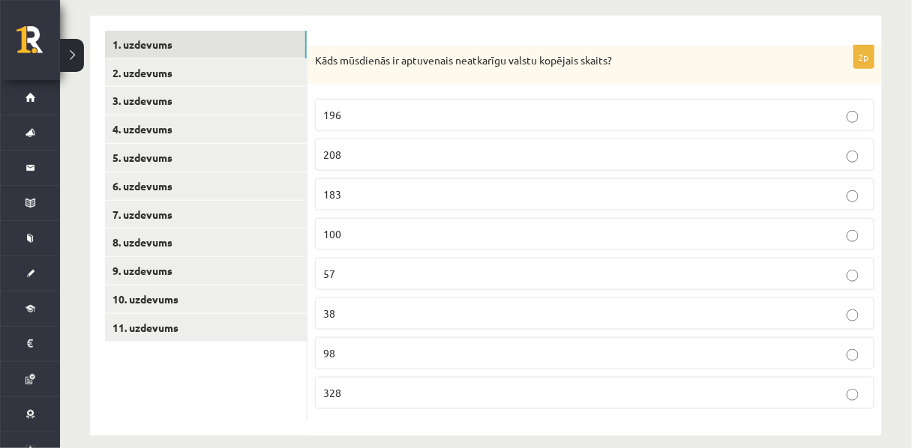
scroll to position [259, 0]
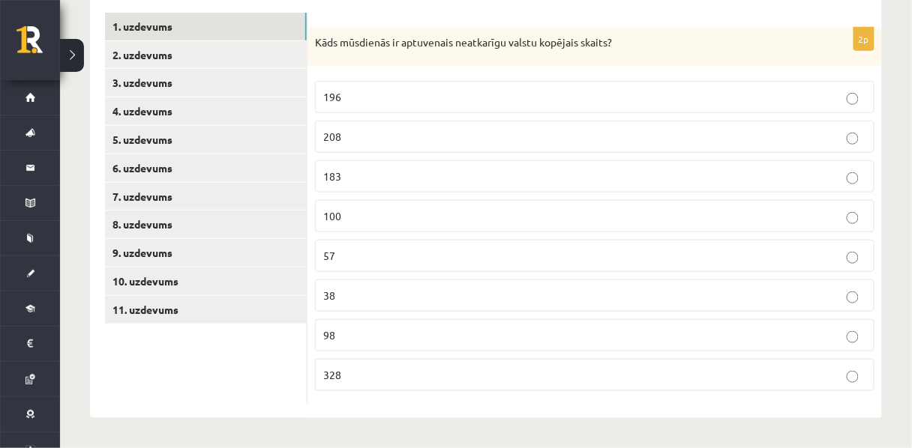
click at [340, 97] on span "196" at bounding box center [332, 96] width 18 height 13
click at [185, 63] on link "2. uzdevums" at bounding box center [206, 55] width 202 height 28
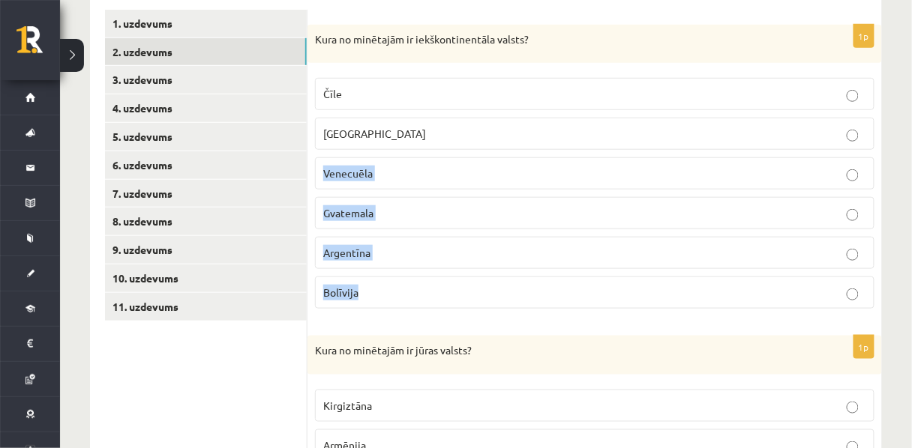
drag, startPoint x: 368, startPoint y: 298, endPoint x: 309, endPoint y: 154, distance: 155.7
click at [309, 154] on div "1p Kura no minētajām ir iekškontinentāla valsts? Čīle Meksika Venecuēla Gvatema…" at bounding box center [594, 173] width 574 height 297
drag, startPoint x: 367, startPoint y: 293, endPoint x: 326, endPoint y: 118, distance: 179.5
click at [326, 118] on fieldset "Čīle Meksika Venecuēla Gvatemala Argentīna Bolīvija" at bounding box center [594, 191] width 559 height 243
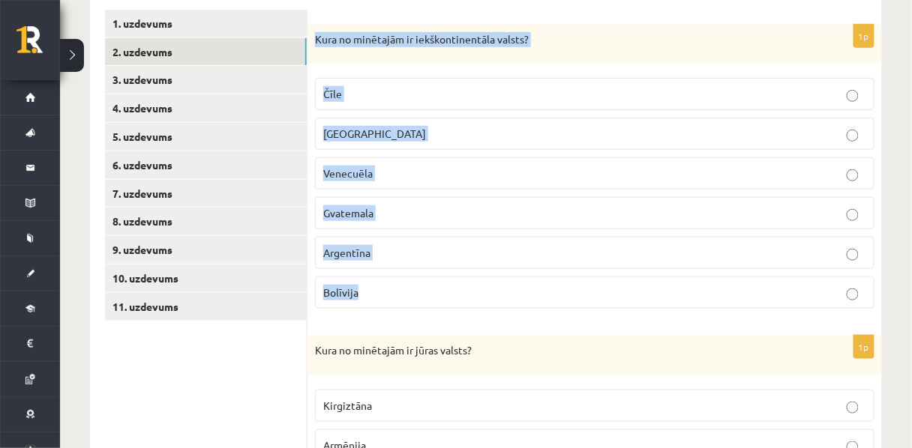
drag, startPoint x: 317, startPoint y: 40, endPoint x: 402, endPoint y: 289, distance: 263.7
click at [402, 289] on div "1p Kura no minētajām ir iekškontinentāla valsts? Čīle Meksika Venecuēla Gvatema…" at bounding box center [594, 173] width 574 height 297
copy div "Kura no minētajām ir iekškontinentāla valsts? Čīle Meksika Venecuēla Gvatemala …"
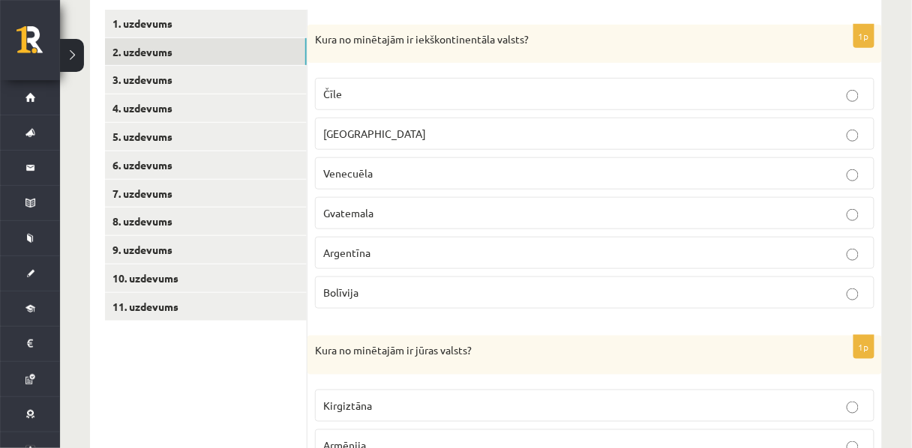
click at [406, 309] on label "Bolīvija" at bounding box center [594, 293] width 559 height 32
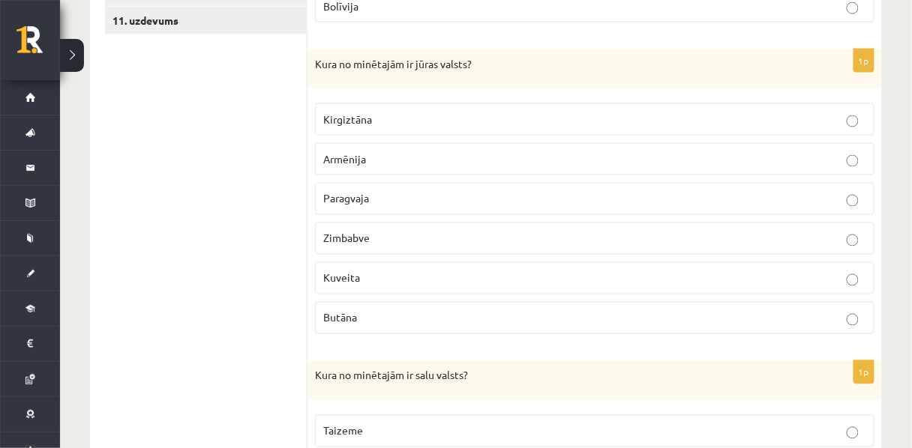
scroll to position [547, 0]
click at [370, 286] on p "Kuveita" at bounding box center [594, 278] width 543 height 16
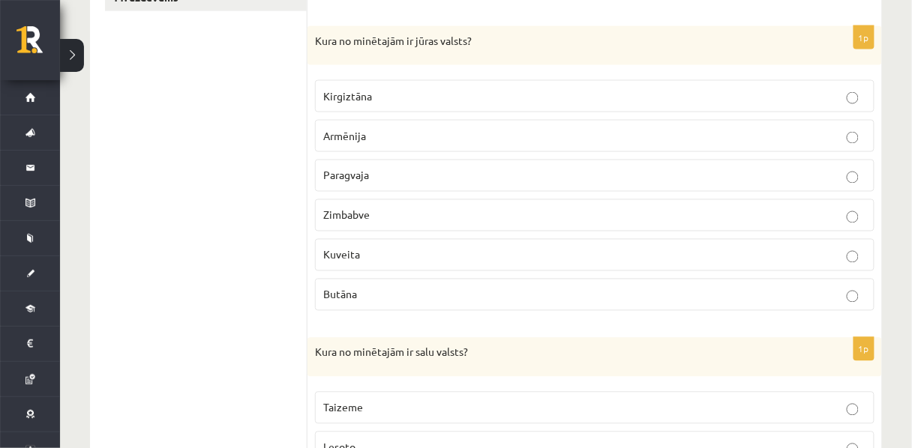
scroll to position [568, 0]
drag, startPoint x: 372, startPoint y: 299, endPoint x: 306, endPoint y: 76, distance: 233.0
copy div "1p Kura no minētajām ir iekškontinentāla valsts? Čīle Meksika Venecuēla Gvatema…"
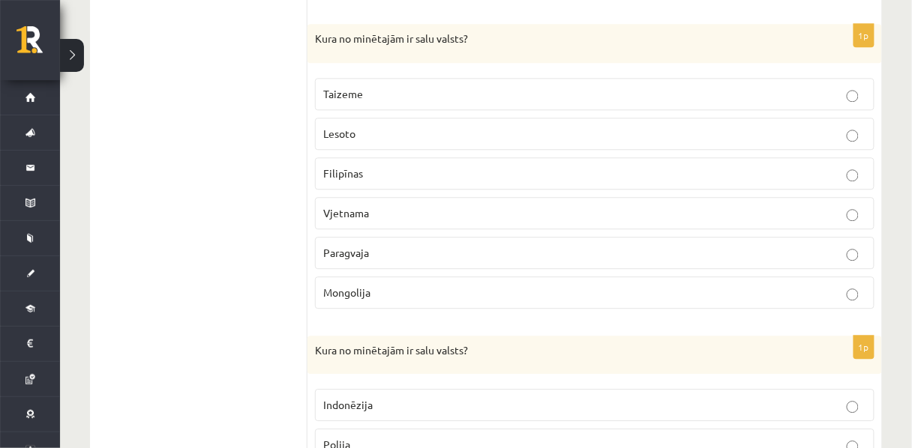
scroll to position [902, 0]
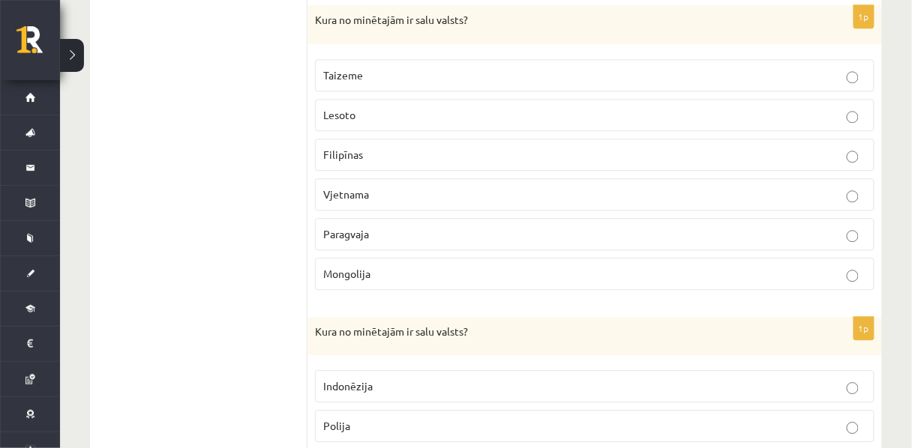
drag, startPoint x: 386, startPoint y: 283, endPoint x: 295, endPoint y: 49, distance: 251.7
click at [295, 49] on div "**********" at bounding box center [486, 302] width 792 height 1900
copy div "1p Kura no minētajām ir iekškontinentāla valsts? Čīle Meksika Venecuēla Gvatema…"
click at [372, 148] on label "Filipīnas" at bounding box center [594, 155] width 559 height 32
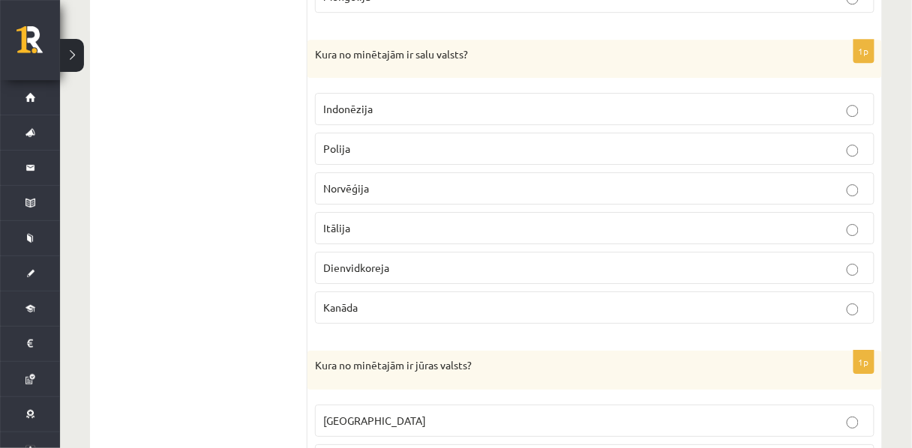
scroll to position [1180, 0]
click at [354, 114] on span "Indonēzija" at bounding box center [347, 107] width 49 height 13
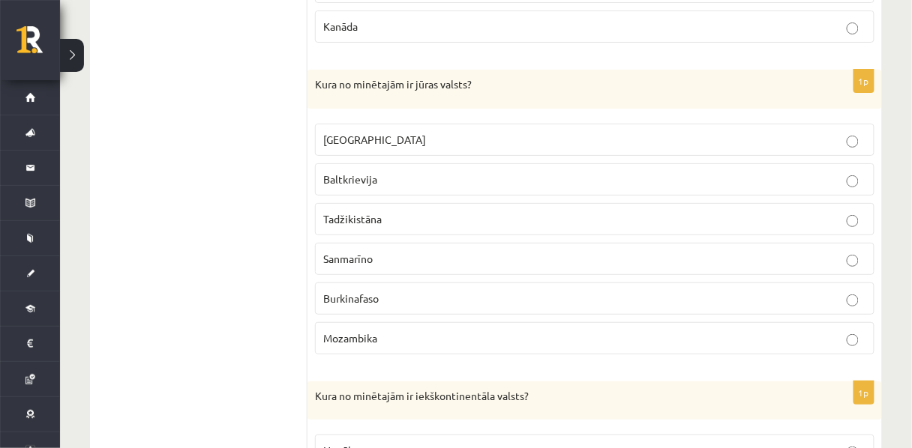
scroll to position [1462, 0]
click at [343, 142] on span "Luksemburga" at bounding box center [374, 138] width 103 height 13
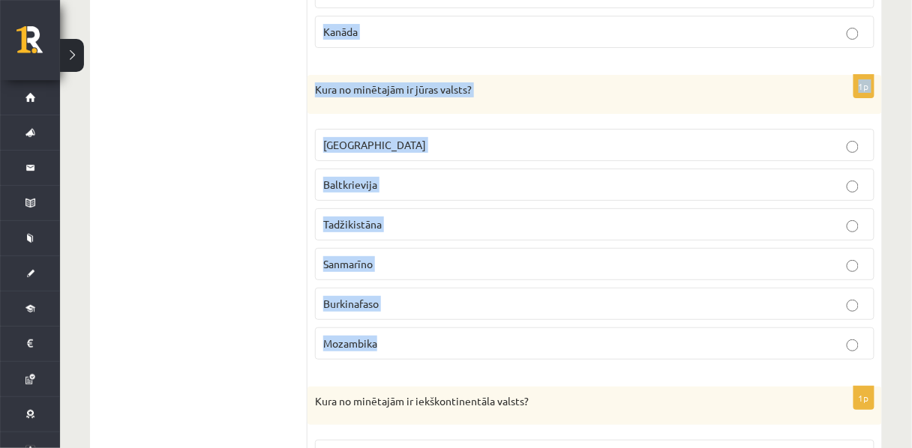
scroll to position [1435, 0]
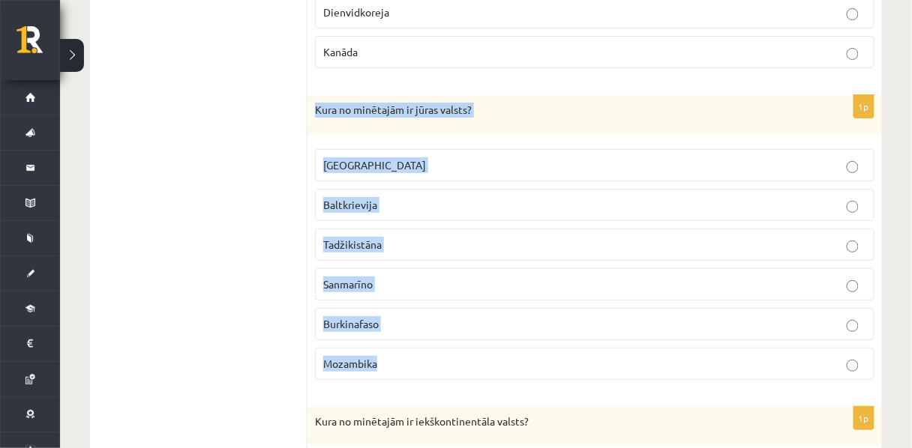
drag, startPoint x: 397, startPoint y: 221, endPoint x: 309, endPoint y: 108, distance: 143.3
click at [309, 108] on div "1p Kura no minētajām ir jūras valsts? Luksemburga Baltkrievija Tadžikistāna San…" at bounding box center [594, 243] width 574 height 297
copy div "Kura no minētajām ir jūras valsts? Luksemburga Baltkrievija Tadžikistāna Sanmar…"
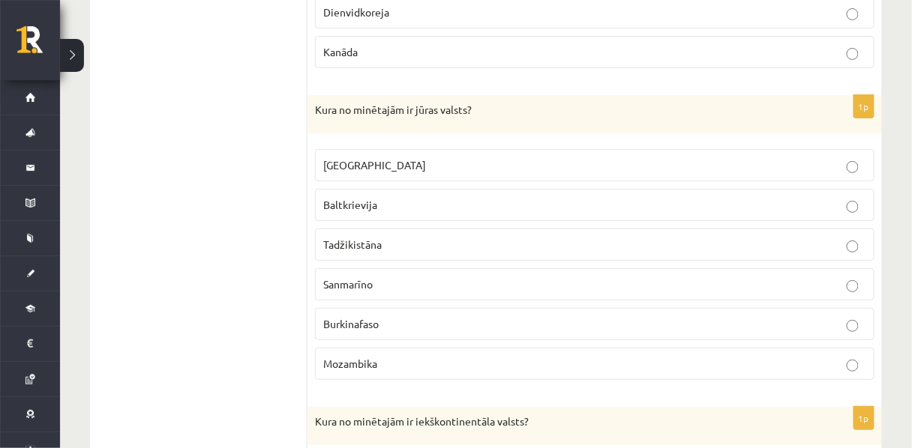
click at [374, 370] on span "Mozambika" at bounding box center [350, 363] width 54 height 13
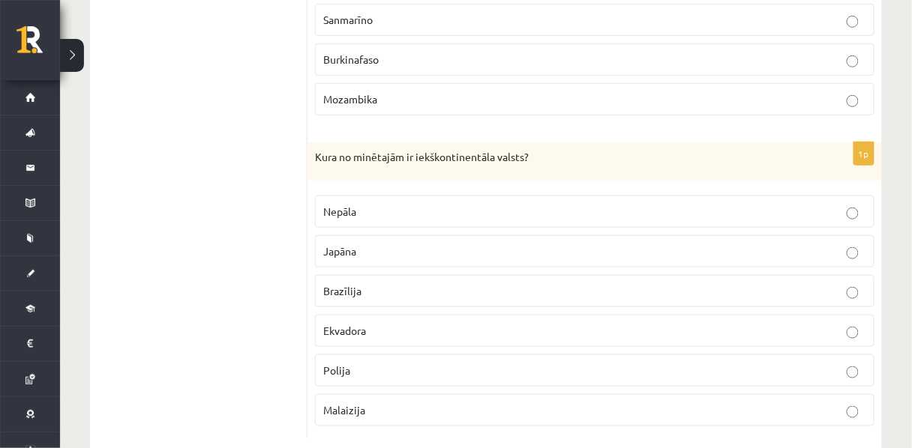
scroll to position [1740, 0]
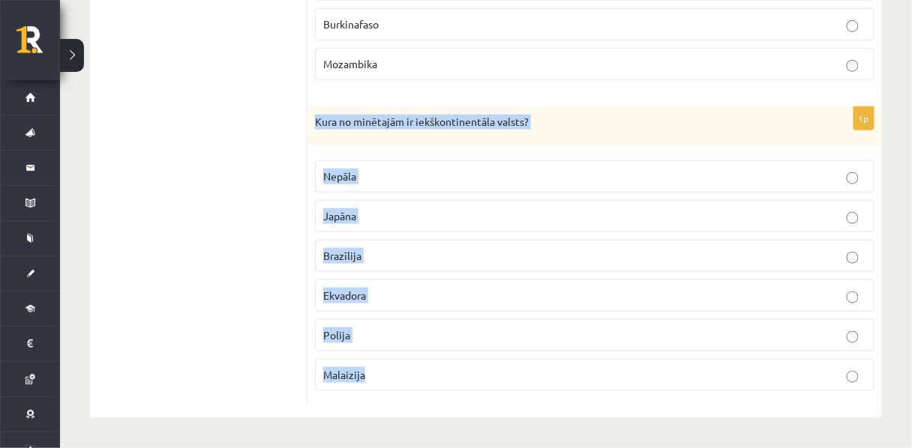
drag, startPoint x: 381, startPoint y: 379, endPoint x: 313, endPoint y: 136, distance: 252.2
click at [313, 136] on div "1p Kura no minētajām ir iekškontinentāla valsts? Nepāla Japāna Brazīlija Ekvado…" at bounding box center [594, 255] width 574 height 297
copy div "Kura no minētajām ir iekškontinentāla valsts? Nepāla Japāna Brazīlija Ekvadora …"
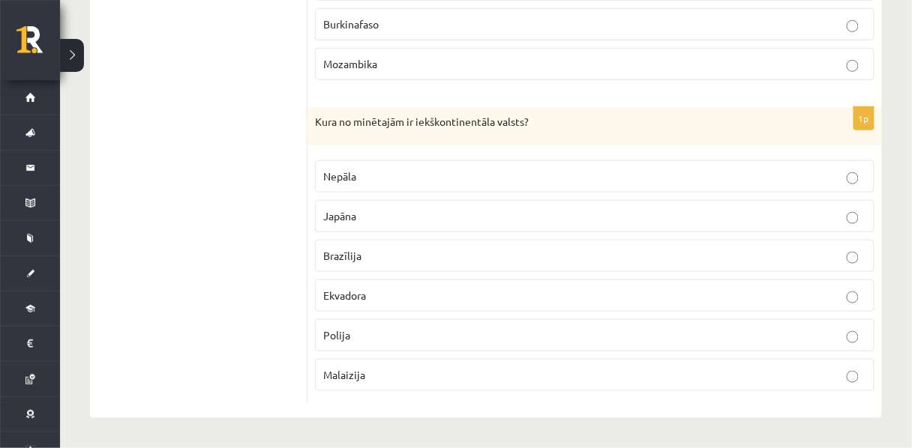
click at [391, 170] on p "Nepāla" at bounding box center [594, 177] width 543 height 16
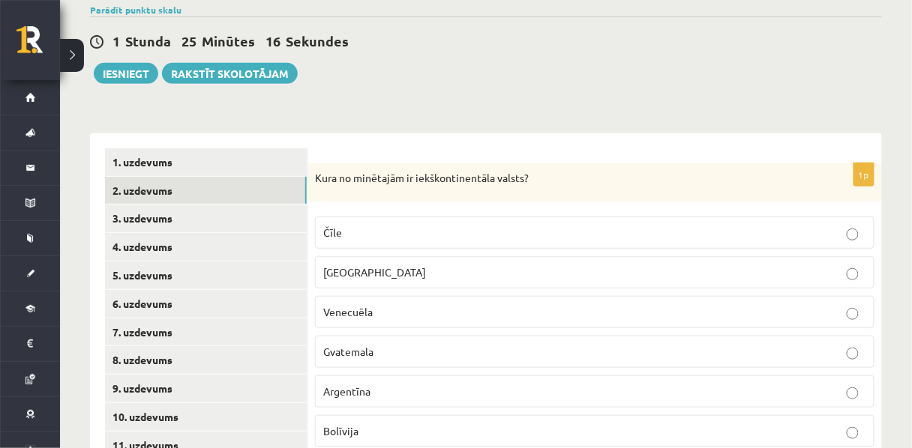
scroll to position [107, 0]
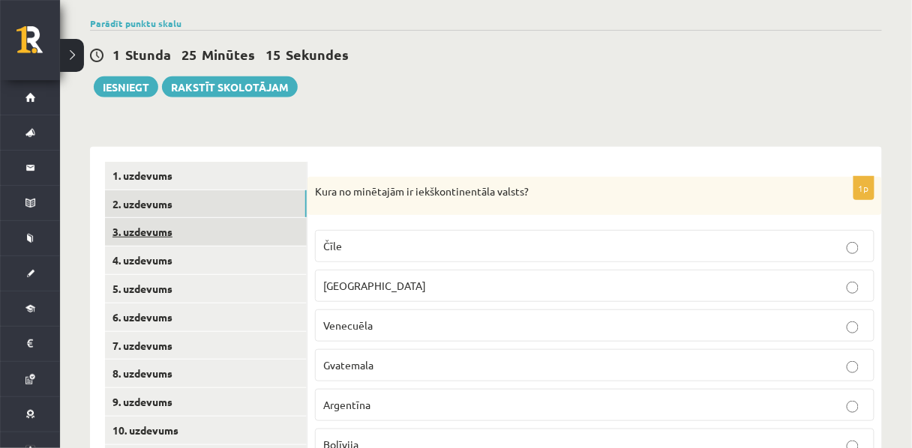
click at [190, 241] on link "3. uzdevums" at bounding box center [206, 232] width 202 height 28
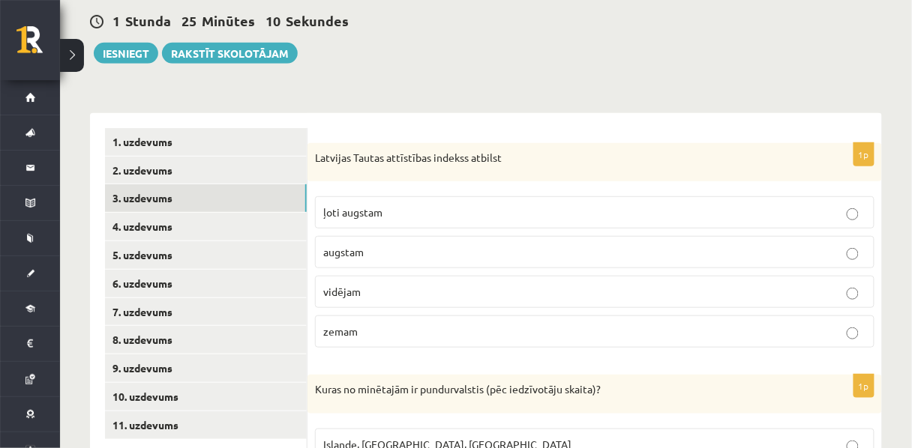
scroll to position [145, 0]
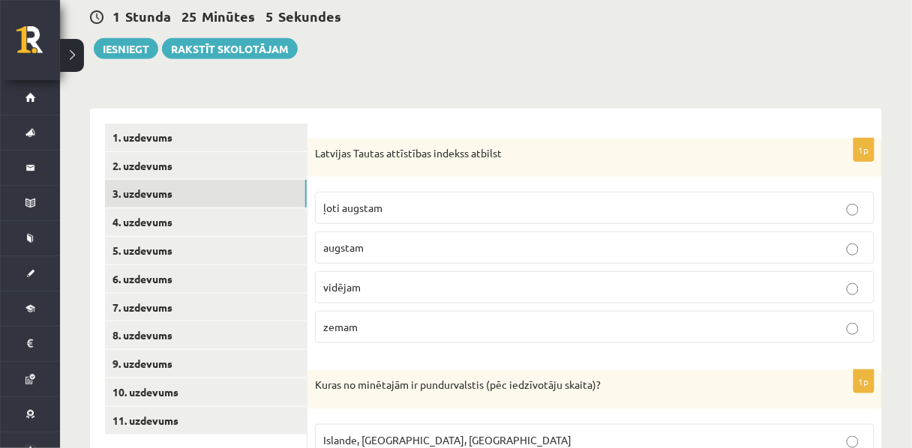
click at [340, 216] on p "ļoti augstam" at bounding box center [594, 208] width 543 height 16
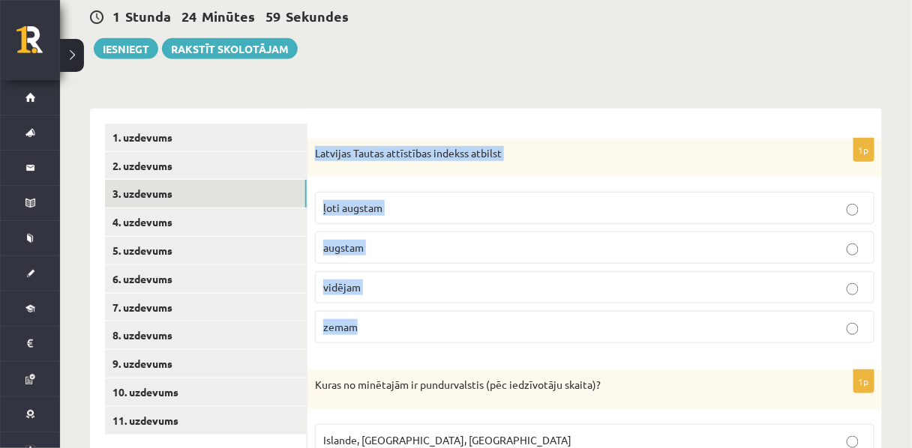
drag, startPoint x: 396, startPoint y: 337, endPoint x: 313, endPoint y: 146, distance: 208.3
click at [313, 146] on div "1p Latvijas Tautas attīstības indekss atbilst ļoti augstam augstam vidējam zemam" at bounding box center [594, 247] width 574 height 217
copy div "Latvijas Tautas attīstības indekss atbilst ļoti augstam augstam vidējam zemam"
click at [457, 247] on p "augstam" at bounding box center [594, 248] width 543 height 16
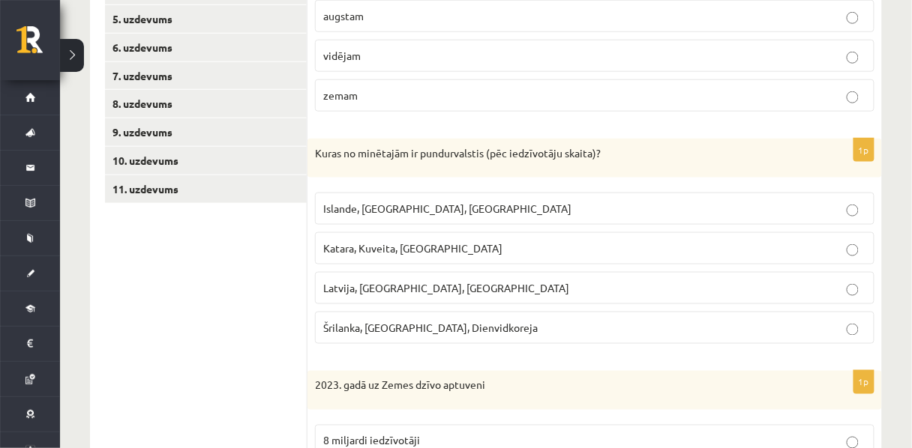
scroll to position [378, 0]
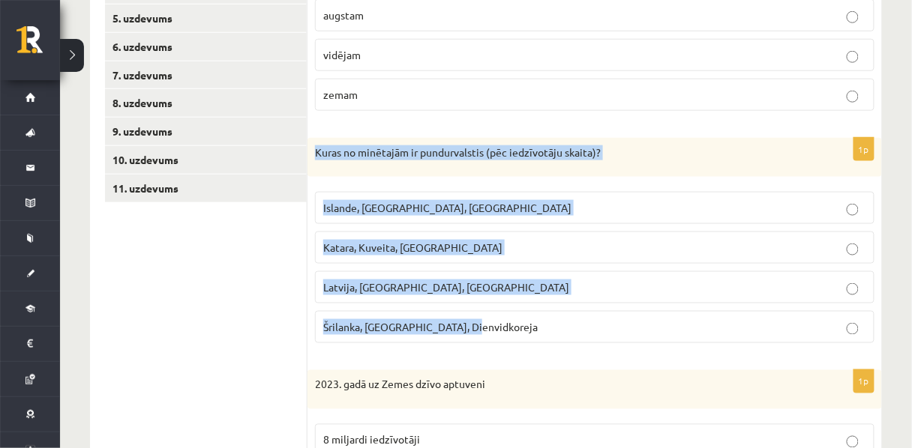
drag, startPoint x: 518, startPoint y: 339, endPoint x: 307, endPoint y: 157, distance: 278.1
click at [307, 157] on div "1p Kuras no minētajām ir pundurvalstis (pēc iedzīvotāju skaita)? Islande, Malta…" at bounding box center [594, 246] width 574 height 217
copy div "Kuras no minētajām ir pundurvalstis (pēc iedzīvotāju skaita)? Islande, Malta, S…"
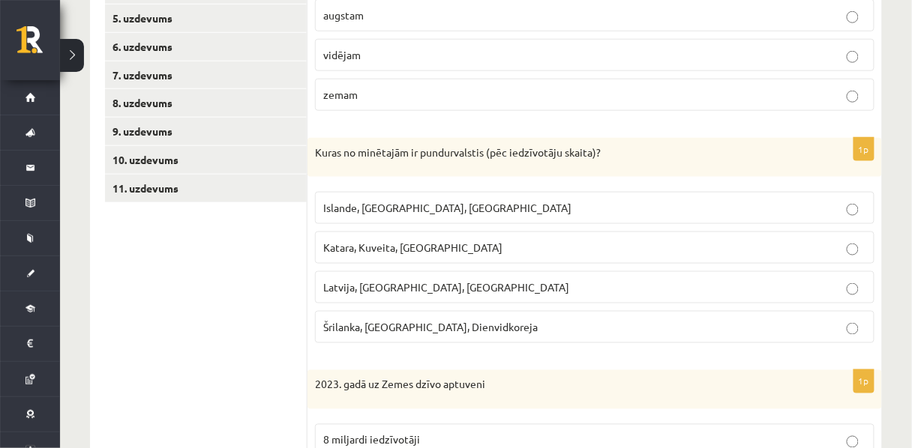
click at [418, 214] on span "Islande, Malta, Surinama" at bounding box center [447, 207] width 248 height 13
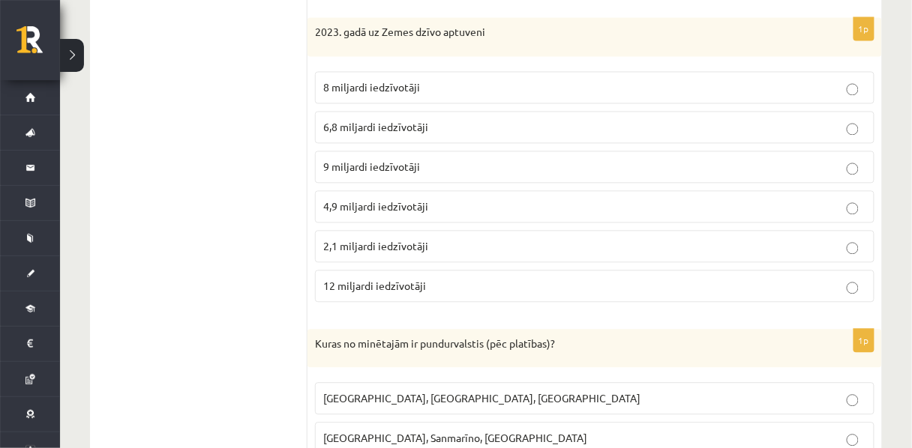
scroll to position [733, 0]
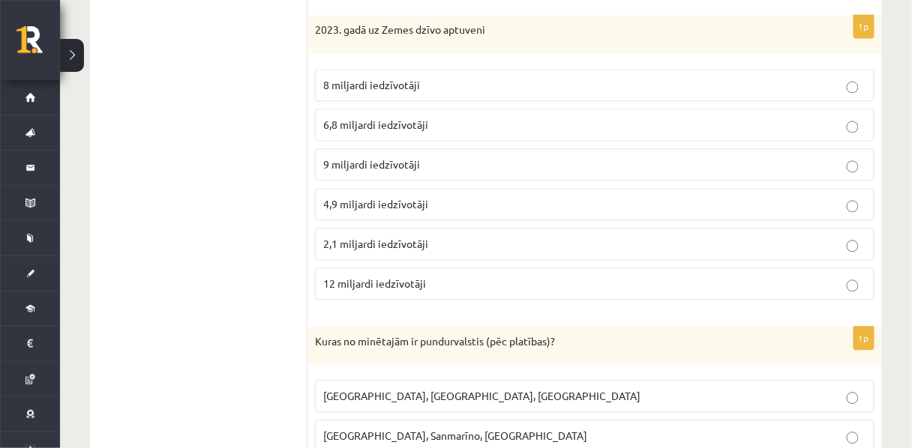
drag, startPoint x: 463, startPoint y: 292, endPoint x: 309, endPoint y: 60, distance: 278.5
drag, startPoint x: 309, startPoint y: 60, endPoint x: 304, endPoint y: 47, distance: 13.8
click at [304, 47] on ul "1. uzdevums 2. uzdevums 3. uzdevums 4. uzdevums 5. uzdevums 6. uzdevums 7. uzde…" at bounding box center [206, 156] width 202 height 1240
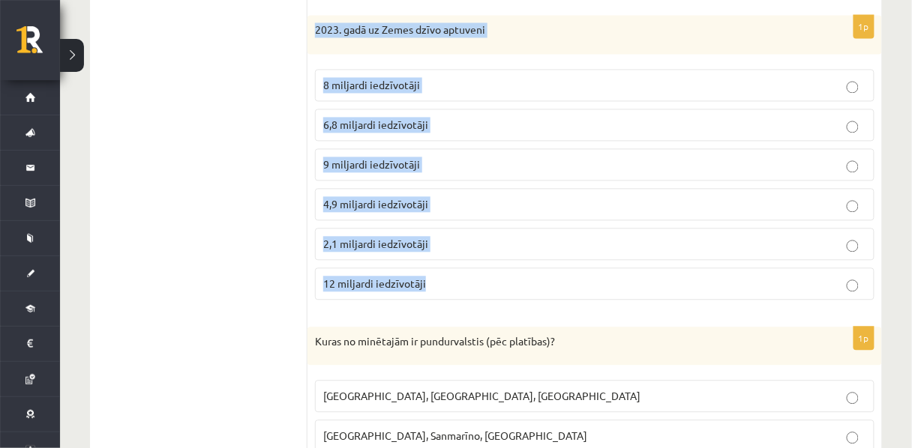
drag, startPoint x: 315, startPoint y: 30, endPoint x: 444, endPoint y: 283, distance: 283.7
click at [444, 283] on div "1p 2023. gadā uz Zemes dzīvo aptuveni 8 miljardi iedzīvotāji 6,8 miljardi iedzī…" at bounding box center [594, 163] width 574 height 297
copy div "2023. gadā uz Zemes dzīvo aptuveni 8 miljardi iedzīvotāji 6,8 miljardi iedzīvot…"
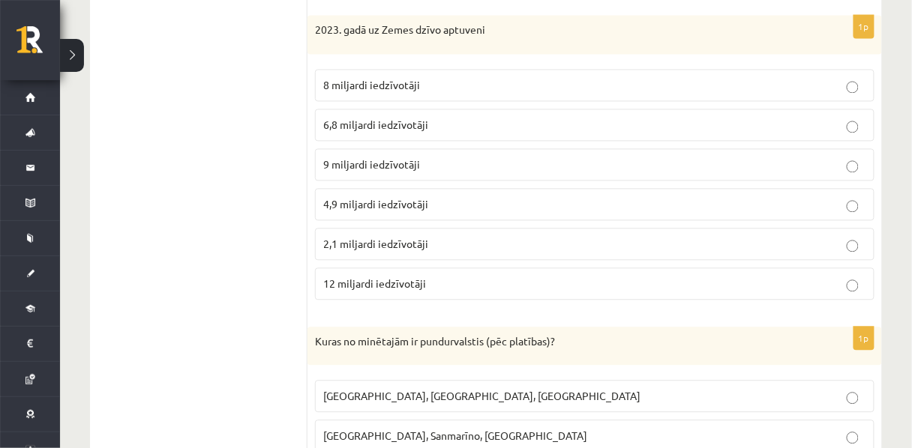
drag, startPoint x: 343, startPoint y: 96, endPoint x: 285, endPoint y: 83, distance: 59.1
click at [285, 83] on ul "1. uzdevums 2. uzdevums 3. uzdevums 4. uzdevums 5. uzdevums 6. uzdevums 7. uzde…" at bounding box center [206, 156] width 202 height 1240
click at [428, 93] on p "8 miljardi iedzīvotāji" at bounding box center [594, 85] width 543 height 16
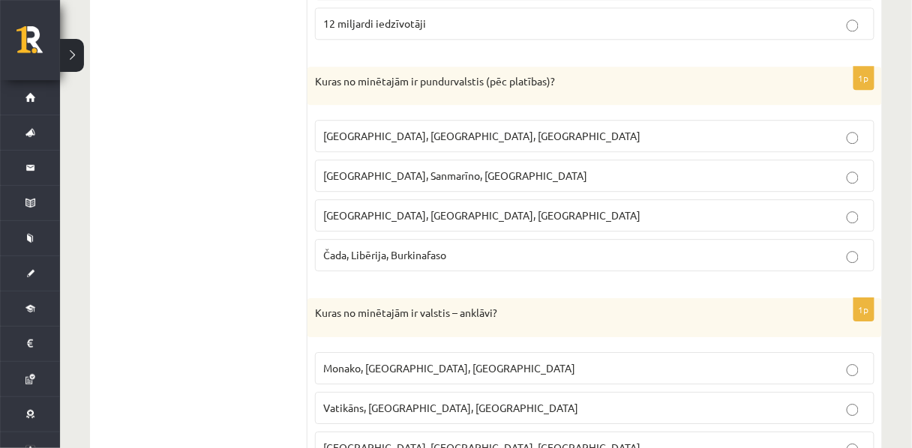
scroll to position [1011, 0]
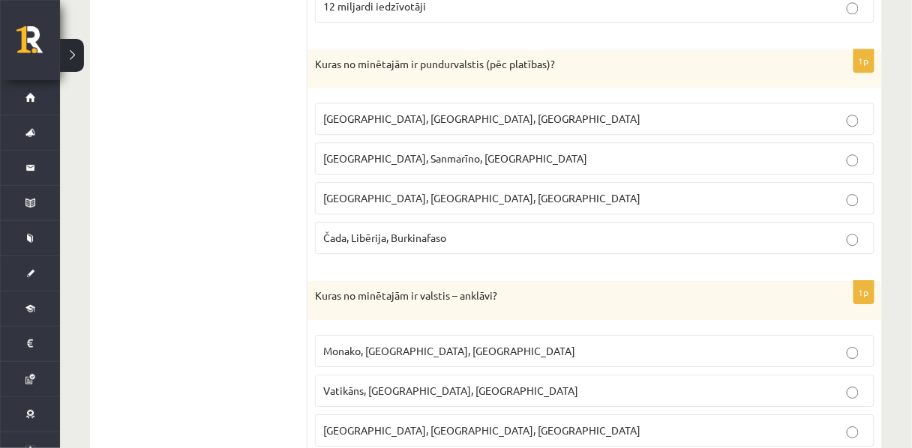
drag, startPoint x: 465, startPoint y: 253, endPoint x: 304, endPoint y: 61, distance: 251.3
click at [310, 61] on div "Kuras no minētajām ir pundurvalstis (pēc platības)?" at bounding box center [594, 68] width 574 height 39
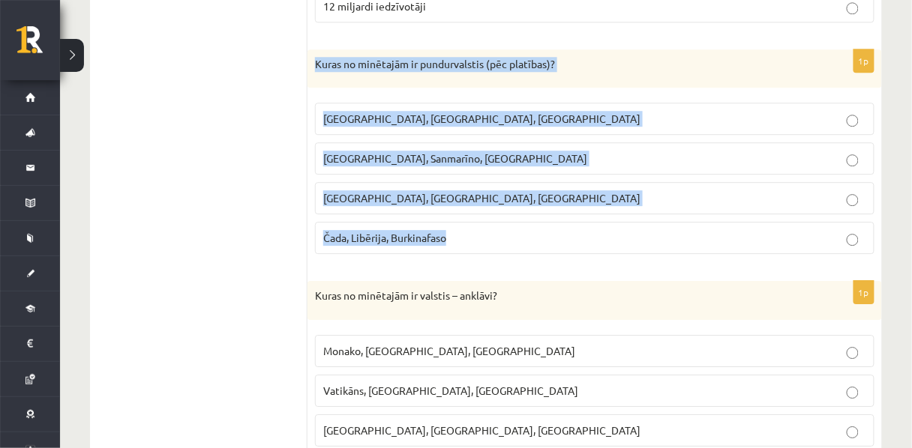
drag, startPoint x: 315, startPoint y: 68, endPoint x: 477, endPoint y: 232, distance: 230.7
click at [477, 232] on div "1p Kuras no minētajām ir pundurvalstis (pēc platības)? Latvija, Lietuva, Igauni…" at bounding box center [594, 157] width 574 height 217
copy div "Kuras no minētajām ir pundurvalstis (pēc platības)? Latvija, Lietuva, Igaunija …"
click at [426, 165] on span "Monako, Sanmarīno, Luksemburga" at bounding box center [455, 157] width 264 height 13
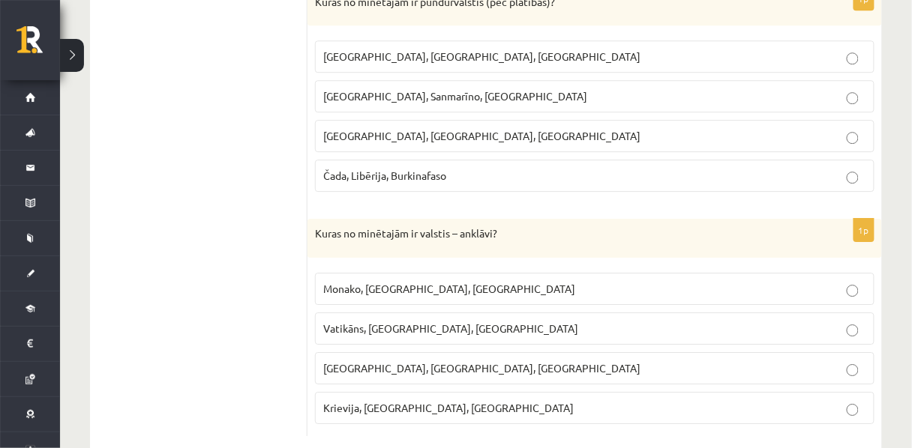
scroll to position [1114, 0]
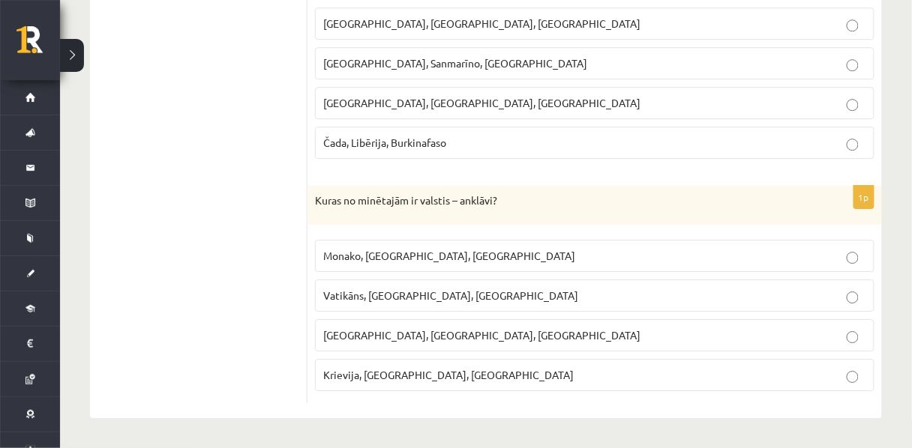
click at [399, 303] on p "Vatikāns, Lesoto, Sanmarīno" at bounding box center [594, 296] width 543 height 16
drag, startPoint x: 437, startPoint y: 383, endPoint x: 306, endPoint y: 196, distance: 228.8
click at [310, 196] on div "Kuras no minētajām ir valstis – anklāvi?" at bounding box center [594, 205] width 574 height 39
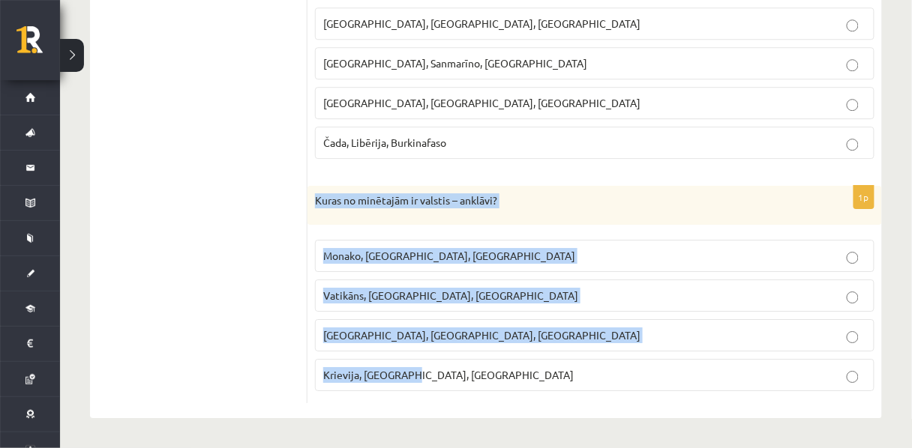
drag, startPoint x: 314, startPoint y: 197, endPoint x: 439, endPoint y: 359, distance: 204.7
click at [439, 359] on div "1p Kuras no minētajām ir valstis – anklāvi? Monako, Lihtenšteina, Luksemburga V…" at bounding box center [594, 294] width 574 height 217
copy div "Kuras no minētajām ir valstis – anklāvi? Monako, Lihtenšteina, Luksemburga Vati…"
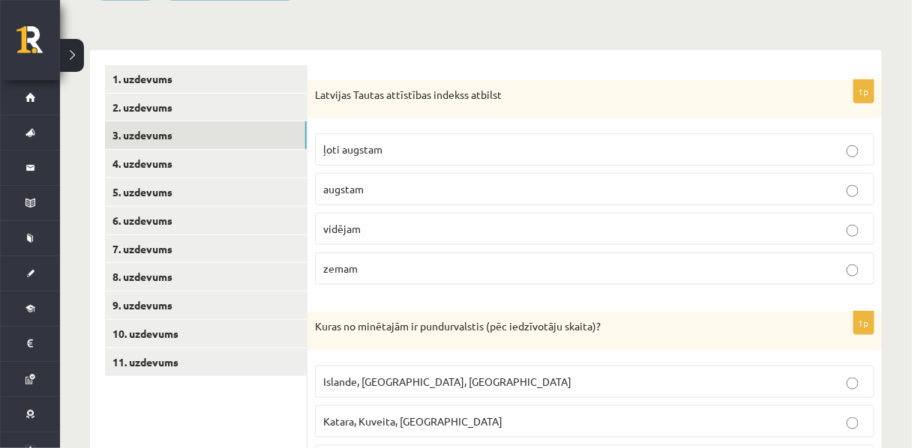
scroll to position [205, 0]
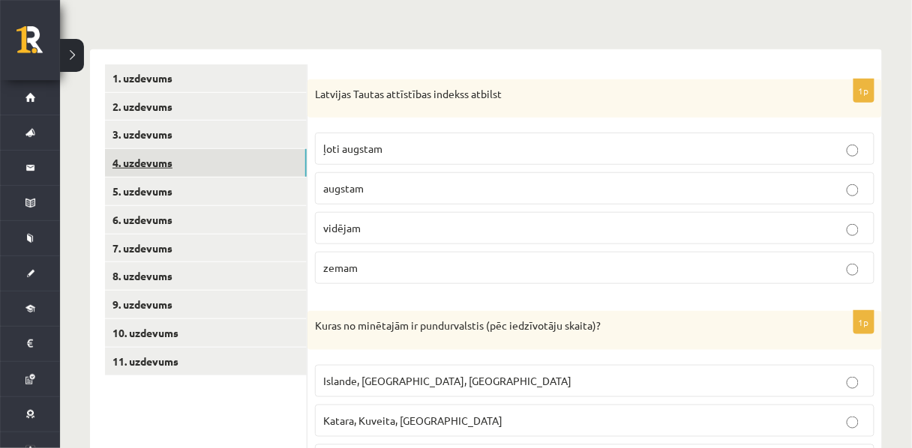
click at [161, 166] on link "4. uzdevums" at bounding box center [206, 163] width 202 height 28
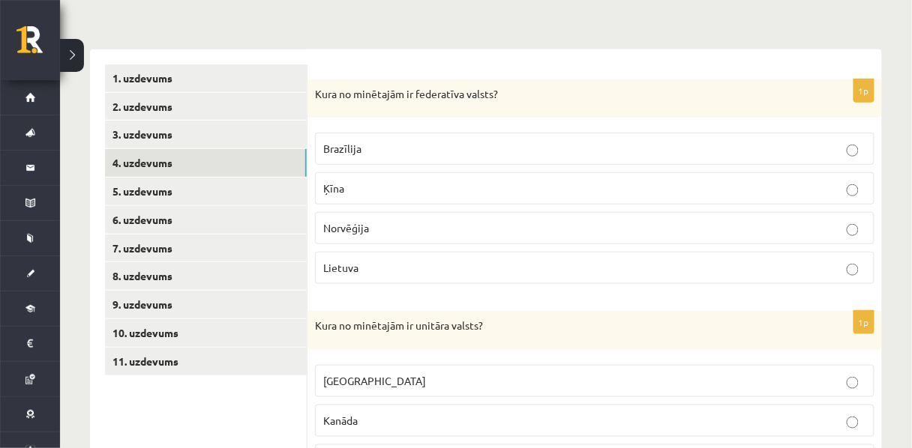
click at [371, 157] on p "Brazīlija" at bounding box center [594, 149] width 543 height 16
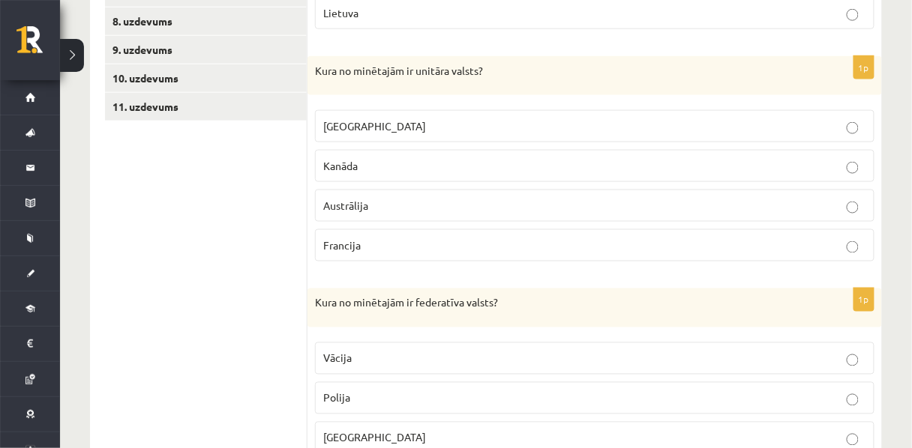
scroll to position [468, 0]
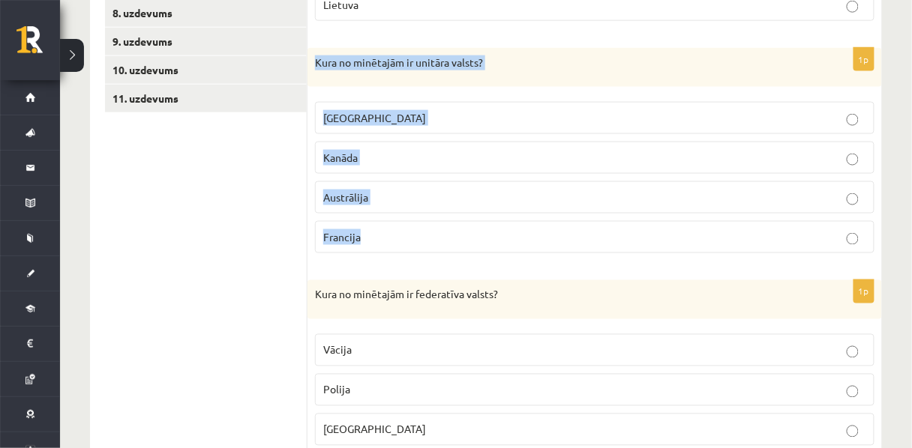
drag, startPoint x: 409, startPoint y: 256, endPoint x: 310, endPoint y: 77, distance: 204.1
click at [310, 77] on div "1p Kura no minētajām ir unitāra valsts? ASV Kanāda Austrālija Francija" at bounding box center [594, 156] width 574 height 217
click at [385, 242] on p "Francija" at bounding box center [594, 237] width 543 height 16
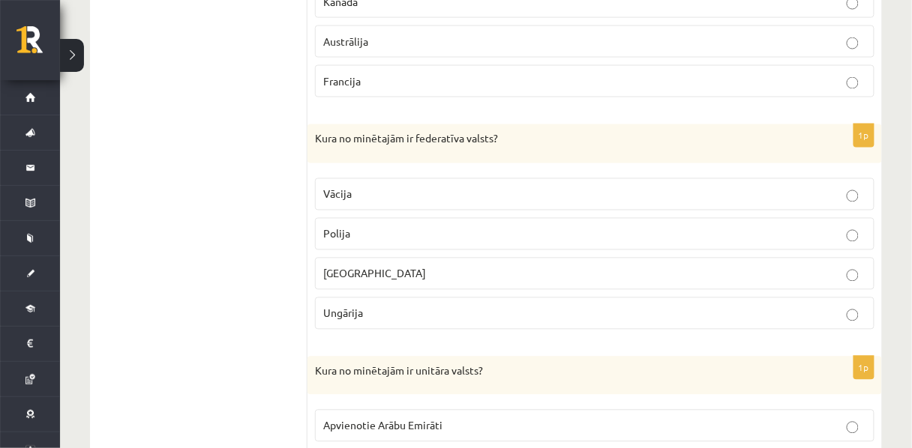
scroll to position [628, 0]
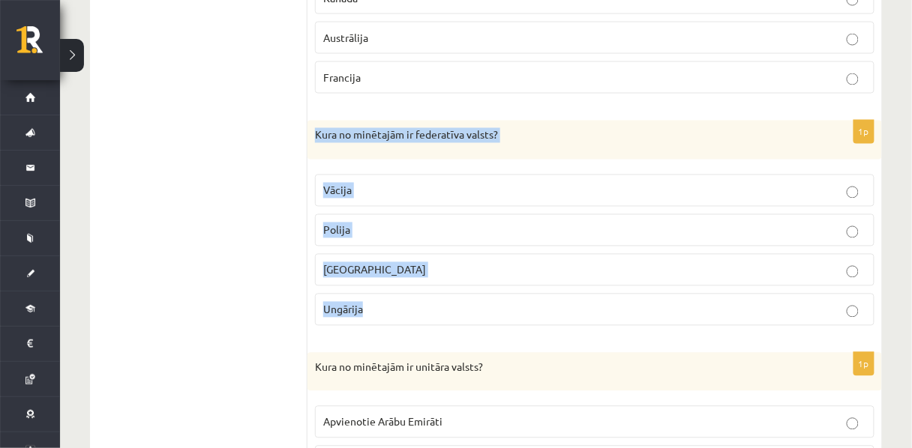
drag, startPoint x: 397, startPoint y: 334, endPoint x: 315, endPoint y: 157, distance: 194.9
click at [315, 157] on div "1p Kura no minētajām ir federatīva valsts? Vācija Polija Ukraina Ungārija" at bounding box center [594, 229] width 574 height 217
click at [394, 197] on p "Vācija" at bounding box center [594, 191] width 543 height 16
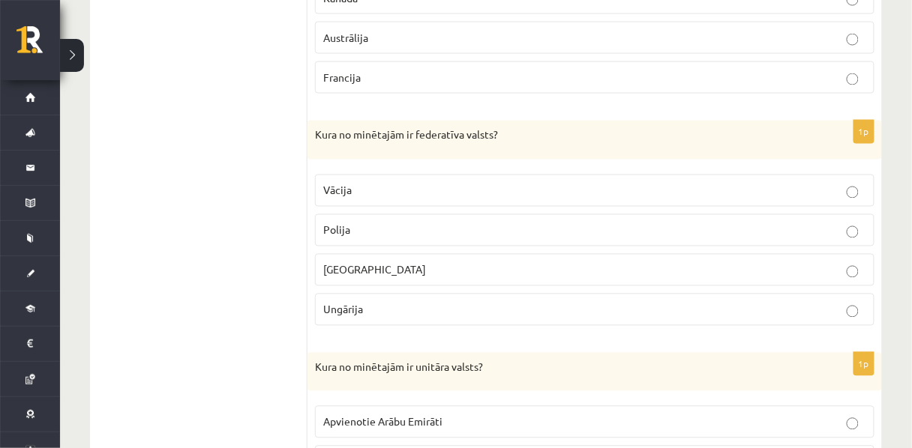
scroll to position [802, 0]
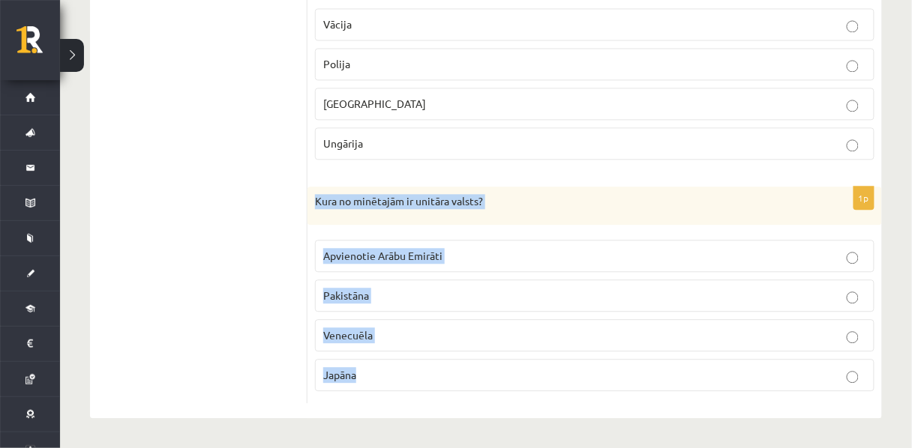
drag, startPoint x: 380, startPoint y: 383, endPoint x: 312, endPoint y: 209, distance: 186.9
click at [312, 209] on div "1p Kura no minētajām ir unitāra valsts? Apvienotie Arābu Emirāti Pakistāna Vene…" at bounding box center [594, 295] width 574 height 217
click at [399, 379] on p "Japāna" at bounding box center [594, 375] width 543 height 16
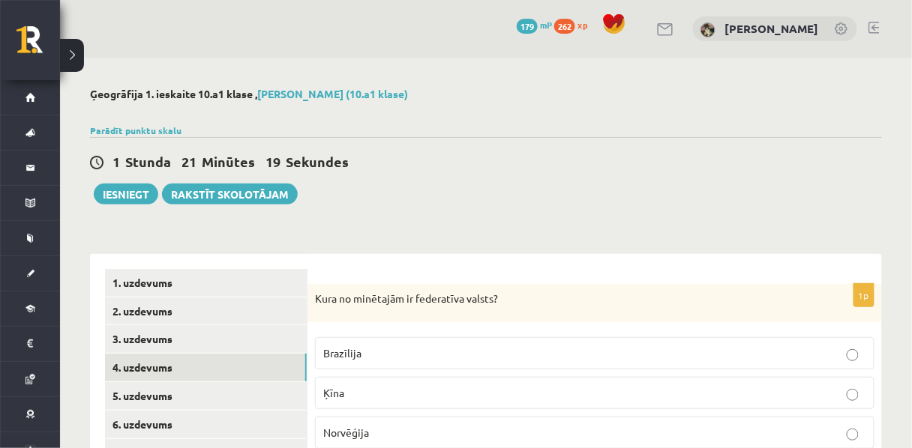
scroll to position [141, 0]
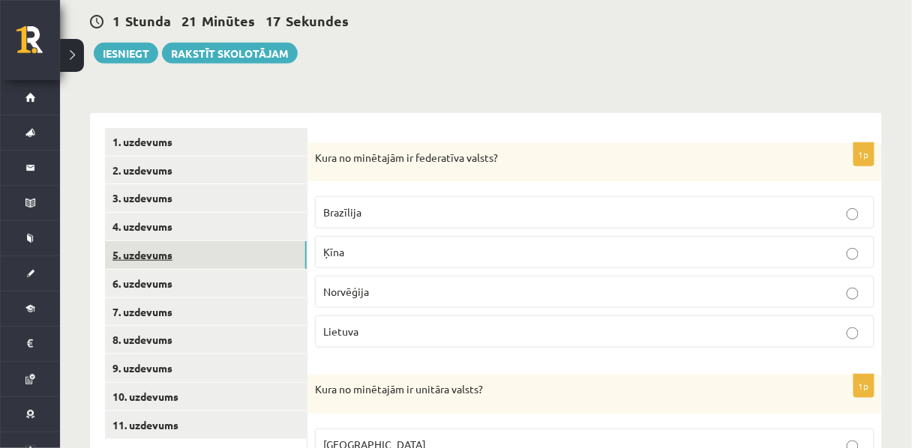
click at [152, 263] on link "5. uzdevums" at bounding box center [206, 255] width 202 height 28
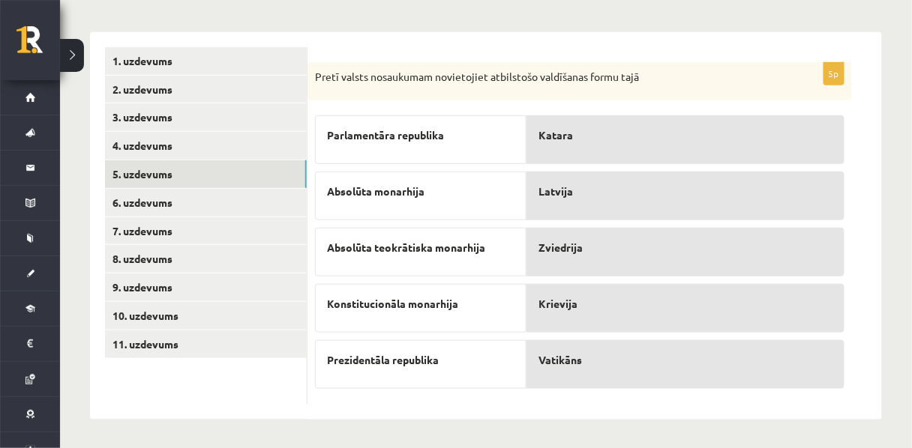
scroll to position [230, 0]
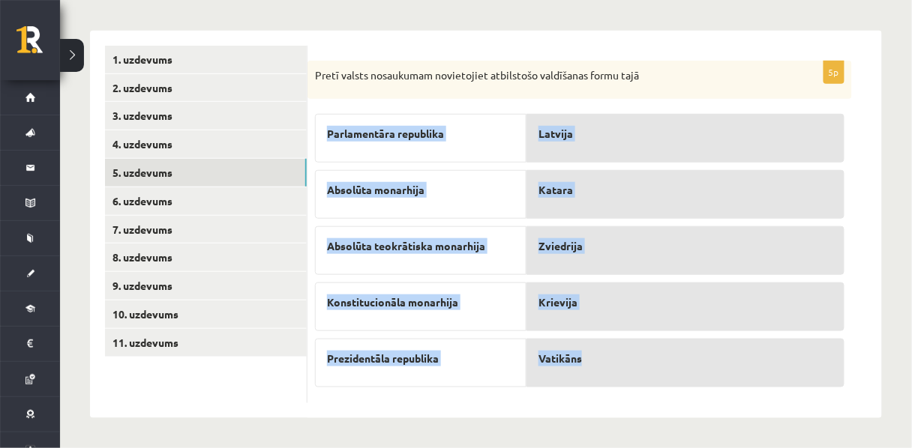
drag, startPoint x: 324, startPoint y: 125, endPoint x: 589, endPoint y: 364, distance: 356.8
click at [589, 364] on fieldset "Parlamentāra republika Absolūta monarhija Absolūta teokrātiska monarhija Konsti…" at bounding box center [579, 250] width 529 height 289
click at [593, 187] on p "Katara" at bounding box center [685, 190] width 294 height 16
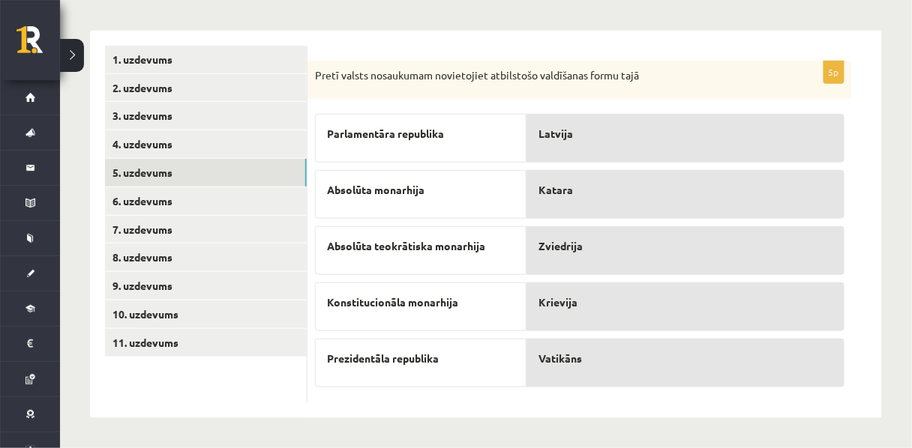
click at [564, 145] on div "Latvija" at bounding box center [685, 138] width 318 height 49
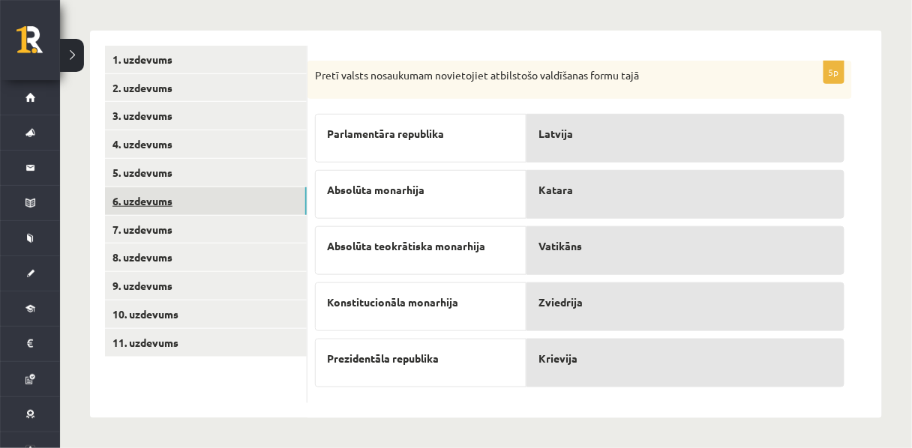
click at [162, 194] on link "6. uzdevums" at bounding box center [206, 201] width 202 height 28
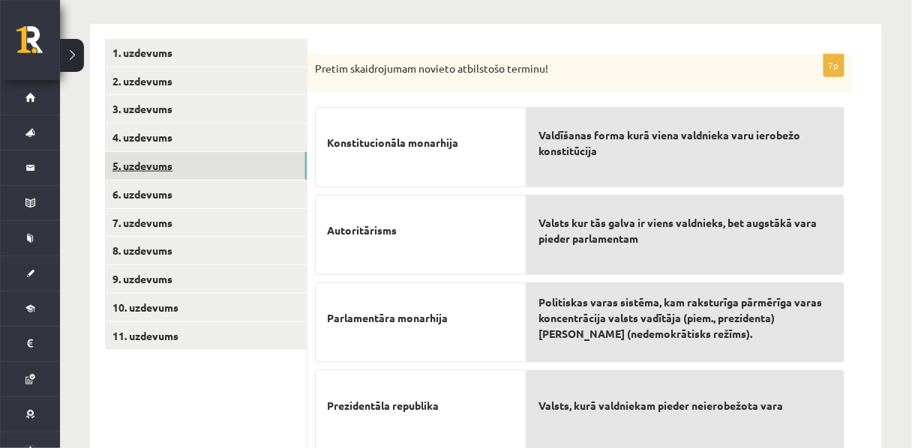
click at [163, 172] on link "5. uzdevums" at bounding box center [206, 166] width 202 height 28
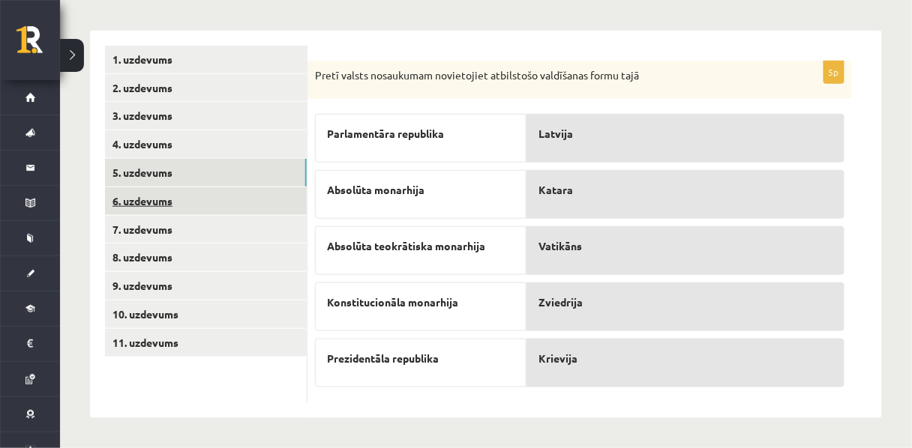
click at [165, 193] on link "6. uzdevums" at bounding box center [206, 201] width 202 height 28
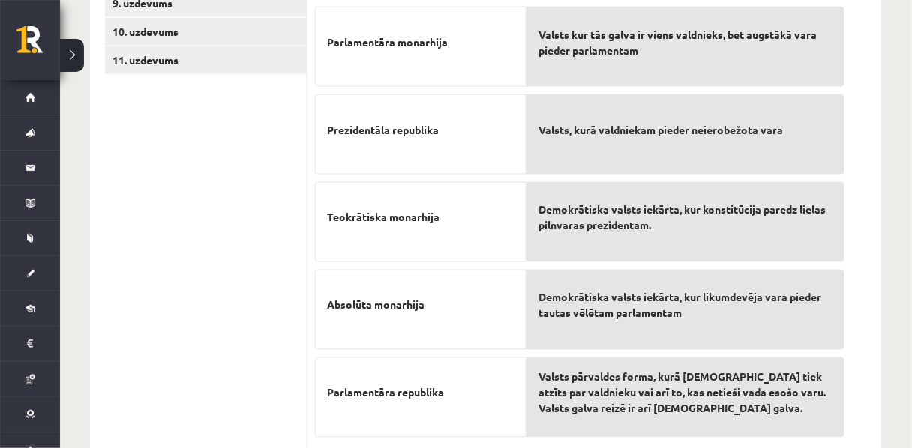
scroll to position [566, 0]
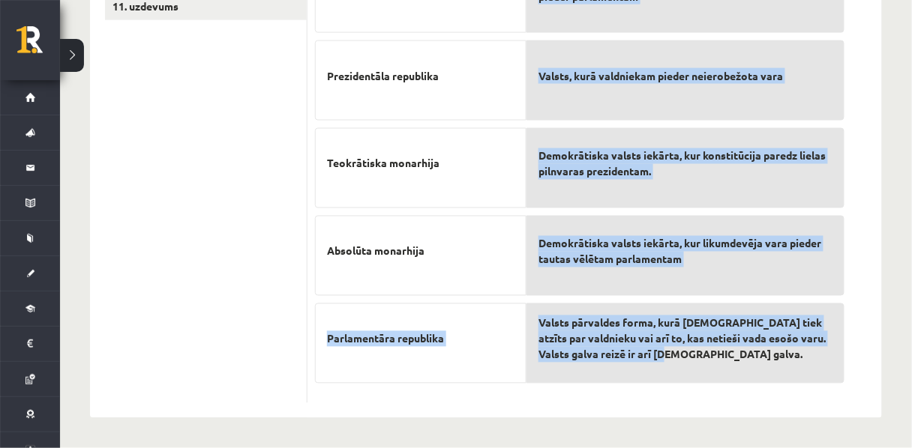
drag, startPoint x: 325, startPoint y: 352, endPoint x: 751, endPoint y: 371, distance: 426.4
click at [751, 371] on fieldset "Konstitucionāla monarhija Autoritārisms Parlamentāra monarhija Prezidentāla rep…" at bounding box center [579, 83] width 529 height 626
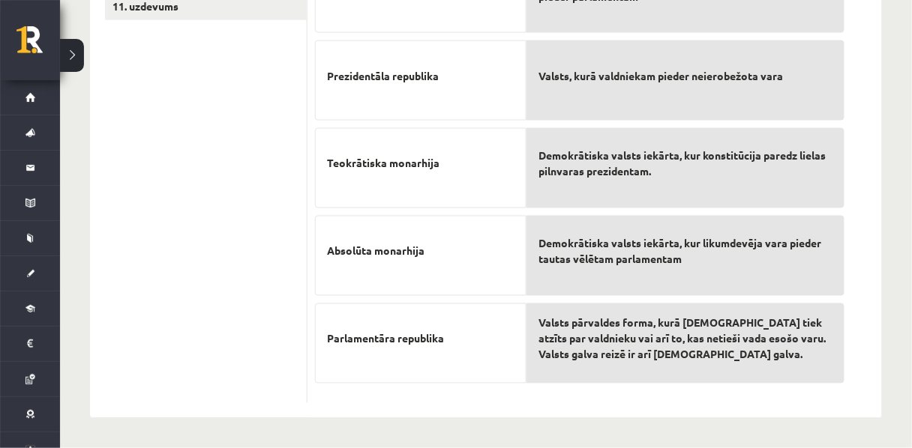
click at [756, 396] on div "7p Pretim skaidrojumam novieto atbilstošo terminu! Konstitucionāla monarhija Au…" at bounding box center [579, 64] width 544 height 680
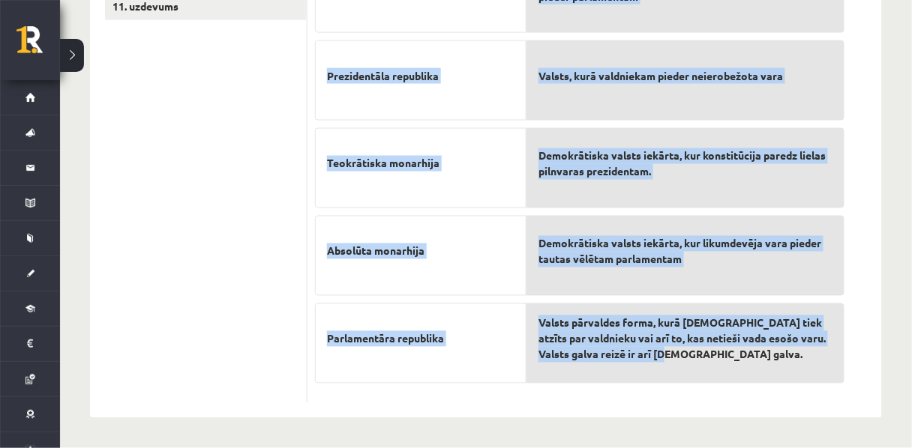
drag, startPoint x: 327, startPoint y: 140, endPoint x: 717, endPoint y: 379, distance: 457.5
click at [717, 379] on fieldset "Konstitucionāla monarhija Autoritārisms Parlamentāra monarhija Prezidentāla rep…" at bounding box center [579, 83] width 529 height 626
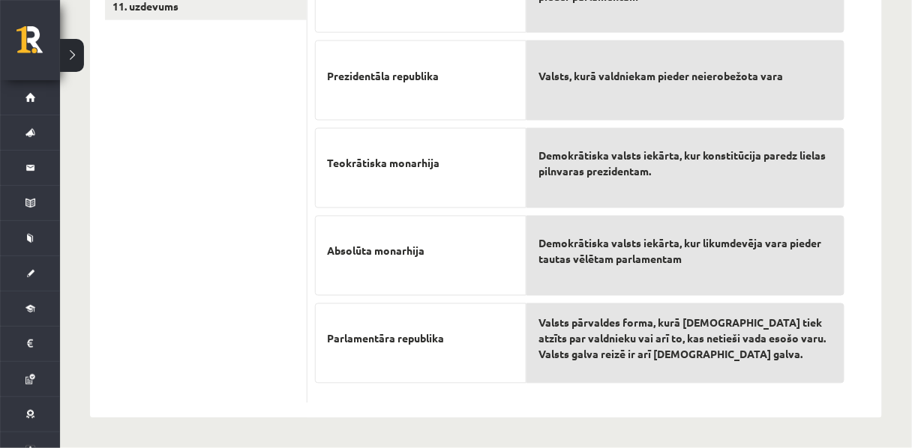
click at [246, 264] on ul "1. uzdevums 2. uzdevums 3. uzdevums 4. uzdevums 5. uzdevums 6. uzdevums 7. uzde…" at bounding box center [206, 56] width 202 height 695
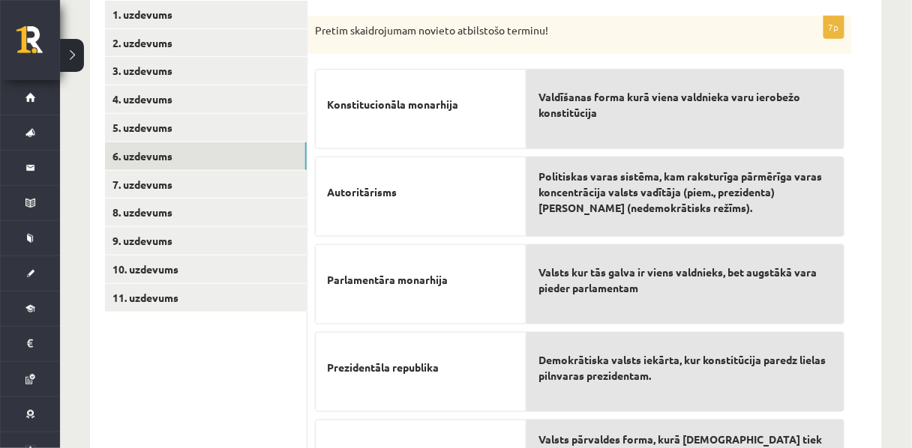
scroll to position [264, 0]
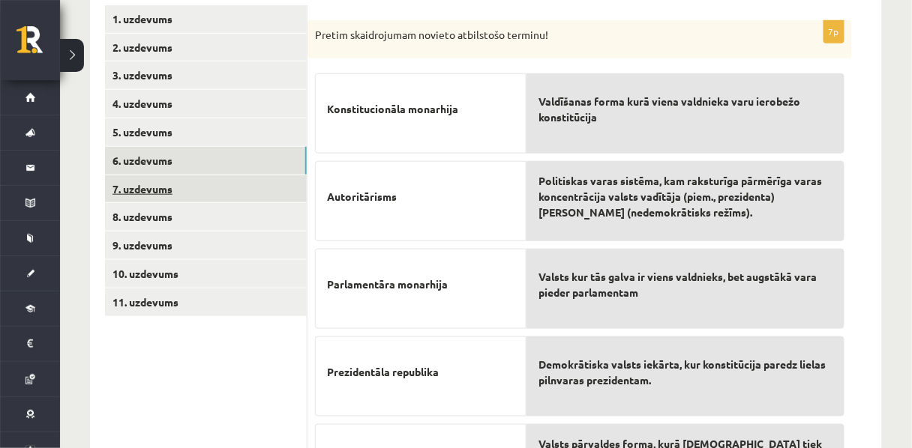
click at [249, 181] on link "7. uzdevums" at bounding box center [206, 189] width 202 height 28
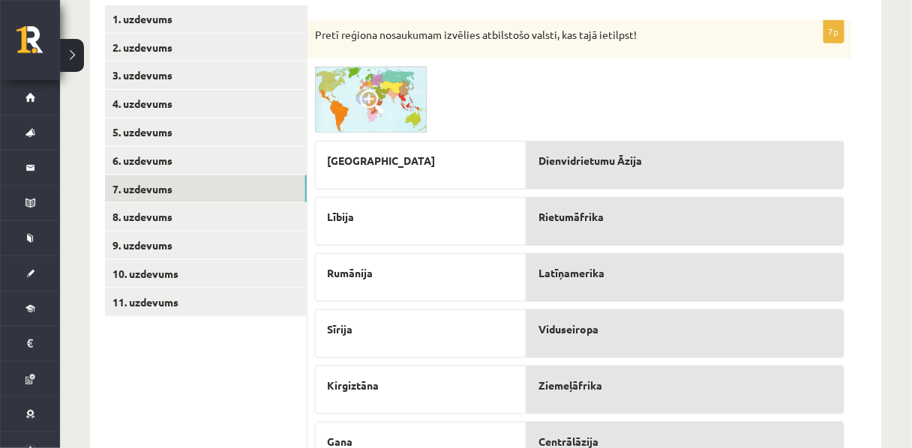
click at [364, 103] on span at bounding box center [372, 102] width 24 height 24
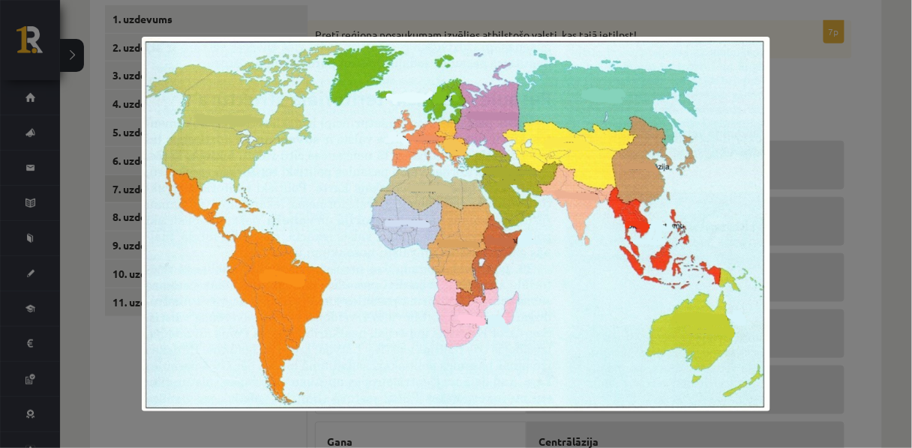
click at [817, 81] on div at bounding box center [456, 224] width 912 height 448
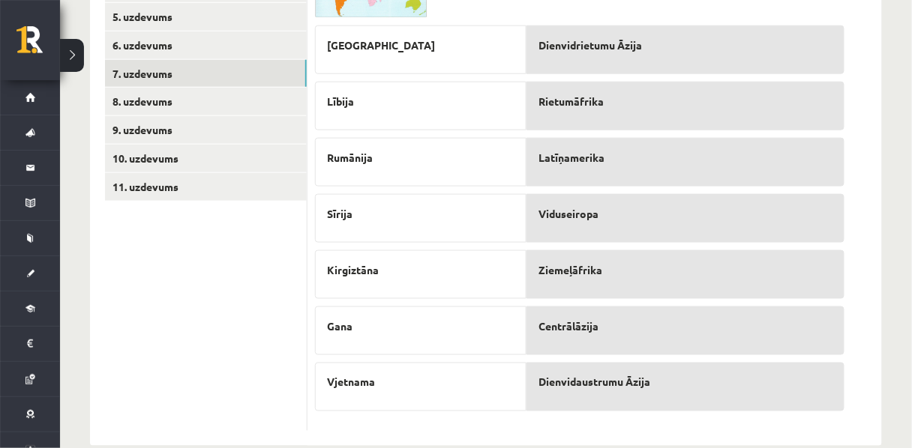
scroll to position [381, 0]
click at [453, 389] on p "Vjetnama" at bounding box center [420, 381] width 187 height 16
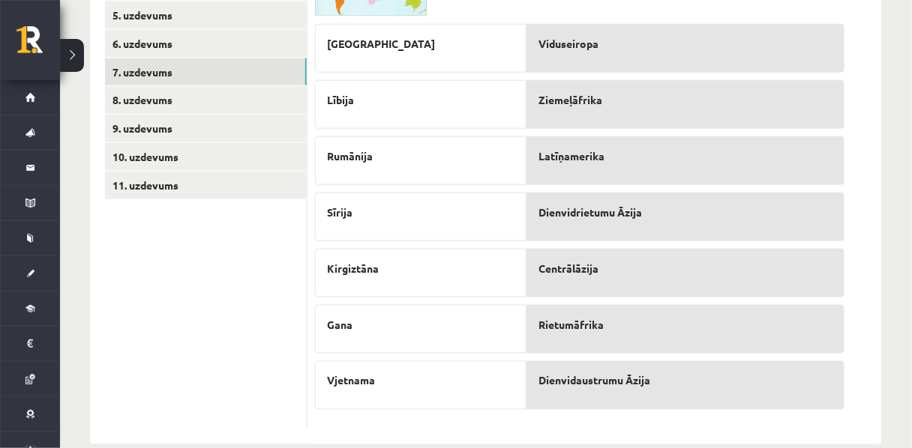
click at [433, 389] on p "Vjetnama" at bounding box center [420, 381] width 187 height 16
click at [178, 107] on link "8. uzdevums" at bounding box center [206, 100] width 202 height 28
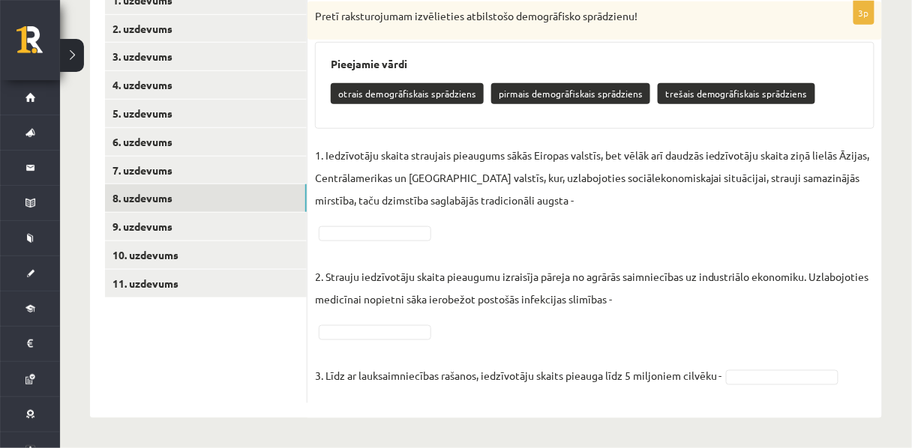
scroll to position [295, 0]
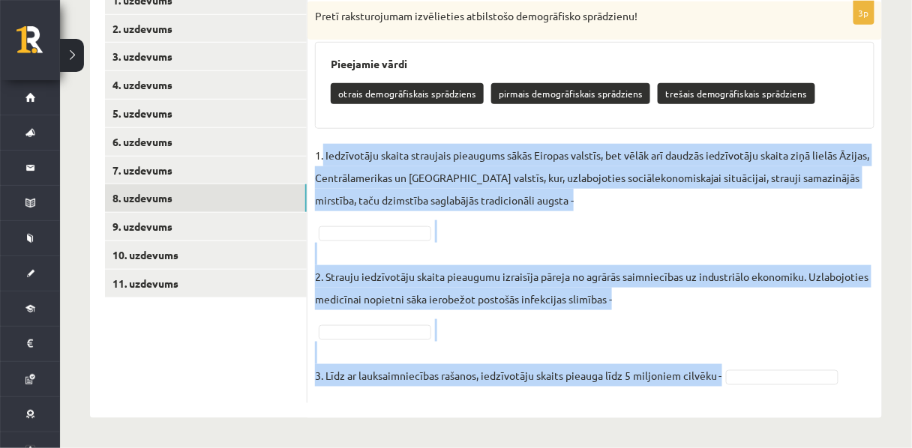
drag, startPoint x: 323, startPoint y: 145, endPoint x: 802, endPoint y: 365, distance: 527.2
click at [802, 365] on fieldset "1. Iedzīvotāju skaita straujais pieaugums sākās Eiropas valstīs, bet vēlāk arī …" at bounding box center [594, 270] width 559 height 252
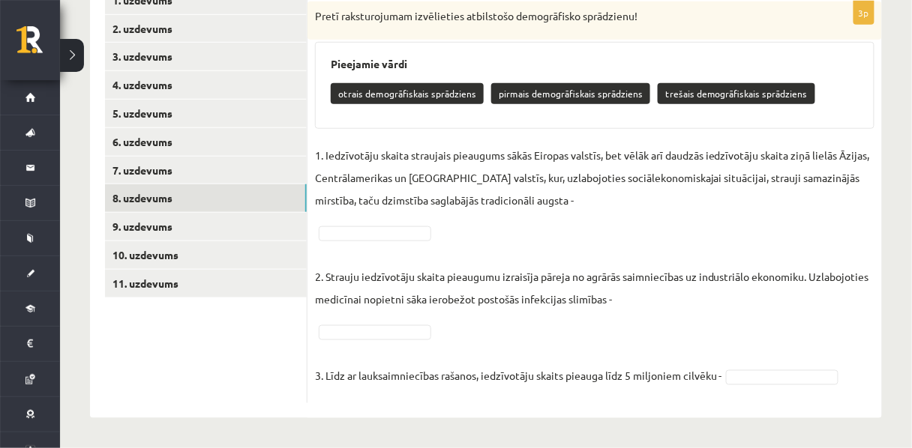
click at [341, 115] on div "Pieejamie vārdi otrais demogrāfiskais sprādziens pirmais demogrāfiskais sprādzi…" at bounding box center [594, 85] width 559 height 87
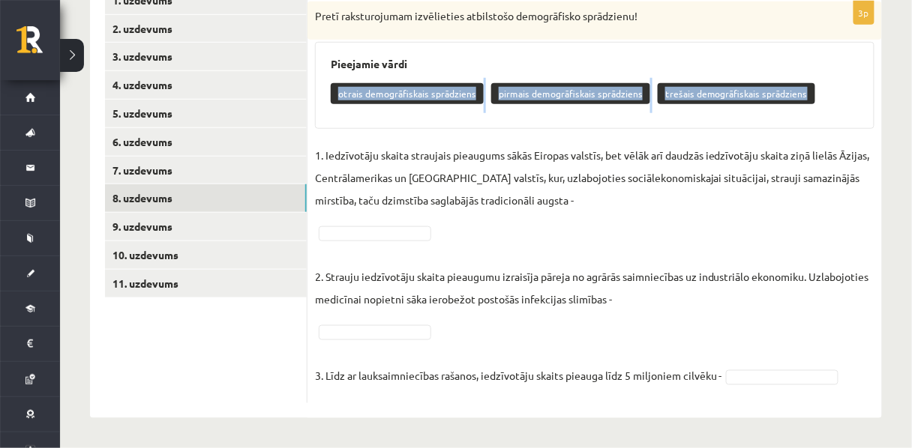
drag, startPoint x: 338, startPoint y: 85, endPoint x: 796, endPoint y: 84, distance: 458.2
click at [796, 84] on div "otrais demogrāfiskais sprādziens pirmais demogrāfiskais sprādziens trešais demo…" at bounding box center [595, 95] width 528 height 35
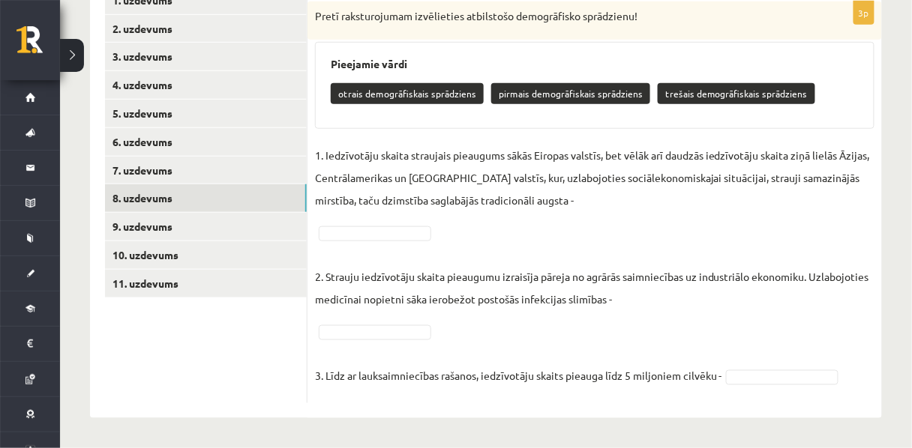
click at [631, 178] on p "1. Iedzīvotāju skaita straujais pieaugums sākās Eiropas valstīs, bet vēlāk arī …" at bounding box center [594, 177] width 559 height 67
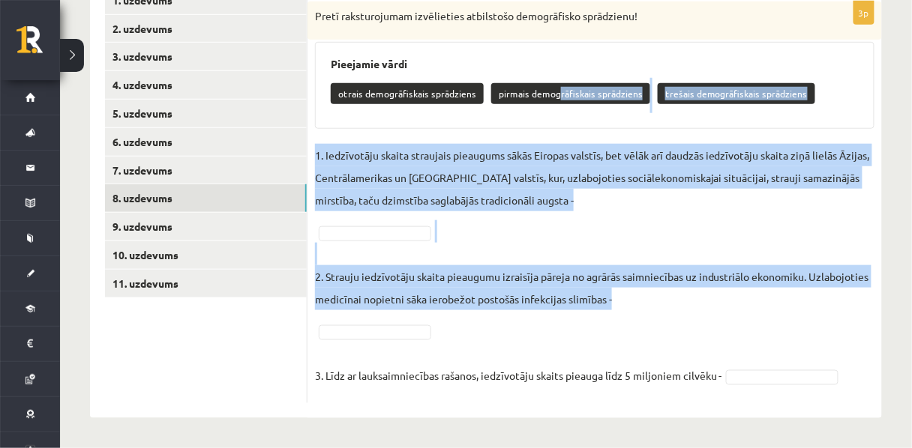
drag, startPoint x: 555, startPoint y: 81, endPoint x: 493, endPoint y: 310, distance: 237.0
click at [493, 310] on div "3p Pretī raksturojumam izvēlieties atbilstošo demogrāfisko sprādzienu! Pieejami…" at bounding box center [594, 202] width 574 height 402
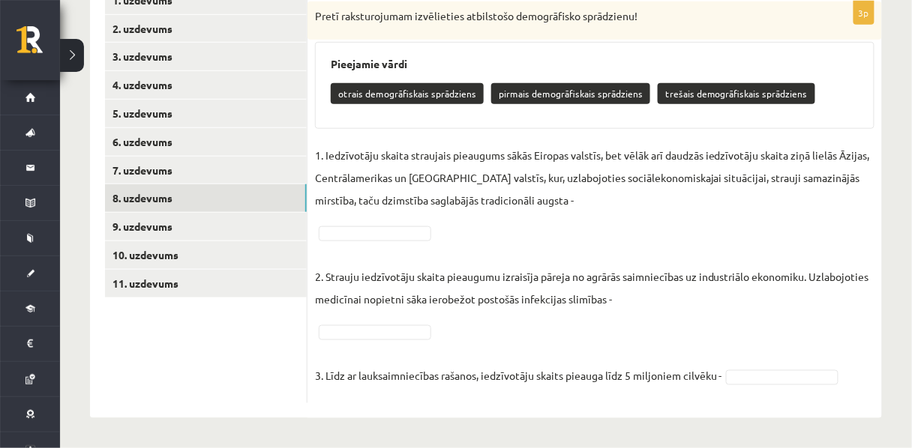
click at [619, 346] on p "3. Līdz ar lauksaimniecības rašanos, iedzīvotāju skaits pieauga līdz 5 miljonie…" at bounding box center [518, 364] width 407 height 45
click at [582, 83] on p "pirmais demogrāfiskais sprādziens" at bounding box center [570, 93] width 159 height 21
click at [582, 86] on p "pirmais demogrāfiskais sprādziens" at bounding box center [570, 93] width 159 height 21
drag, startPoint x: 582, startPoint y: 86, endPoint x: 623, endPoint y: 100, distance: 43.4
click at [623, 100] on div "otrais demogrāfiskais sprādziens pirmais demogrāfiskais sprādziens trešais demo…" at bounding box center [595, 95] width 528 height 35
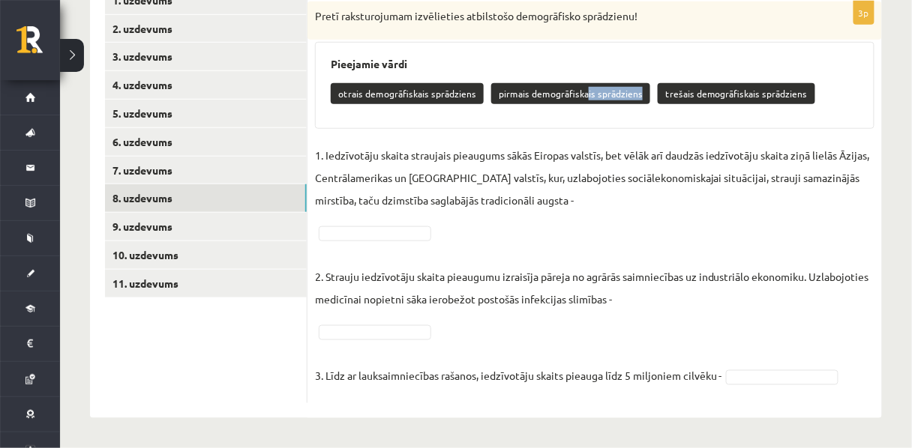
click at [625, 83] on p "pirmais demogrāfiskais sprādziens" at bounding box center [570, 93] width 159 height 21
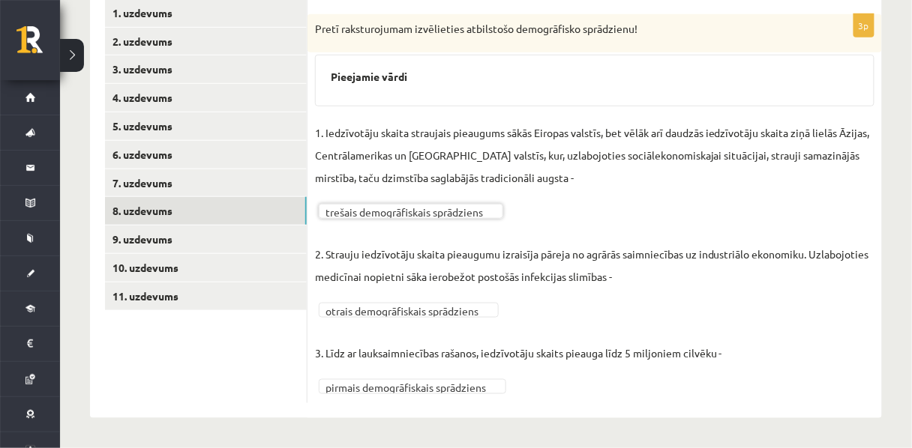
scroll to position [282, 0]
click at [250, 229] on link "9. uzdevums" at bounding box center [206, 240] width 202 height 28
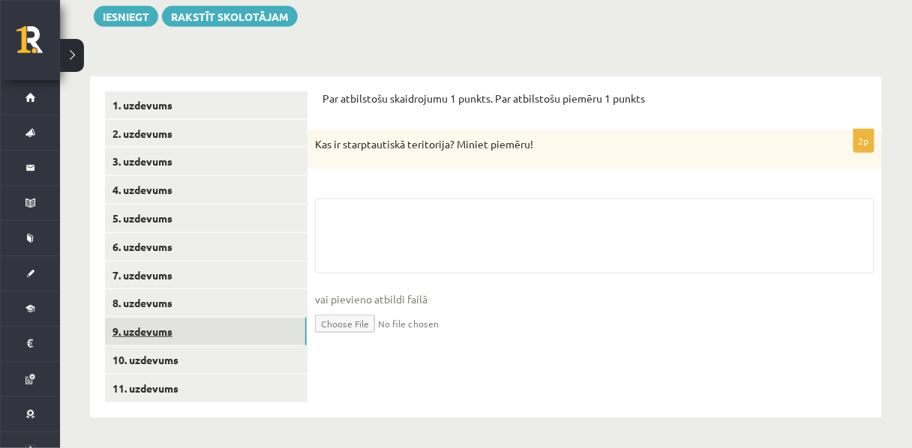
scroll to position [181, 0]
click at [223, 298] on link "8. uzdevums" at bounding box center [206, 303] width 202 height 28
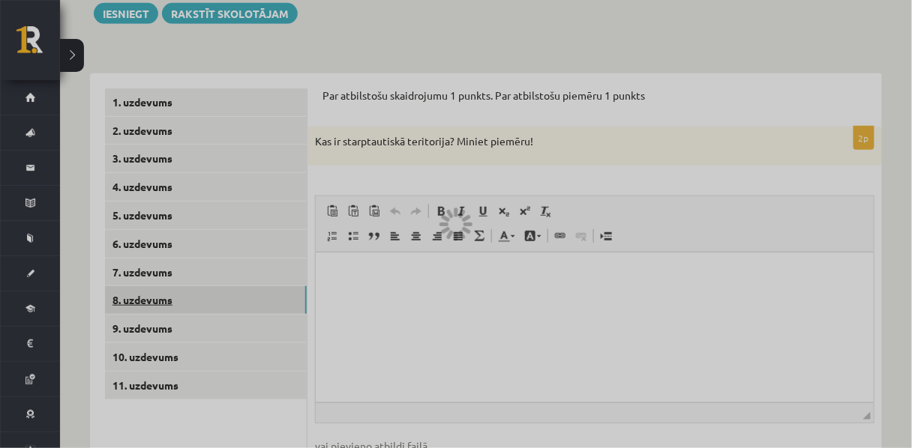
scroll to position [0, 0]
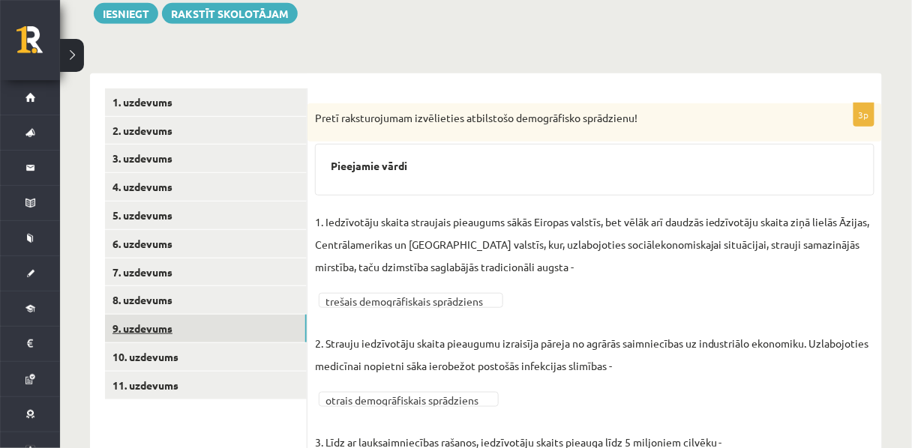
click at [219, 327] on link "9. uzdevums" at bounding box center [206, 329] width 202 height 28
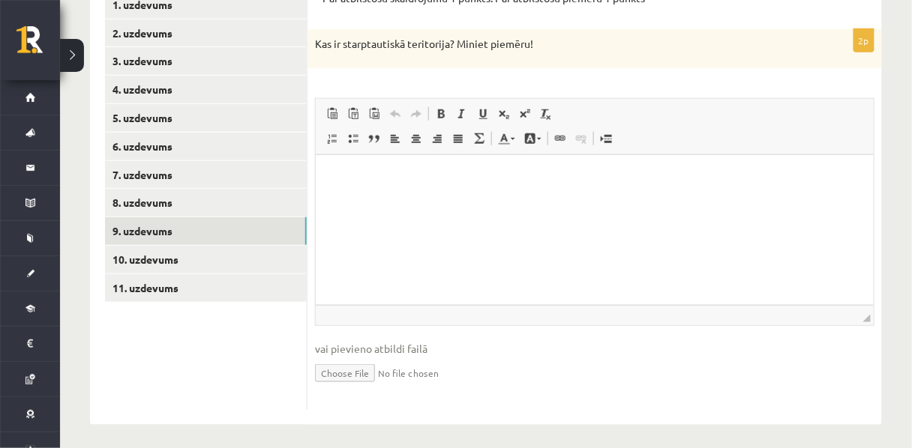
scroll to position [277, 0]
click at [367, 164] on html at bounding box center [594, 178] width 558 height 46
drag, startPoint x: 342, startPoint y: 49, endPoint x: 449, endPoint y: 55, distance: 107.4
click at [449, 52] on p "Kas ir starptautiskā teritorija? Miniet piemēru!" at bounding box center [557, 44] width 484 height 15
click at [365, 180] on p "Bagātinātā teksta redaktors, wiswyg-editor-user-answer-47024780354020" at bounding box center [594, 178] width 528 height 16
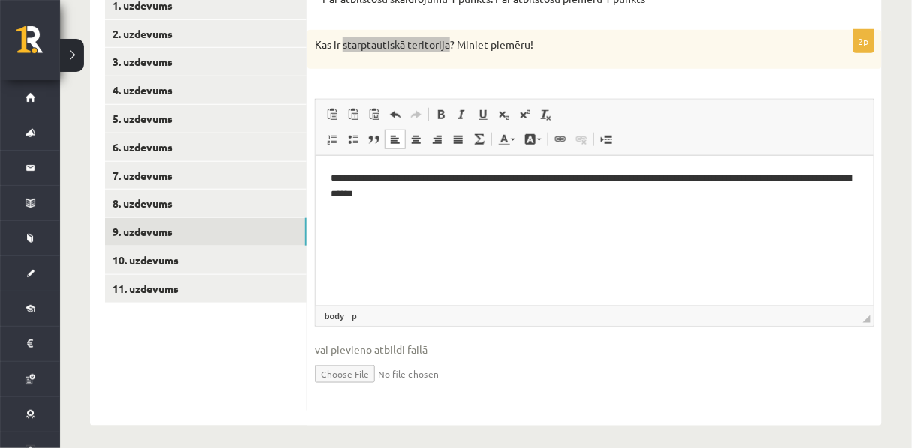
scroll to position [297, 0]
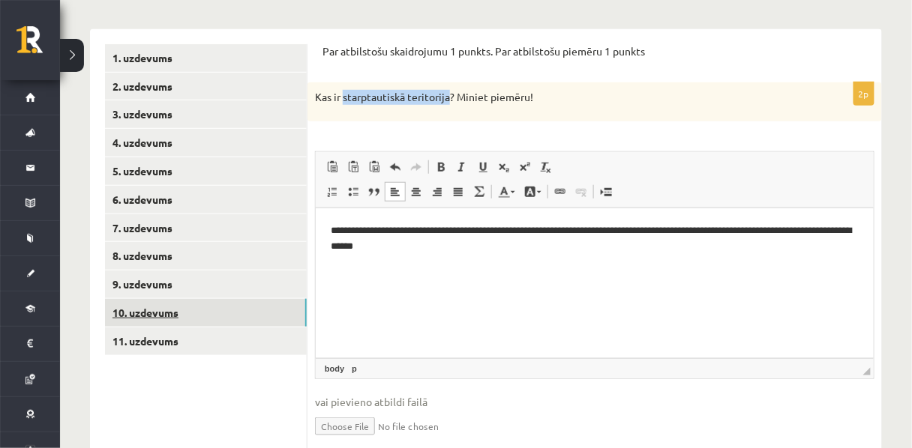
click at [184, 321] on link "10. uzdevums" at bounding box center [206, 313] width 202 height 28
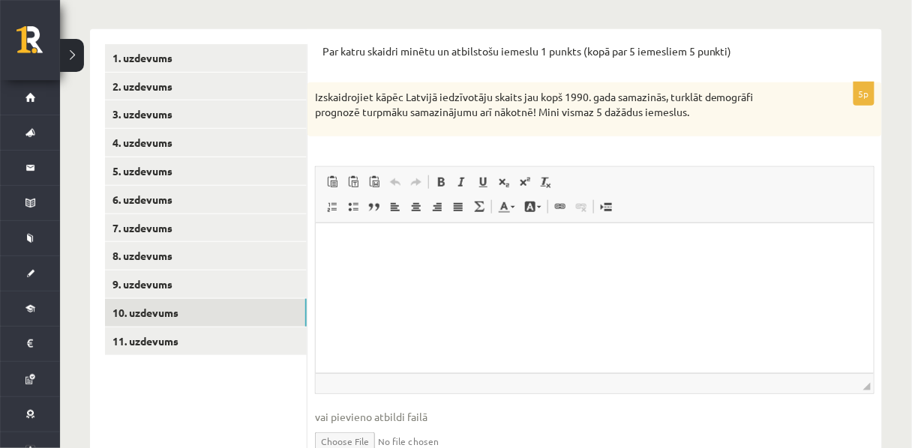
scroll to position [0, 0]
click at [342, 232] on html at bounding box center [594, 246] width 558 height 46
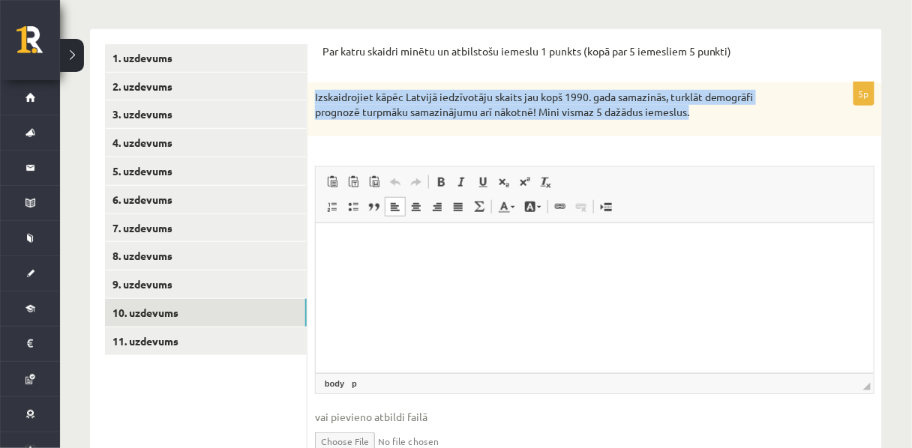
drag, startPoint x: 694, startPoint y: 113, endPoint x: 313, endPoint y: 92, distance: 380.8
click at [313, 92] on div "Izskaidrojiet kāpēc Latvijā iedzīvotāju skaits jau kopš 1990. gada samazinās, t…" at bounding box center [594, 108] width 574 height 53
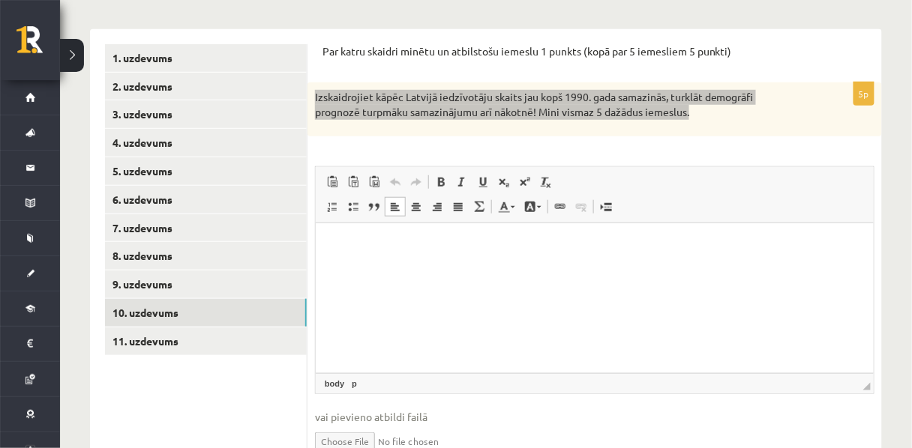
click at [359, 249] on p "Bagātinātā teksta redaktors, wiswyg-editor-user-answer-47024942119840" at bounding box center [594, 246] width 528 height 16
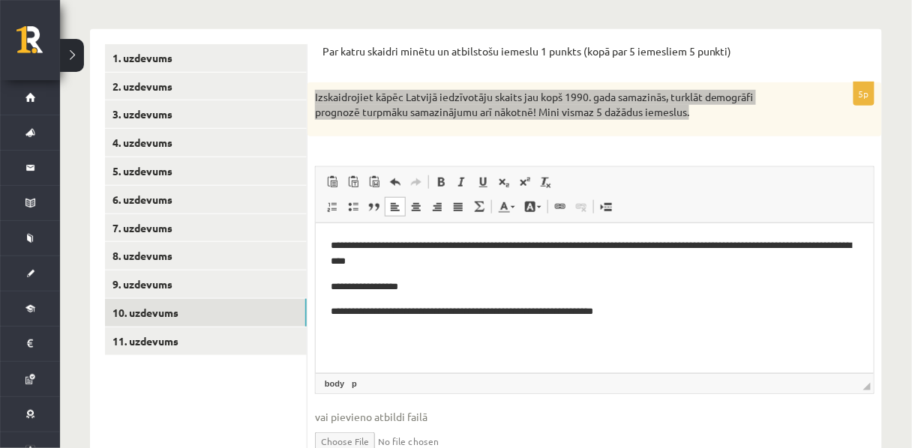
click at [414, 285] on p "**********" at bounding box center [594, 287] width 529 height 16
click at [682, 313] on p "**********" at bounding box center [594, 312] width 529 height 16
click at [350, 337] on p "**" at bounding box center [594, 337] width 529 height 16
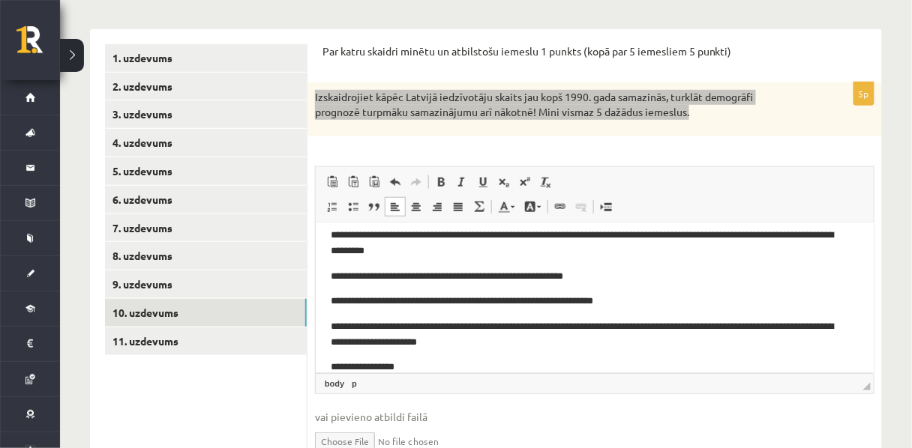
click at [369, 363] on p "**********" at bounding box center [590, 367] width 520 height 16
click at [414, 365] on p "**********" at bounding box center [590, 367] width 520 height 16
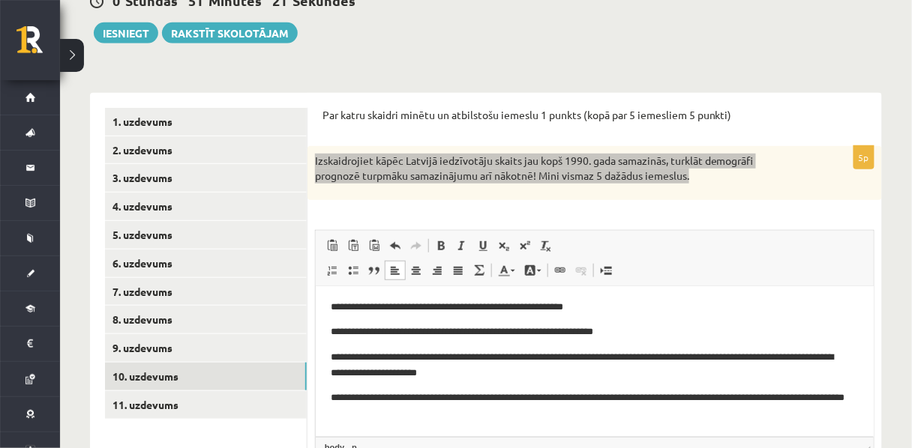
scroll to position [158, 0]
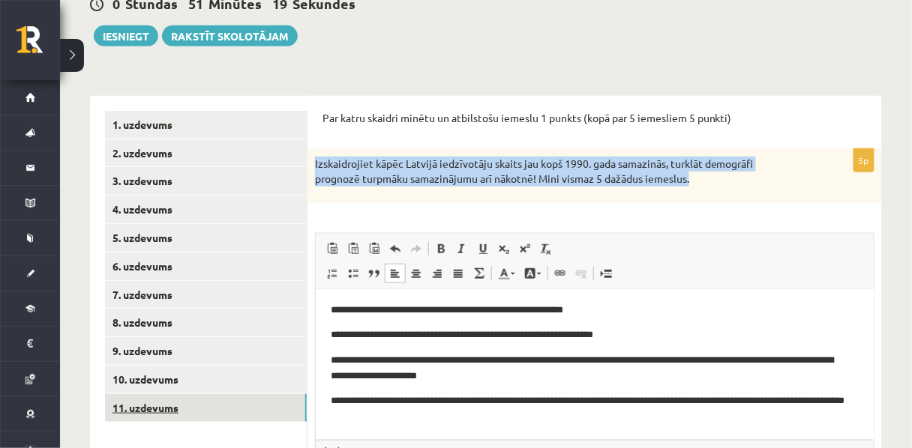
click at [144, 416] on link "11. uzdevums" at bounding box center [206, 408] width 202 height 28
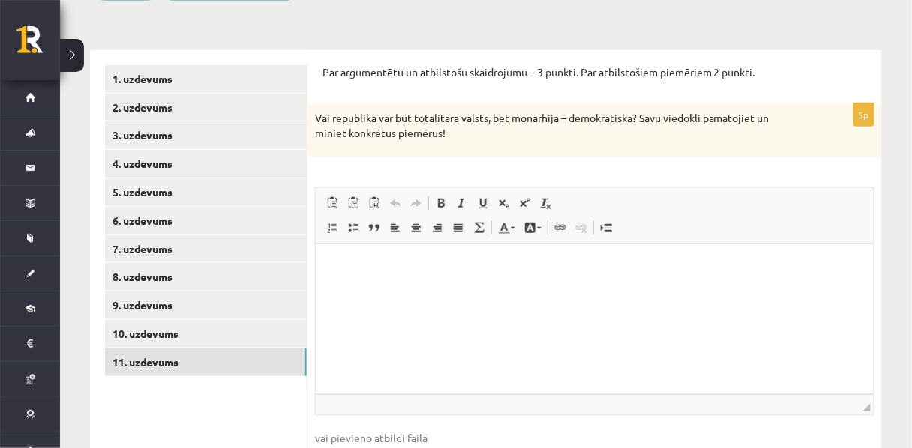
scroll to position [208, 0]
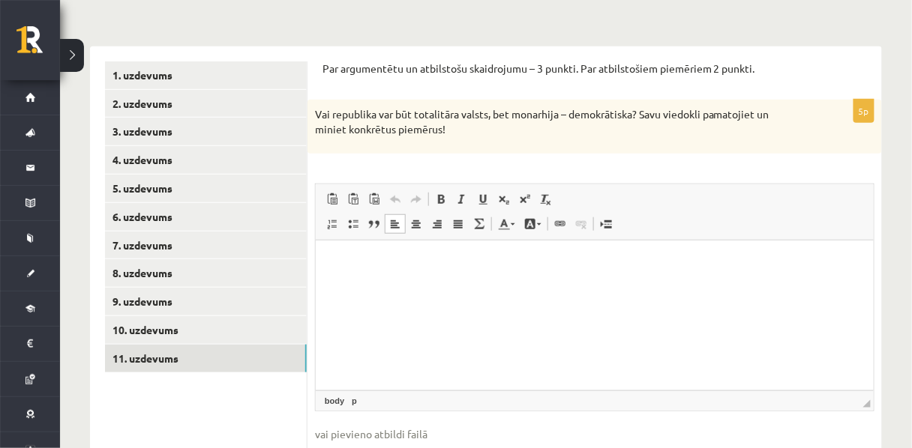
click at [340, 276] on html at bounding box center [594, 263] width 558 height 46
drag, startPoint x: 489, startPoint y: 121, endPoint x: 415, endPoint y: 117, distance: 73.6
click at [415, 117] on p "Vai republika var būt totalitāra valsts, bet monarhija – demokrātiska? Savu vie…" at bounding box center [557, 121] width 484 height 29
click at [470, 136] on p "Vai republika var būt totalitāra valsts, bet monarhija – demokrātiska? Savu vie…" at bounding box center [557, 121] width 484 height 29
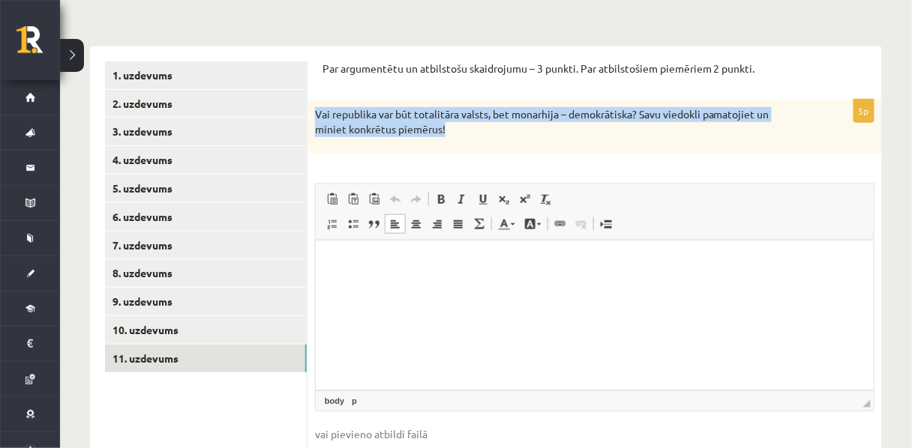
drag, startPoint x: 454, startPoint y: 135, endPoint x: 316, endPoint y: 118, distance: 139.7
click at [316, 118] on p "Vai republika var būt totalitāra valsts, bet monarhija – demokrātiska? Savu vie…" at bounding box center [557, 121] width 484 height 29
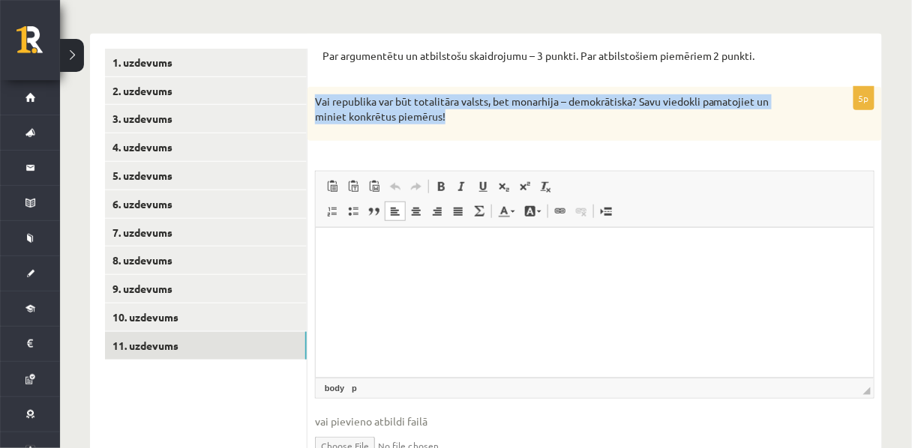
scroll to position [201, 0]
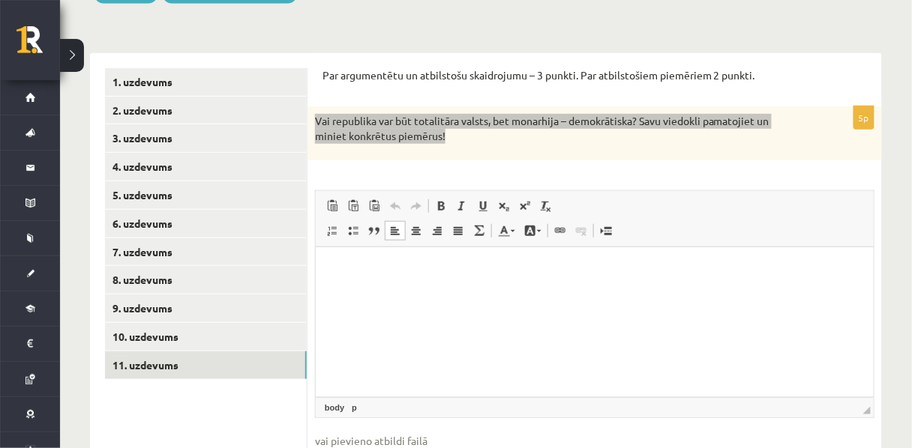
click at [465, 292] on html at bounding box center [594, 270] width 558 height 46
click at [352, 259] on html at bounding box center [594, 270] width 558 height 46
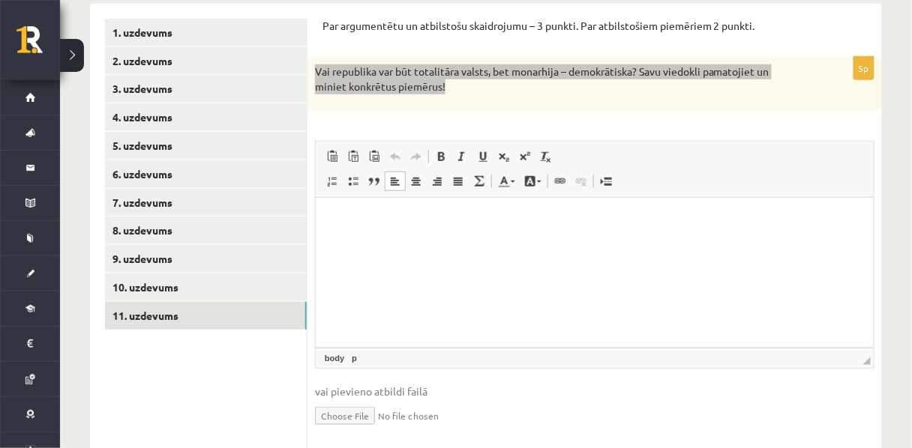
scroll to position [264, 0]
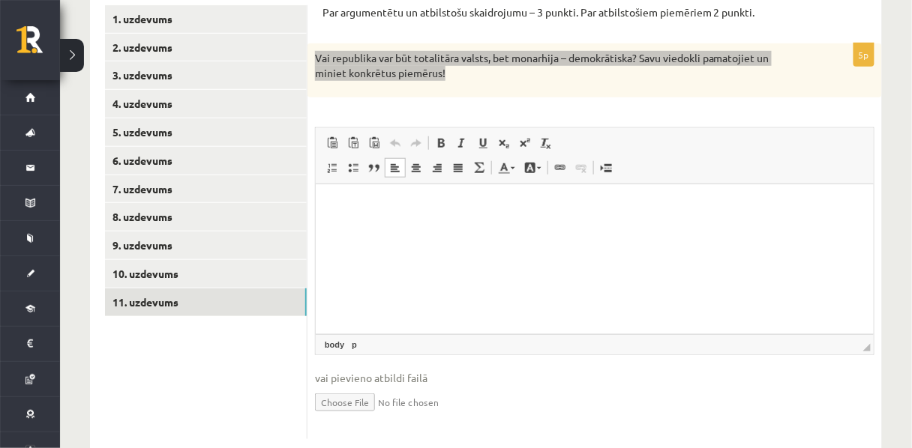
click at [486, 229] on html at bounding box center [594, 207] width 558 height 46
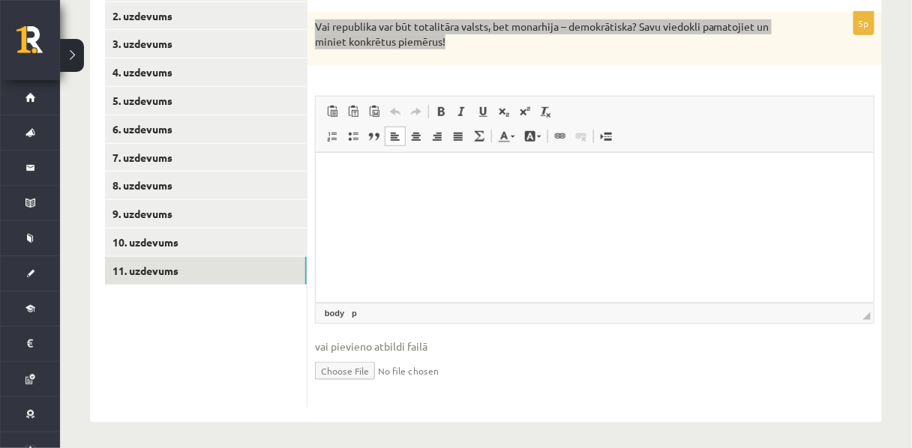
scroll to position [297, 0]
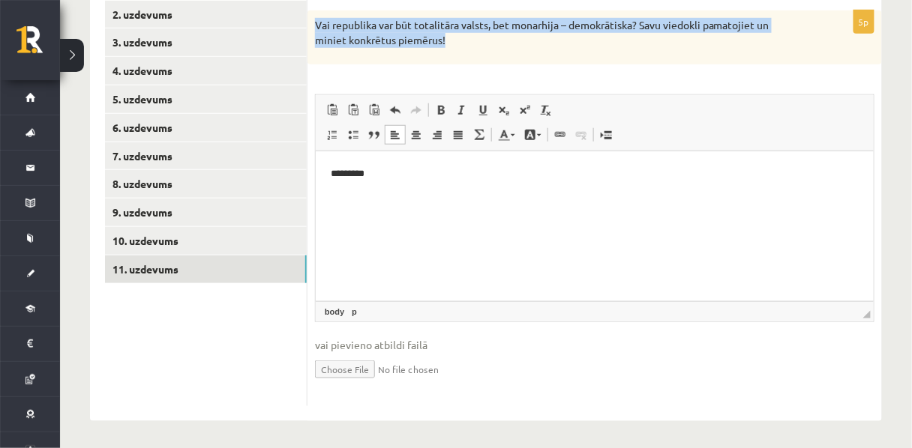
click at [508, 54] on div "Vai republika var būt totalitāra valsts, bet monarhija – demokrātiska? Savu vie…" at bounding box center [594, 36] width 574 height 53
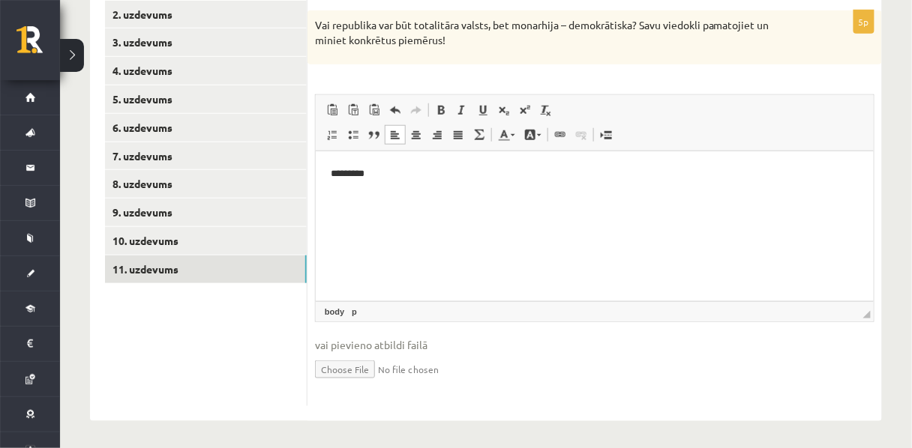
click at [385, 177] on p "*********" at bounding box center [594, 174] width 529 height 16
drag, startPoint x: 385, startPoint y: 177, endPoint x: 604, endPoint y: 316, distance: 259.2
click at [315, 157] on html "*********" at bounding box center [594, 174] width 558 height 46
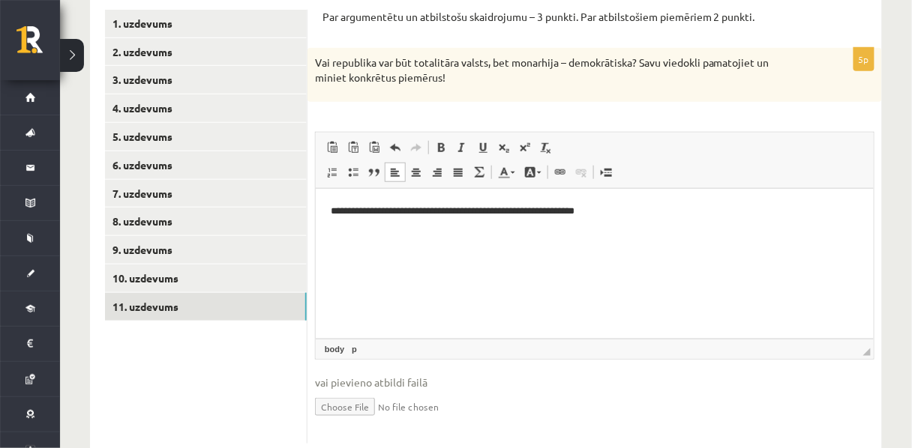
scroll to position [268, 0]
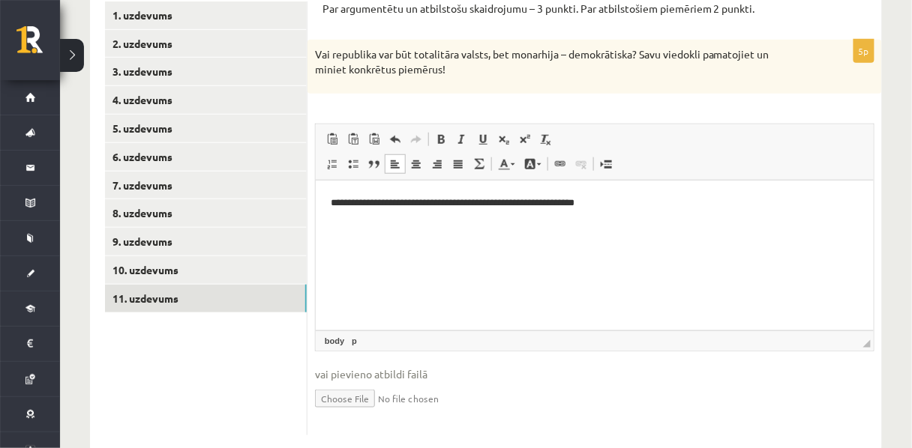
click at [546, 202] on p "**********" at bounding box center [594, 203] width 529 height 16
click at [613, 203] on p "**********" at bounding box center [594, 203] width 529 height 16
click at [644, 214] on html "**********" at bounding box center [594, 203] width 558 height 46
click at [670, 203] on p "**********" at bounding box center [594, 203] width 529 height 16
click at [760, 205] on p "**********" at bounding box center [594, 203] width 529 height 16
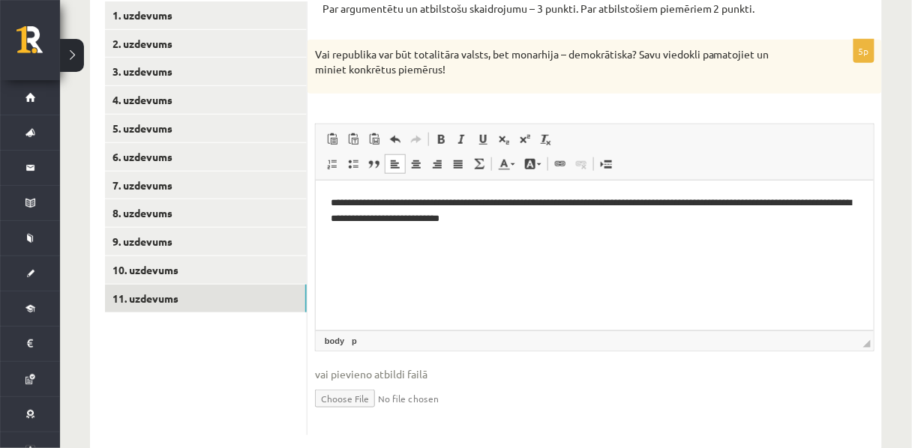
click at [373, 217] on p "**********" at bounding box center [594, 210] width 529 height 31
click at [379, 220] on p "**********" at bounding box center [594, 210] width 529 height 31
click at [547, 223] on p "**********" at bounding box center [594, 210] width 529 height 31
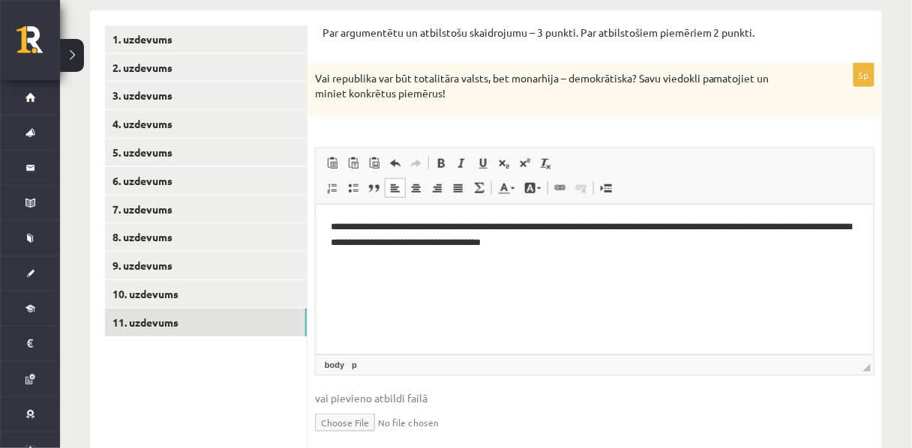
scroll to position [259, 0]
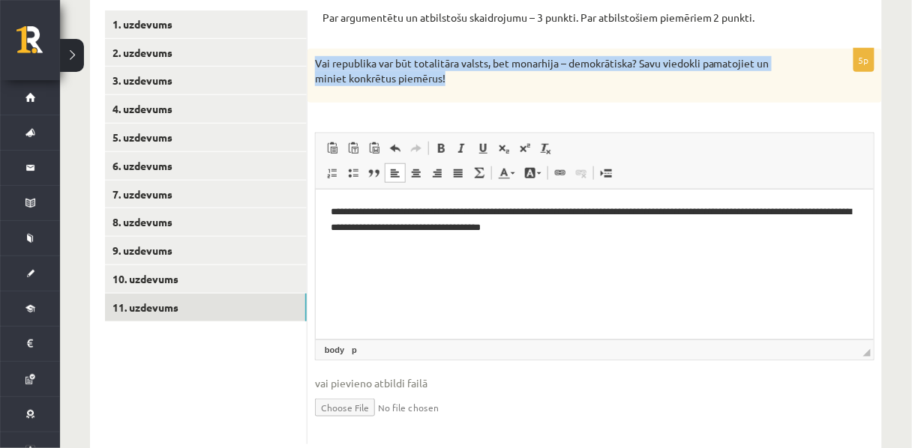
drag, startPoint x: 446, startPoint y: 91, endPoint x: 312, endPoint y: 61, distance: 137.4
click at [312, 61] on div "Vai republika var būt totalitāra valsts, bet monarhija – demokrātiska? Savu vie…" at bounding box center [594, 75] width 574 height 53
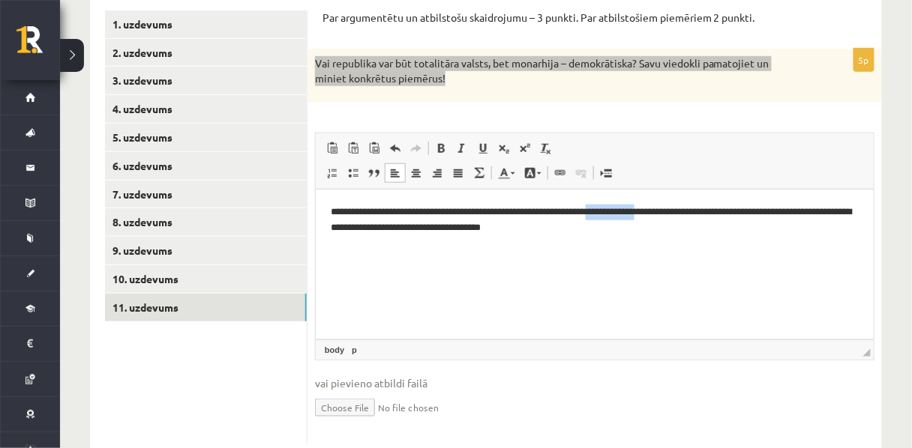
drag, startPoint x: 664, startPoint y: 211, endPoint x: 610, endPoint y: 207, distance: 53.4
click at [610, 207] on p "**********" at bounding box center [594, 219] width 529 height 31
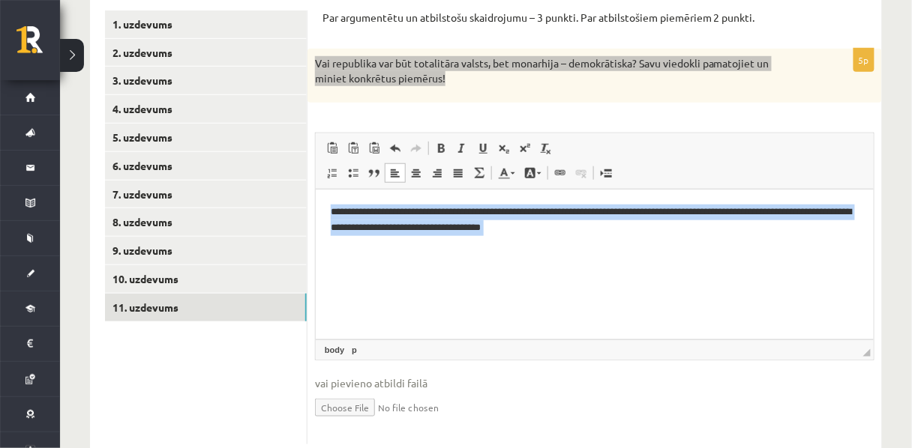
drag, startPoint x: 562, startPoint y: 241, endPoint x: 330, endPoint y: 216, distance: 233.0
click at [330, 216] on body "**********" at bounding box center [594, 232] width 528 height 56
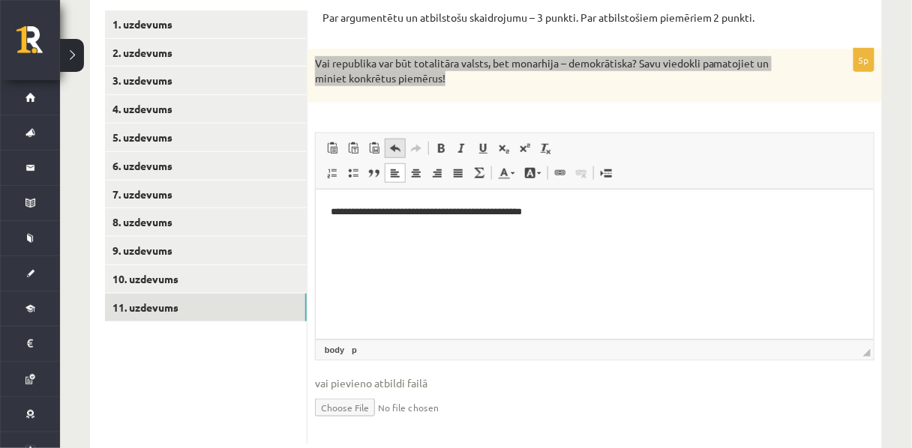
click at [390, 154] on span at bounding box center [395, 148] width 12 height 12
click at [394, 154] on span at bounding box center [395, 148] width 12 height 12
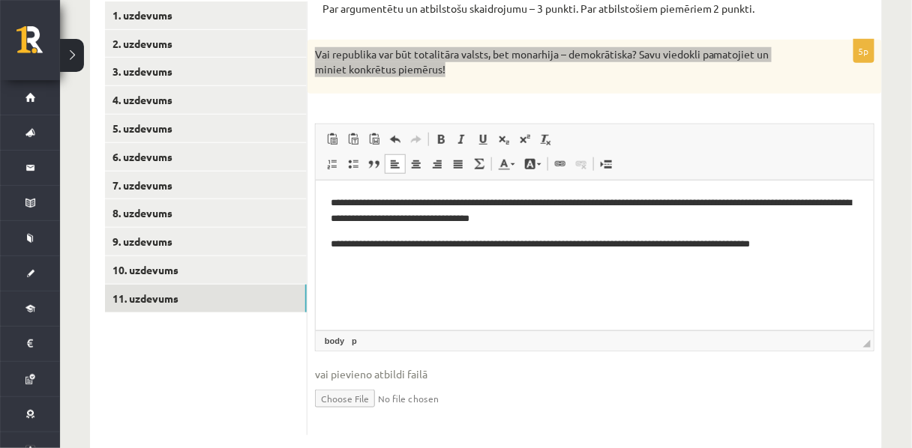
scroll to position [268, 0]
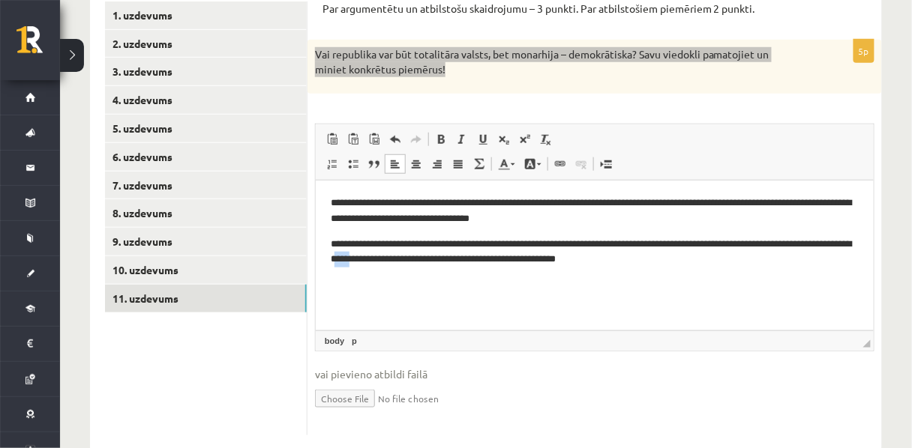
drag, startPoint x: 468, startPoint y: 259, endPoint x: 455, endPoint y: 257, distance: 12.8
click at [455, 257] on p "**********" at bounding box center [594, 251] width 529 height 31
click at [341, 219] on p "**********" at bounding box center [594, 210] width 529 height 31
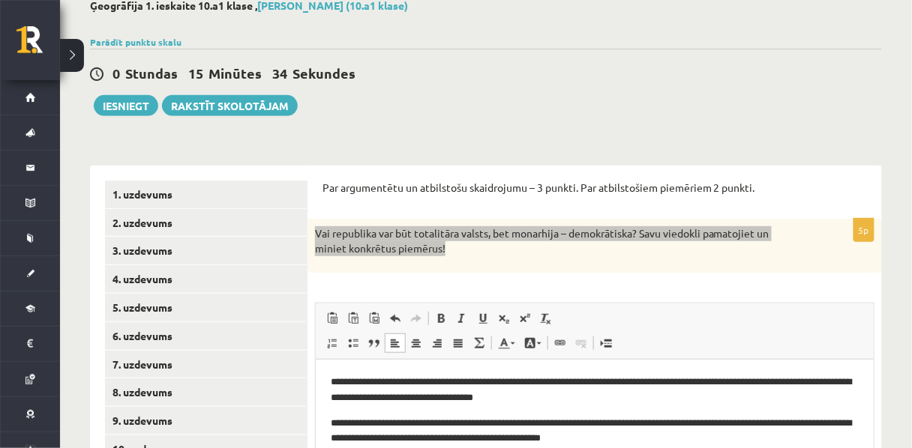
scroll to position [88, 0]
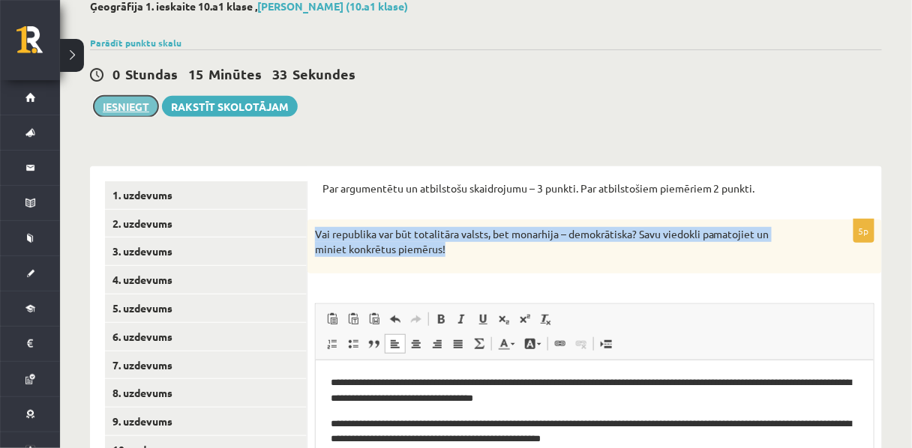
click at [124, 107] on button "Iesniegt" at bounding box center [126, 106] width 64 height 21
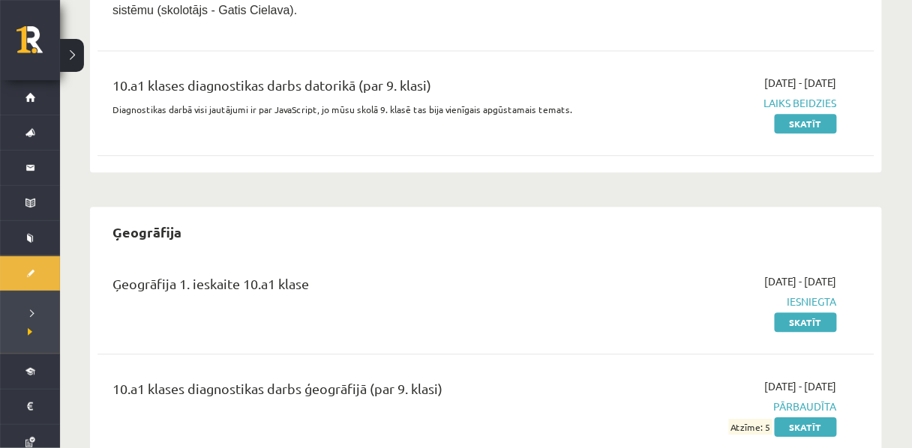
scroll to position [913, 0]
